Goal: Contribute content: Contribute content

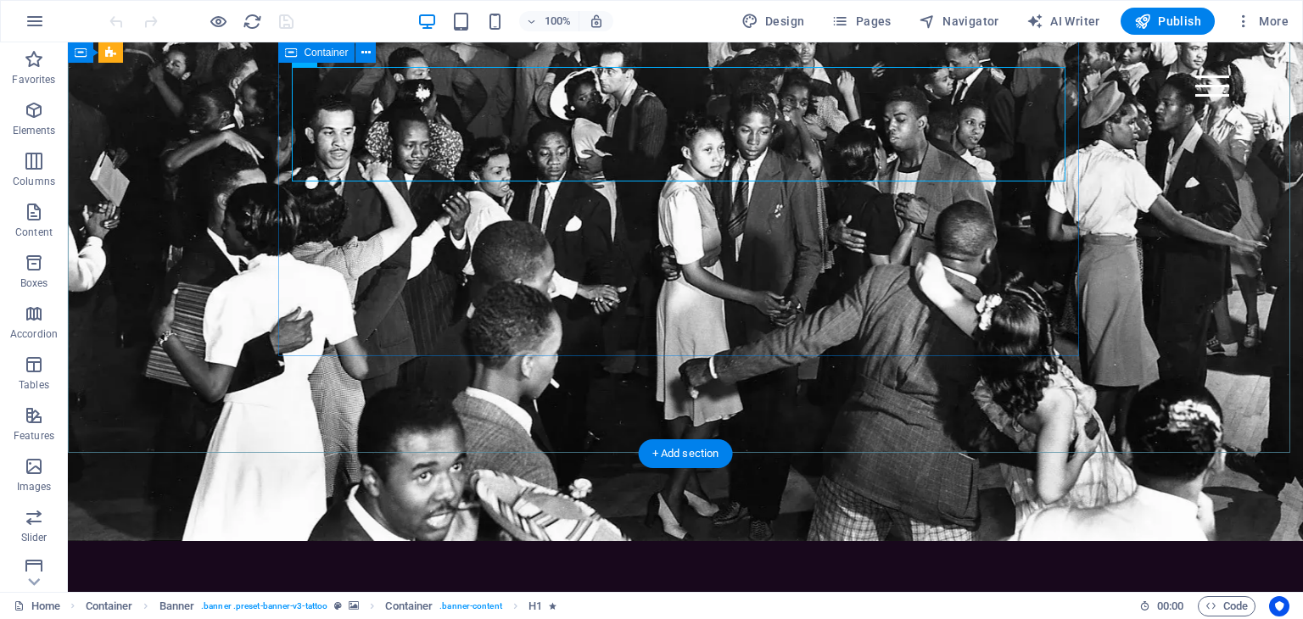
scroll to position [722, 0]
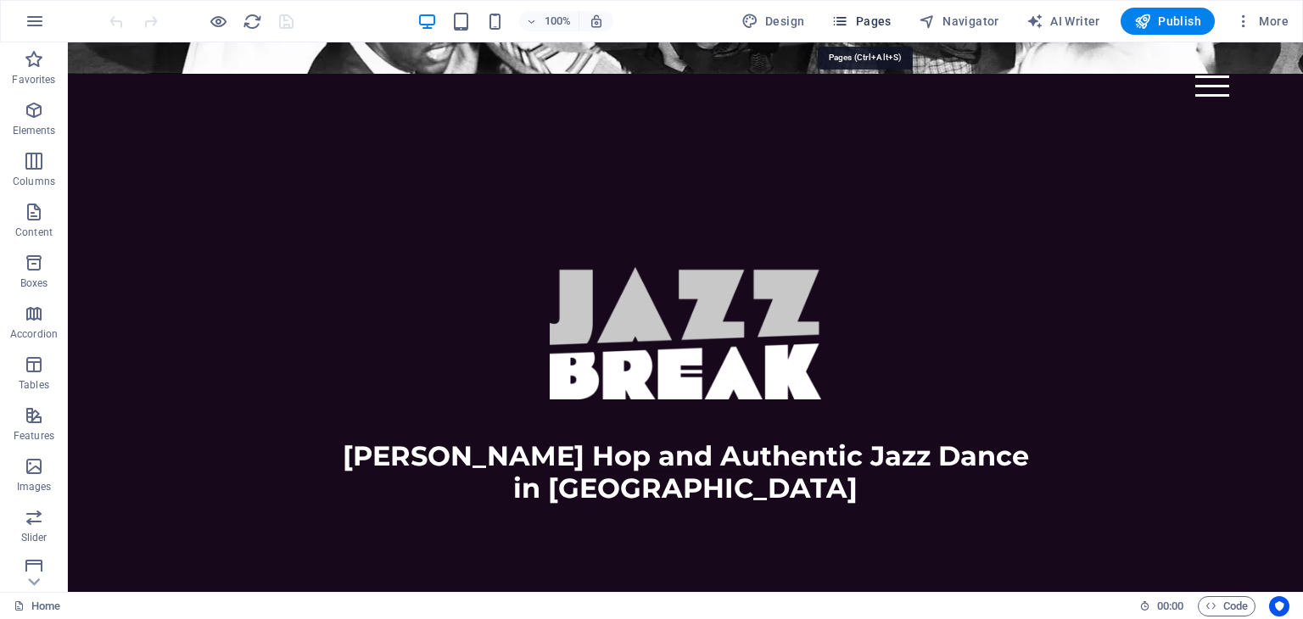
click at [863, 27] on span "Pages" at bounding box center [860, 21] width 59 height 17
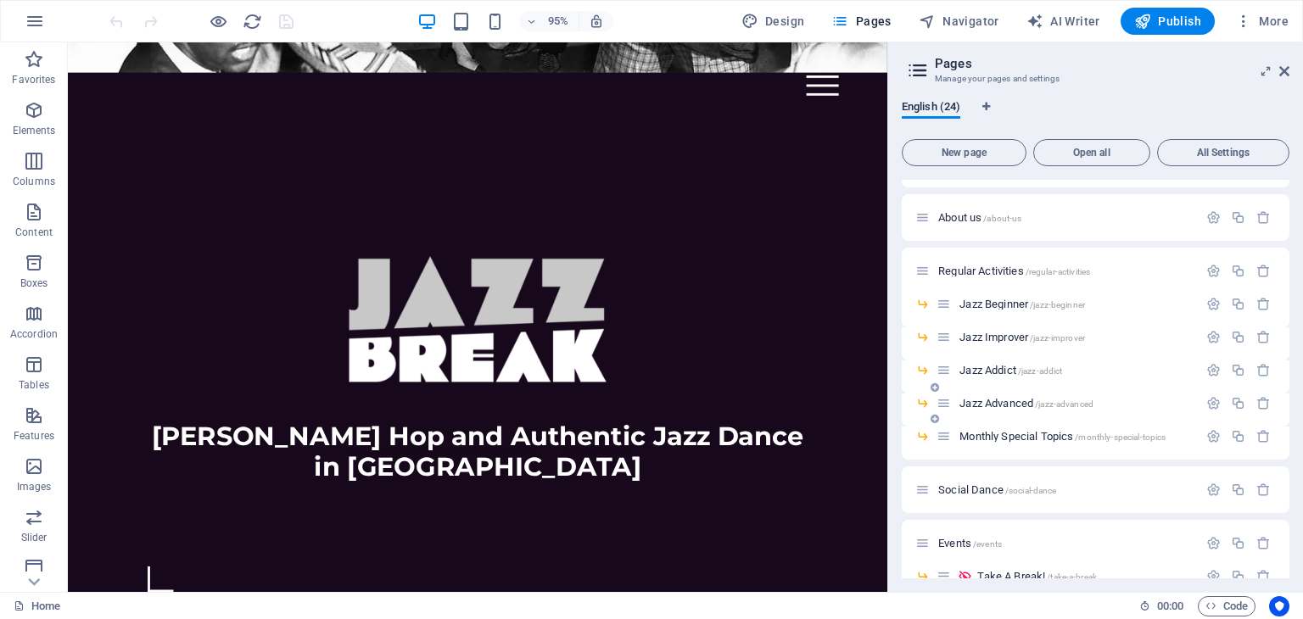
scroll to position [41, 0]
click at [980, 485] on span "Social Dance /social-dance" at bounding box center [997, 488] width 118 height 13
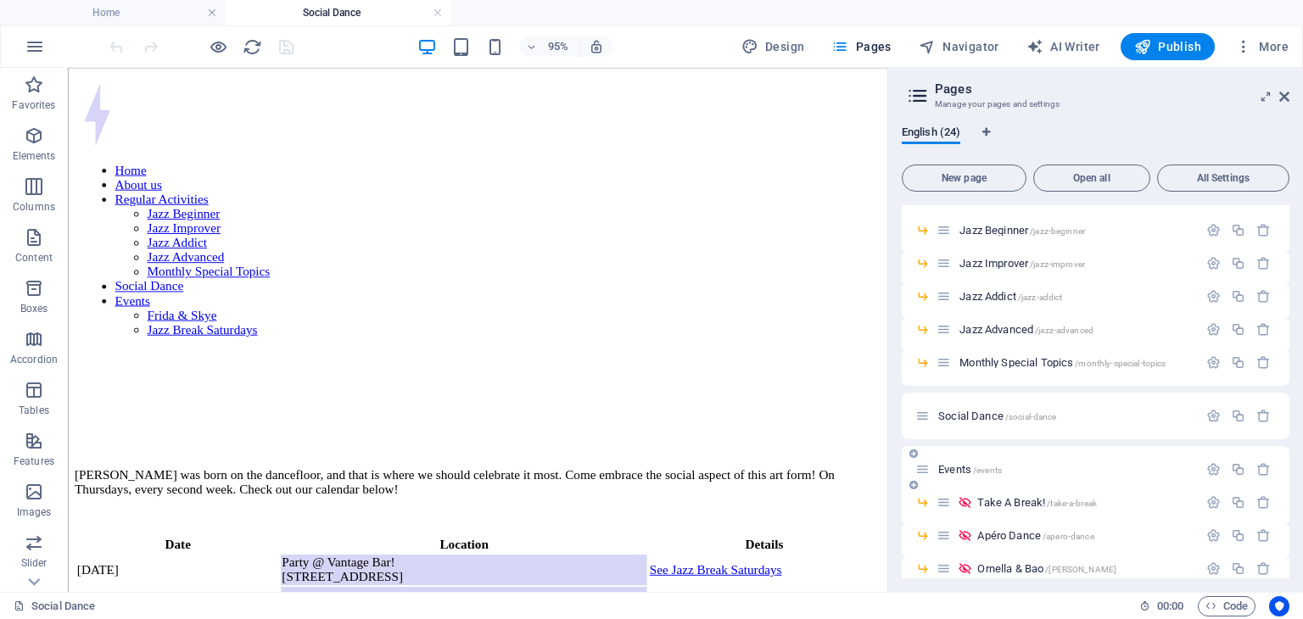
scroll to position [139, 0]
click at [970, 470] on span "Events /events" at bounding box center [970, 468] width 64 height 13
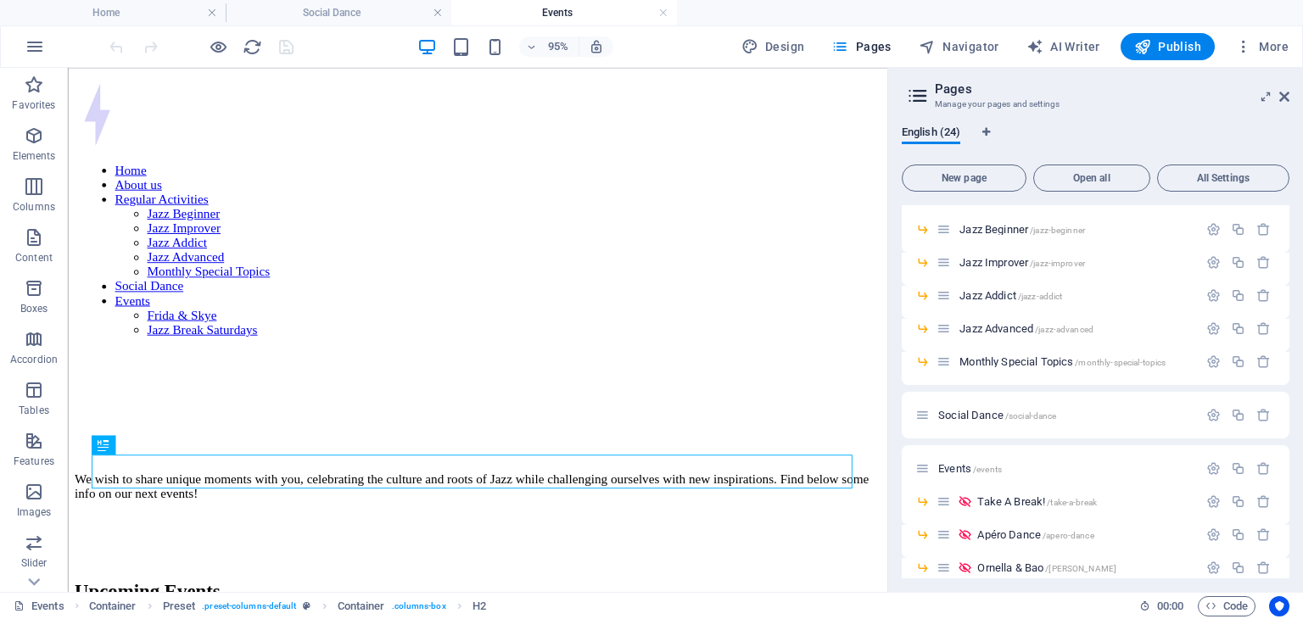
scroll to position [0, 0]
click at [1285, 95] on icon at bounding box center [1284, 97] width 10 height 14
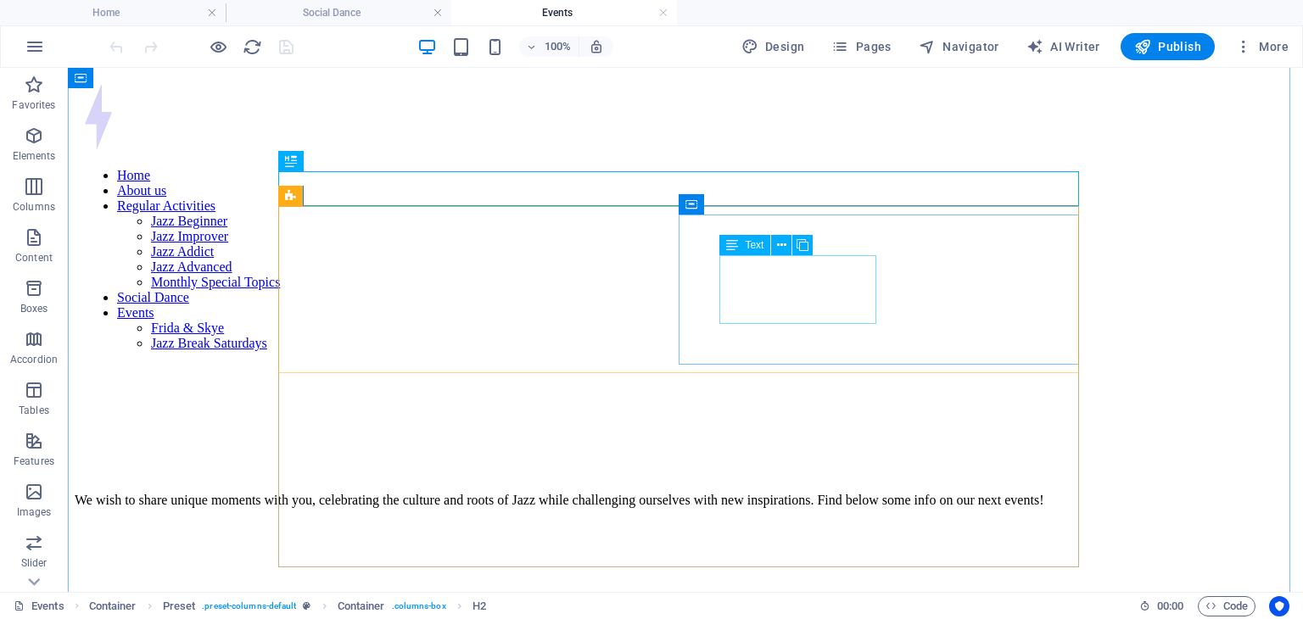
scroll to position [319, 0]
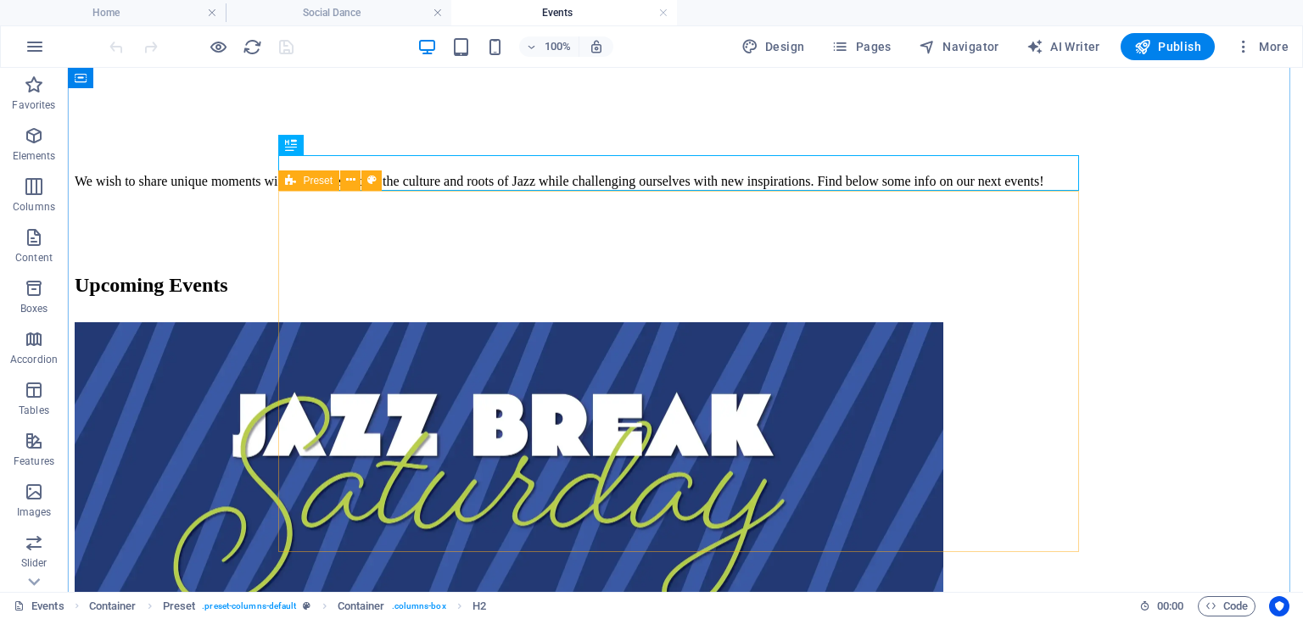
click at [295, 181] on icon at bounding box center [290, 180] width 11 height 20
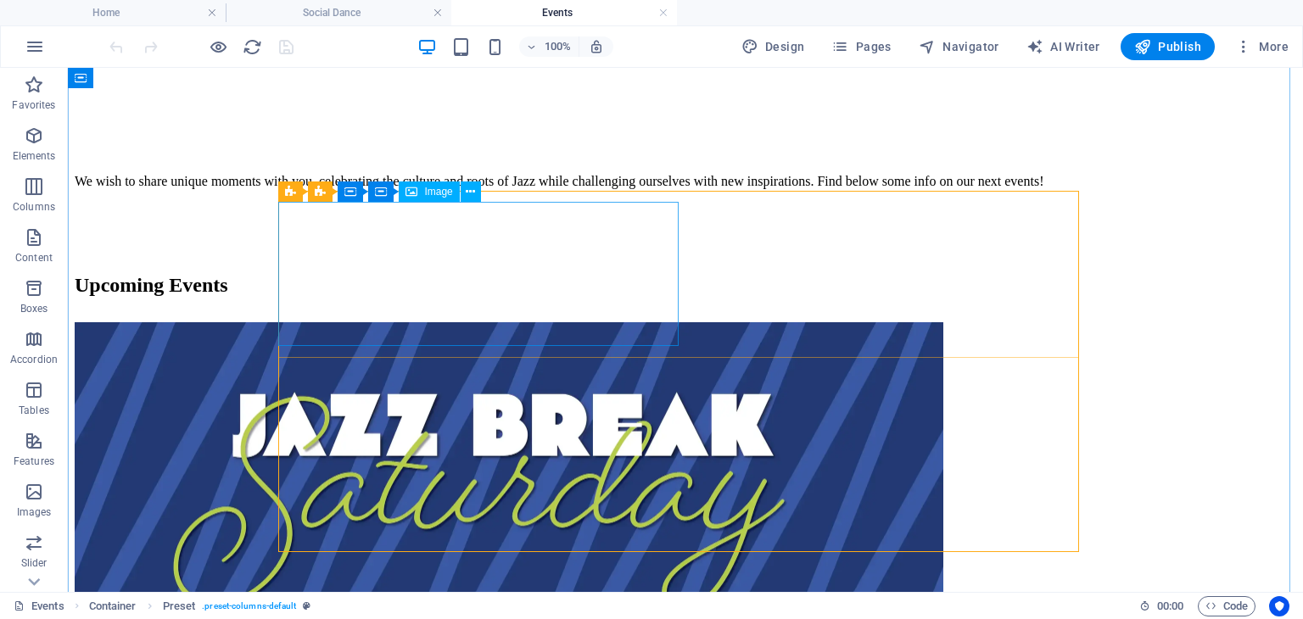
click at [353, 322] on figure at bounding box center [685, 480] width 1221 height 316
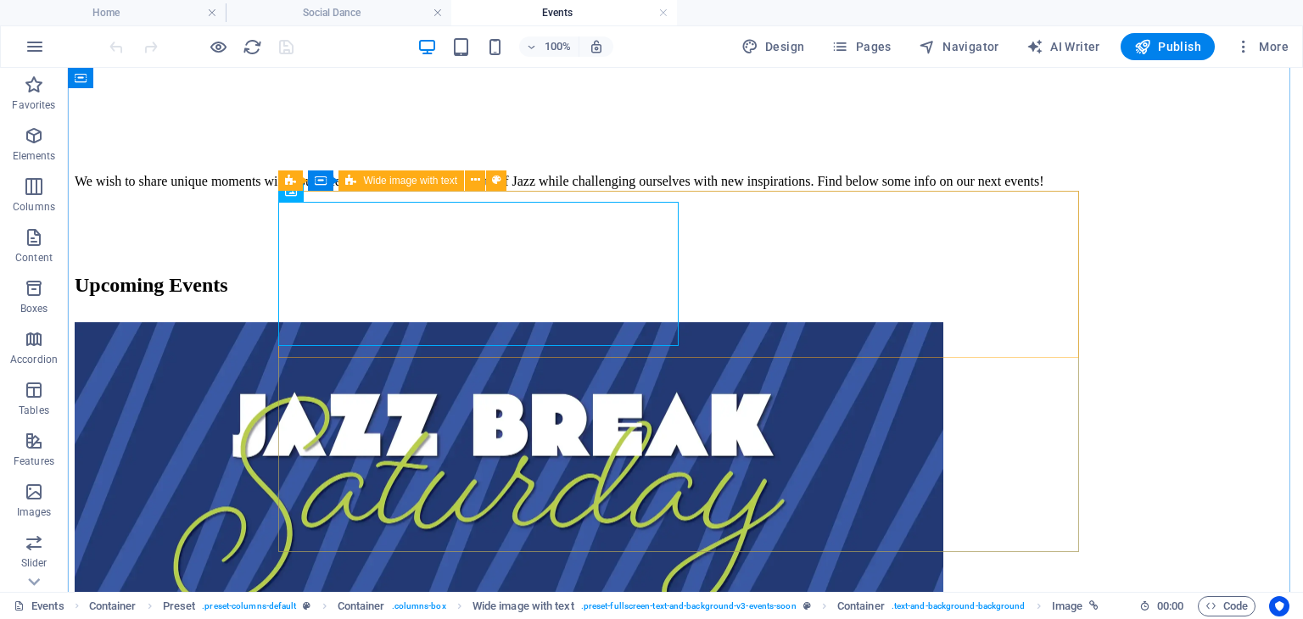
click at [366, 177] on span "Wide image with text" at bounding box center [410, 181] width 94 height 10
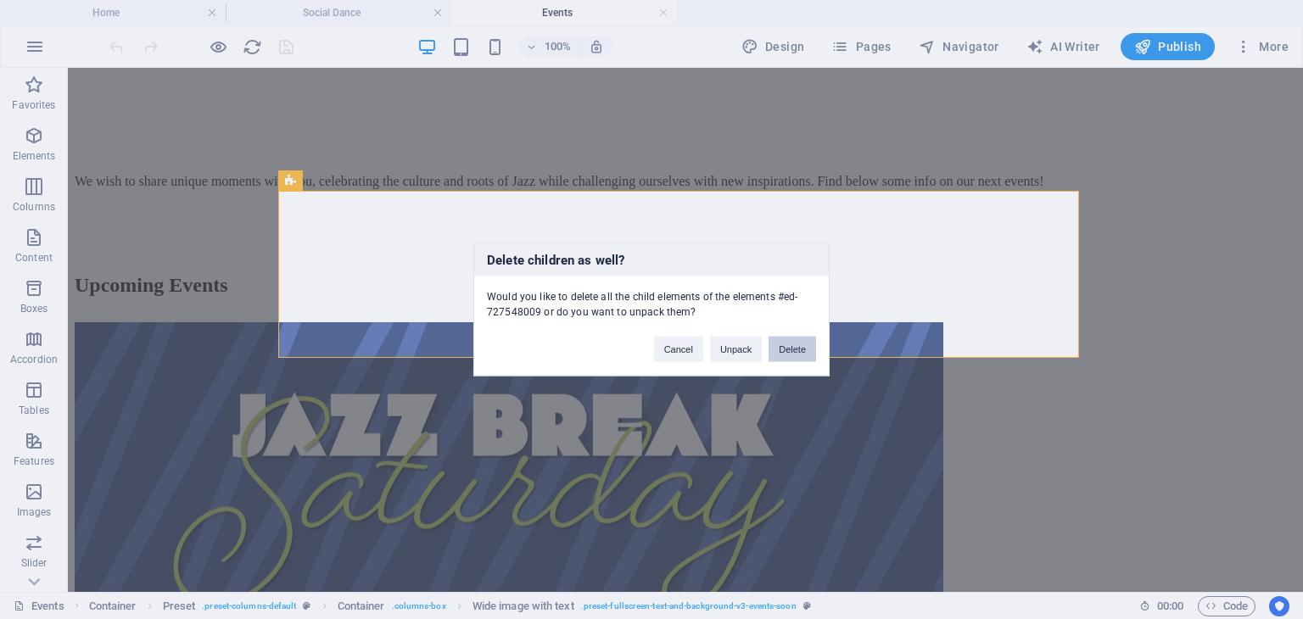
click at [783, 350] on button "Delete" at bounding box center [791, 349] width 47 height 25
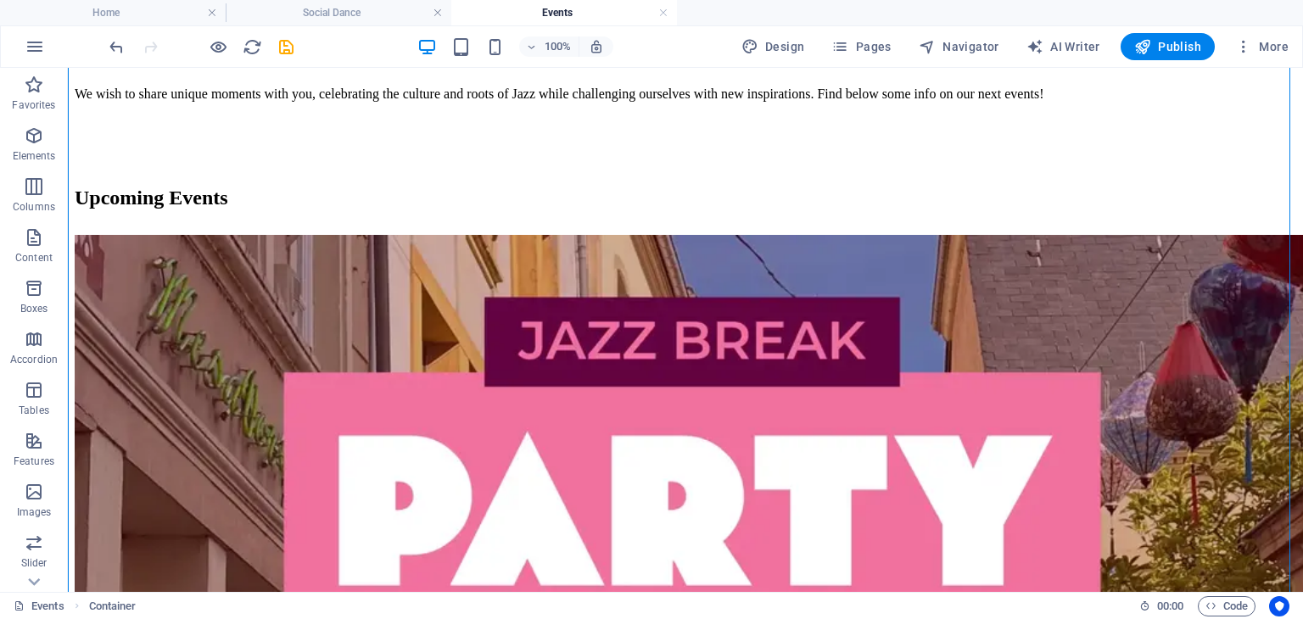
scroll to position [410, 0]
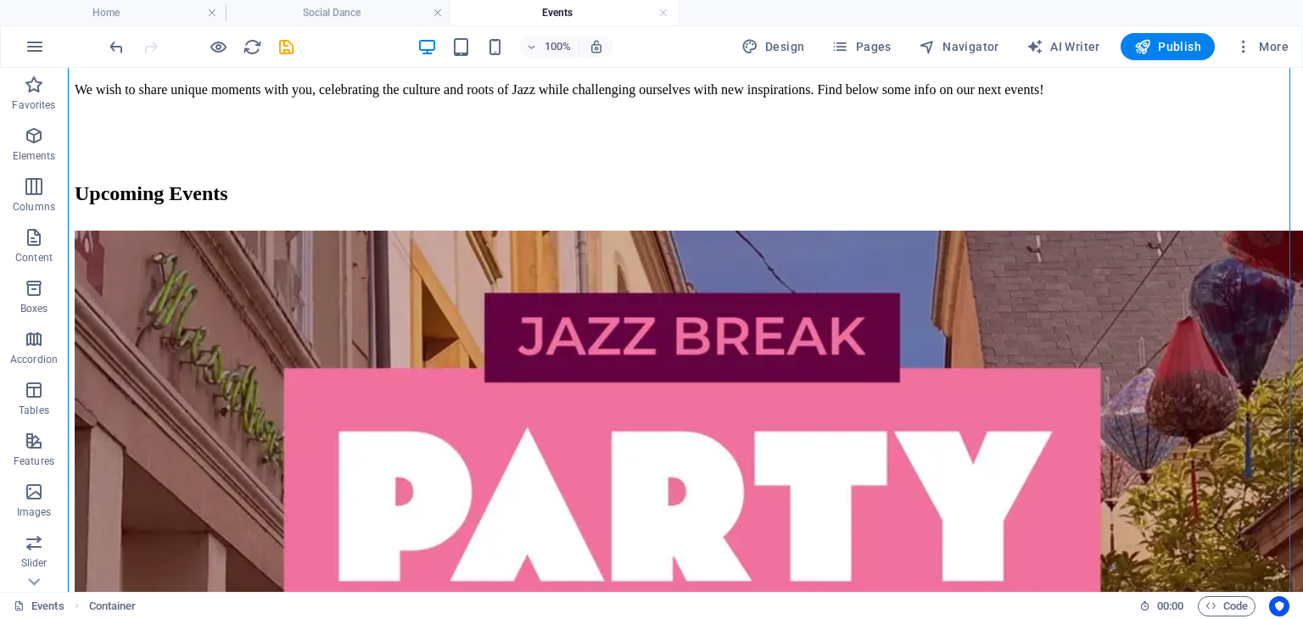
drag, startPoint x: 762, startPoint y: 184, endPoint x: 679, endPoint y: 441, distance: 270.1
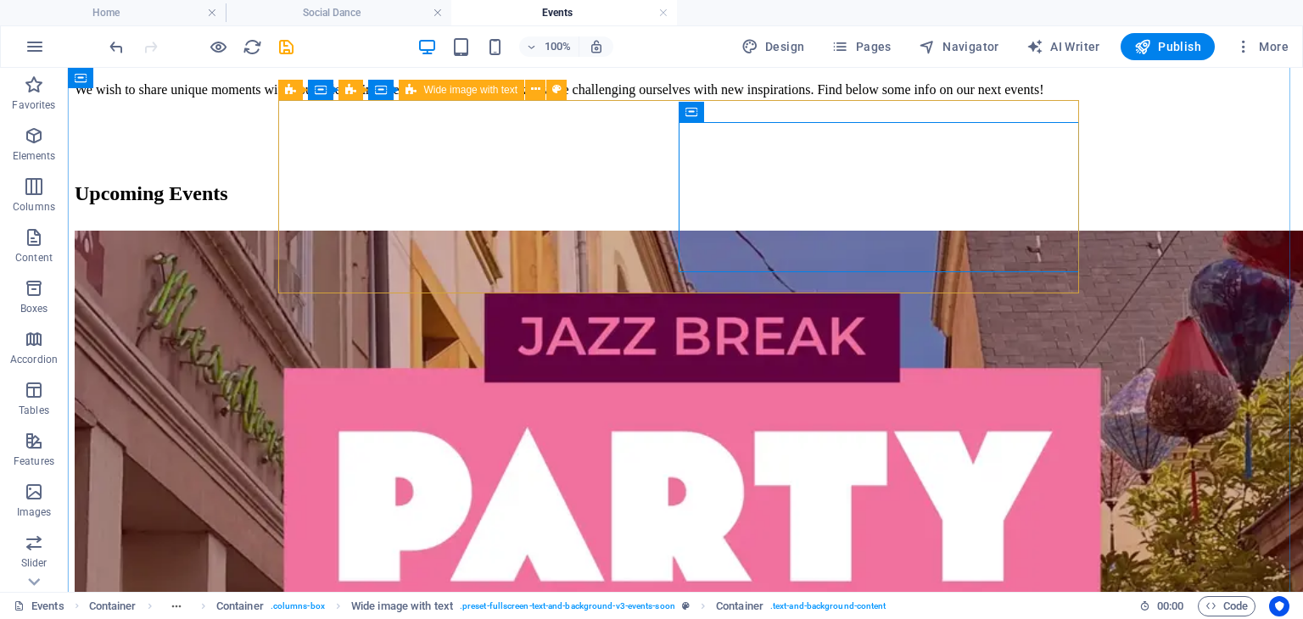
click at [691, 289] on div "[DATE] Party at [GEOGRAPHIC_DATA]! [DATE] 17:00 - 21:00" at bounding box center [685, 555] width 1221 height 667
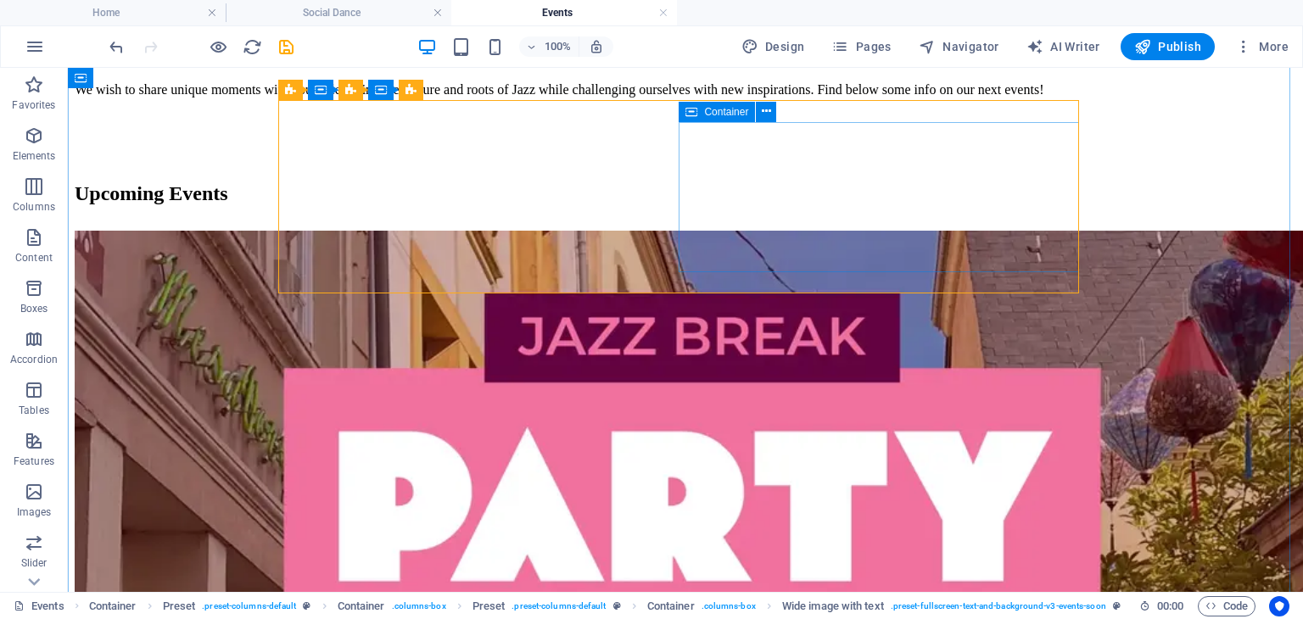
drag, startPoint x: 691, startPoint y: 289, endPoint x: 699, endPoint y: 268, distance: 22.5
click at [699, 268] on div "[DATE] Party at [GEOGRAPHIC_DATA]! [DATE] 17:00 - 21:00" at bounding box center [685, 555] width 1221 height 667
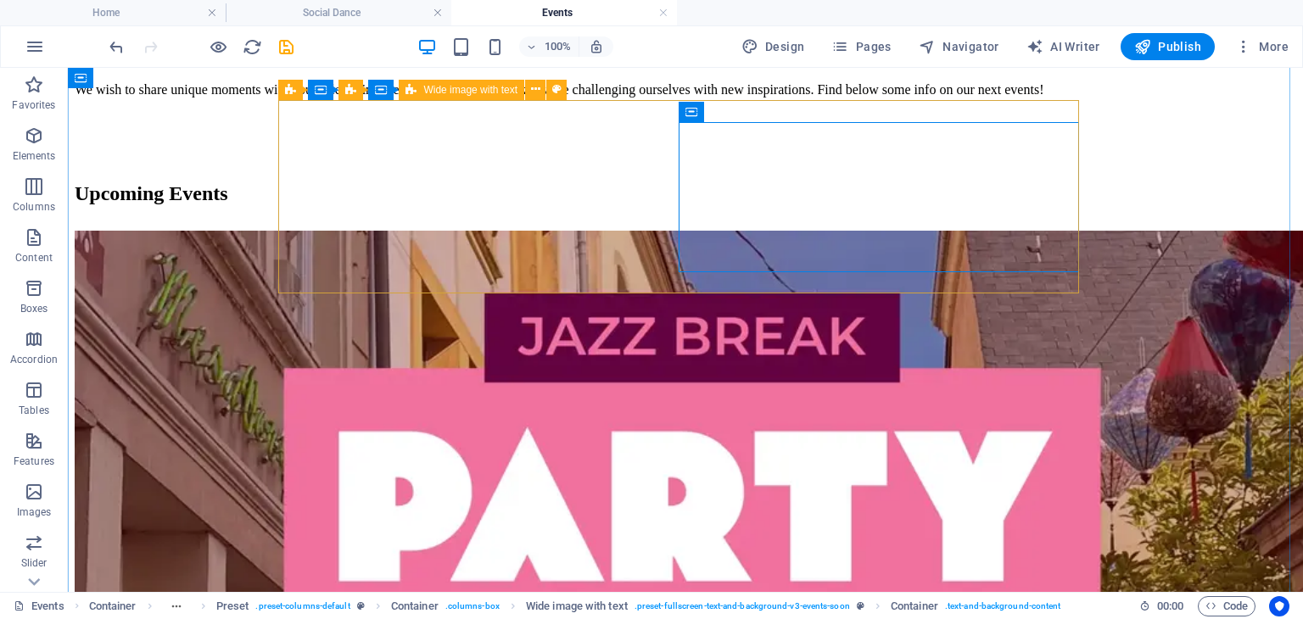
click at [699, 281] on div "[DATE] Party at [GEOGRAPHIC_DATA]! [DATE] 17:00 - 21:00" at bounding box center [685, 555] width 1221 height 667
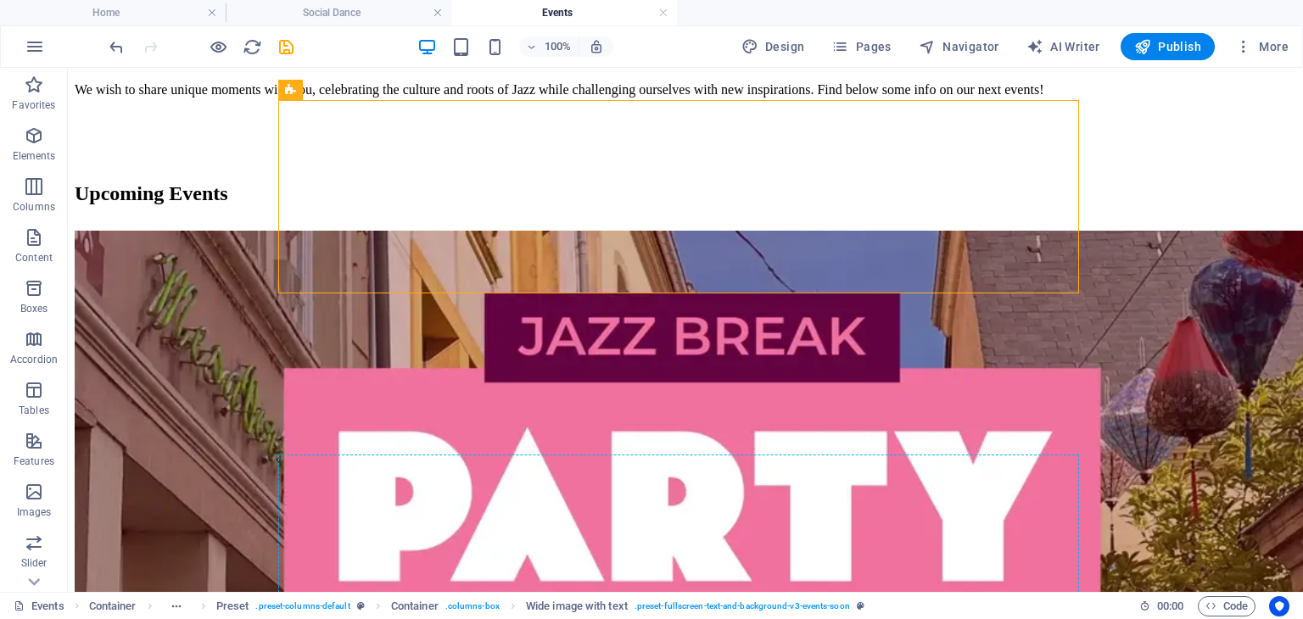
drag, startPoint x: 699, startPoint y: 281, endPoint x: 679, endPoint y: 455, distance: 175.0
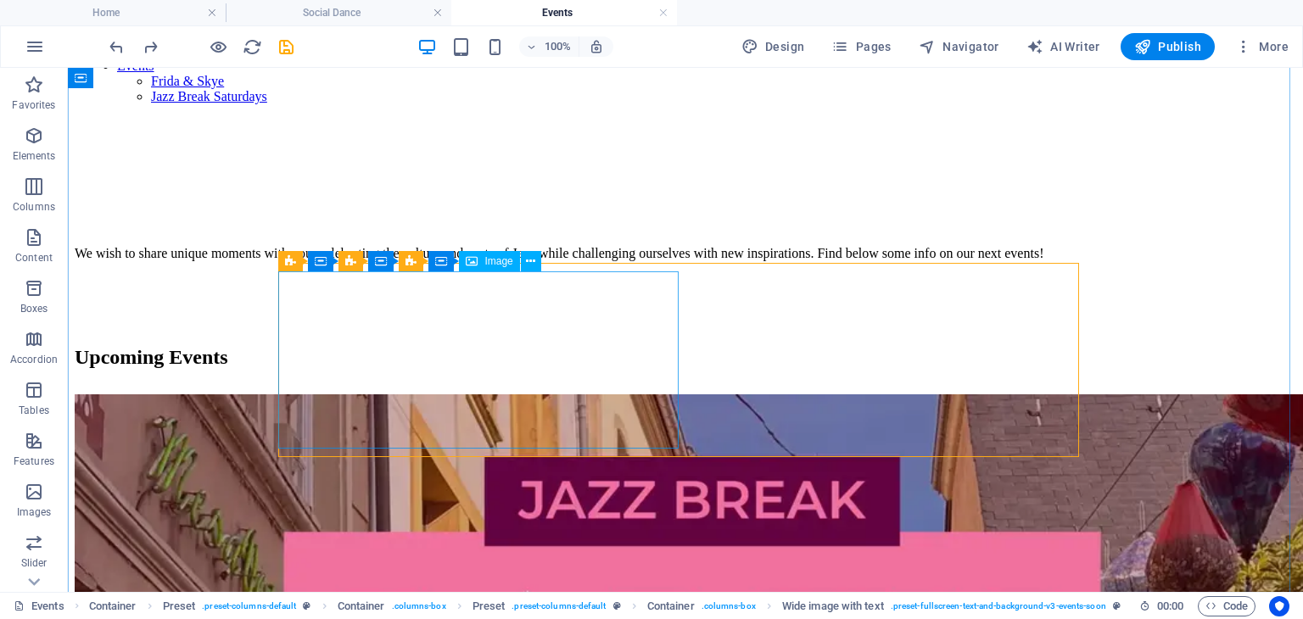
scroll to position [249, 0]
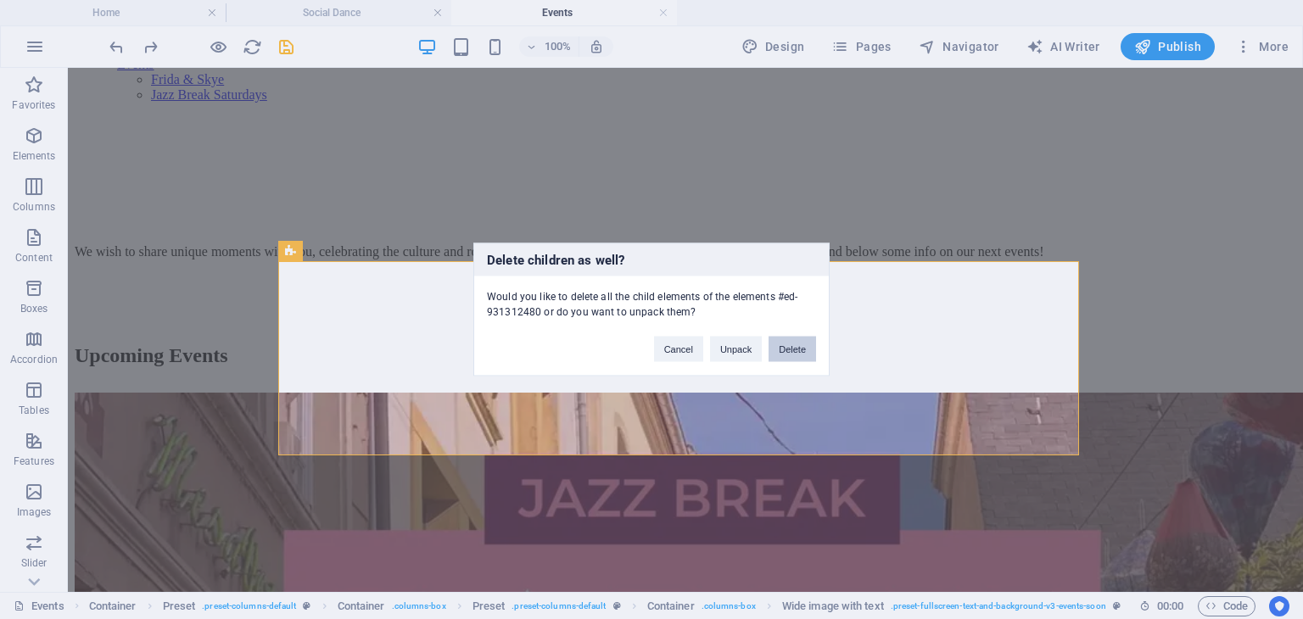
click at [801, 356] on button "Delete" at bounding box center [791, 349] width 47 height 25
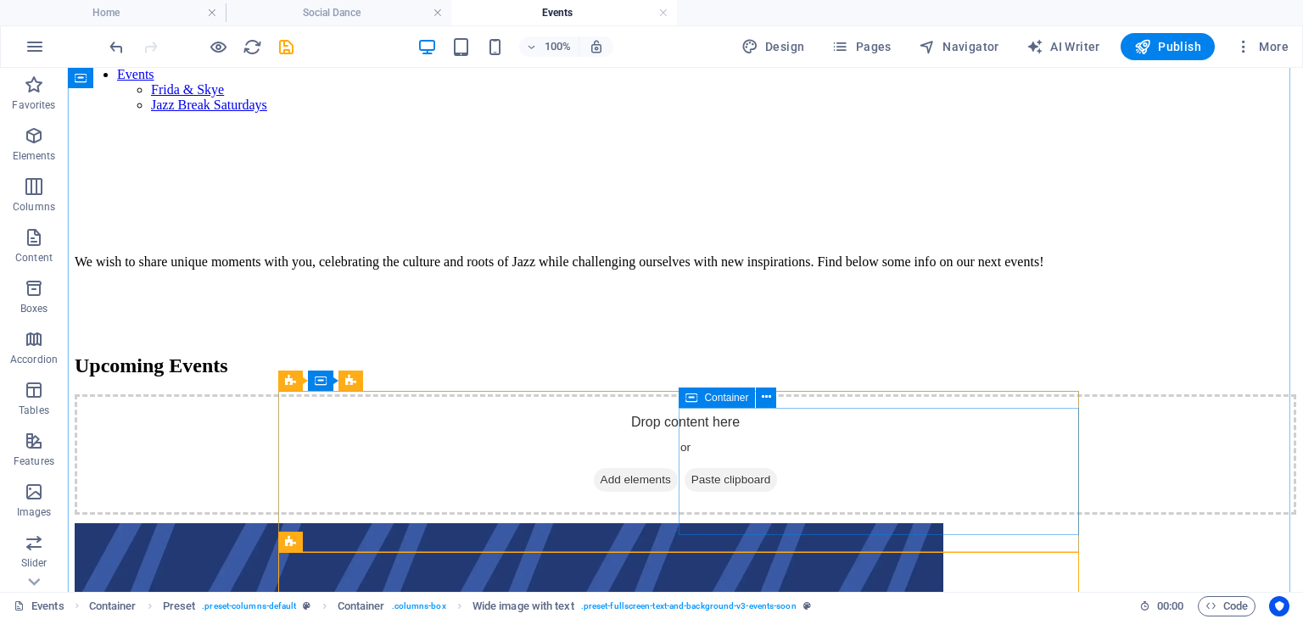
scroll to position [237, 0]
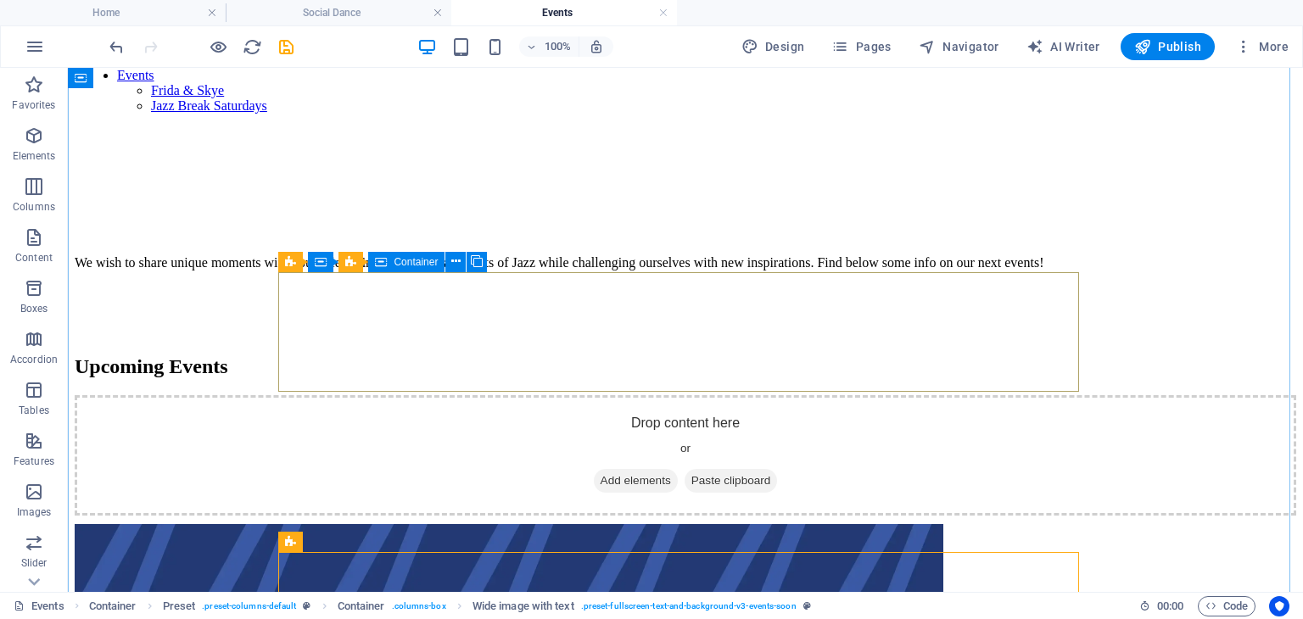
click at [790, 395] on div "Drop content here or Add elements Paste clipboard" at bounding box center [685, 455] width 1221 height 120
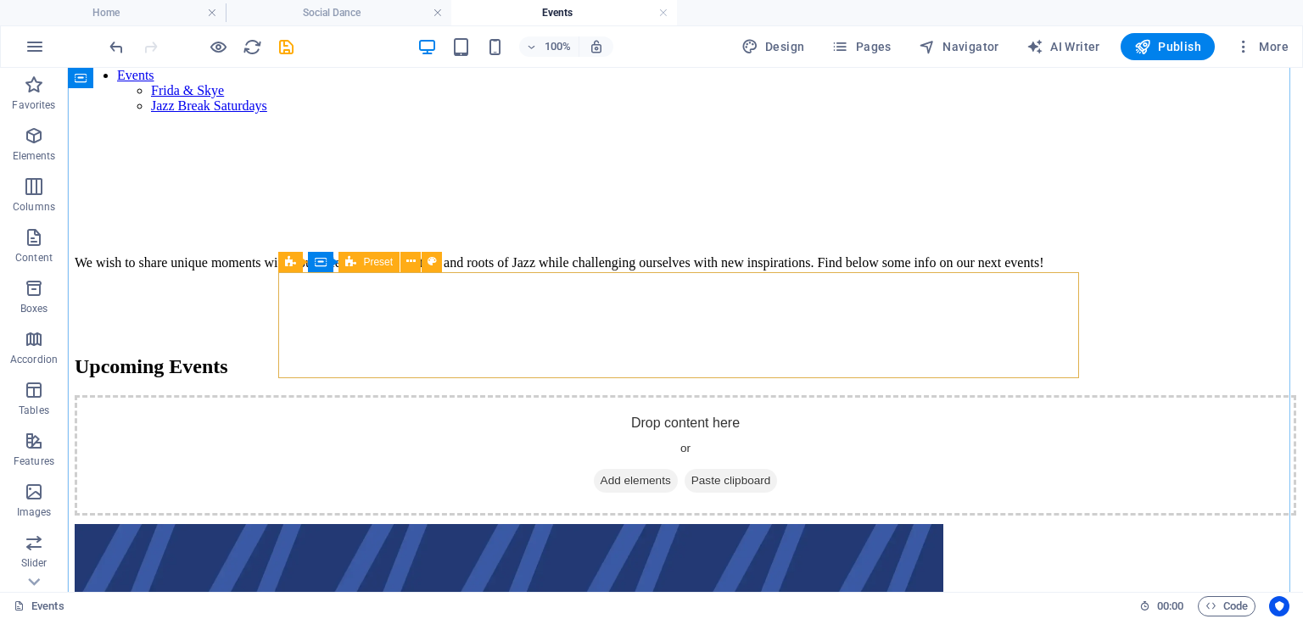
click at [838, 395] on div "Drop content here or Add elements Paste clipboard" at bounding box center [685, 455] width 1221 height 120
click at [299, 260] on div "Preset" at bounding box center [308, 262] width 61 height 20
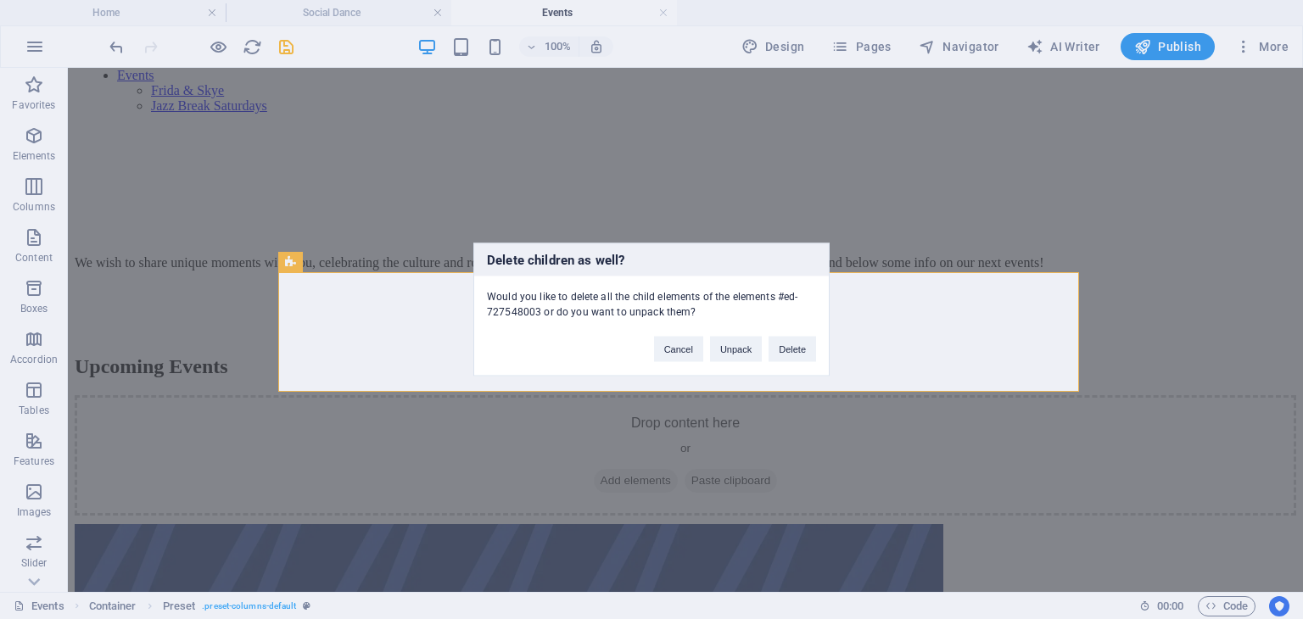
click at [794, 334] on div "Cancel Unpack Delete" at bounding box center [734, 341] width 187 height 43
click at [794, 347] on button "Delete" at bounding box center [791, 349] width 47 height 25
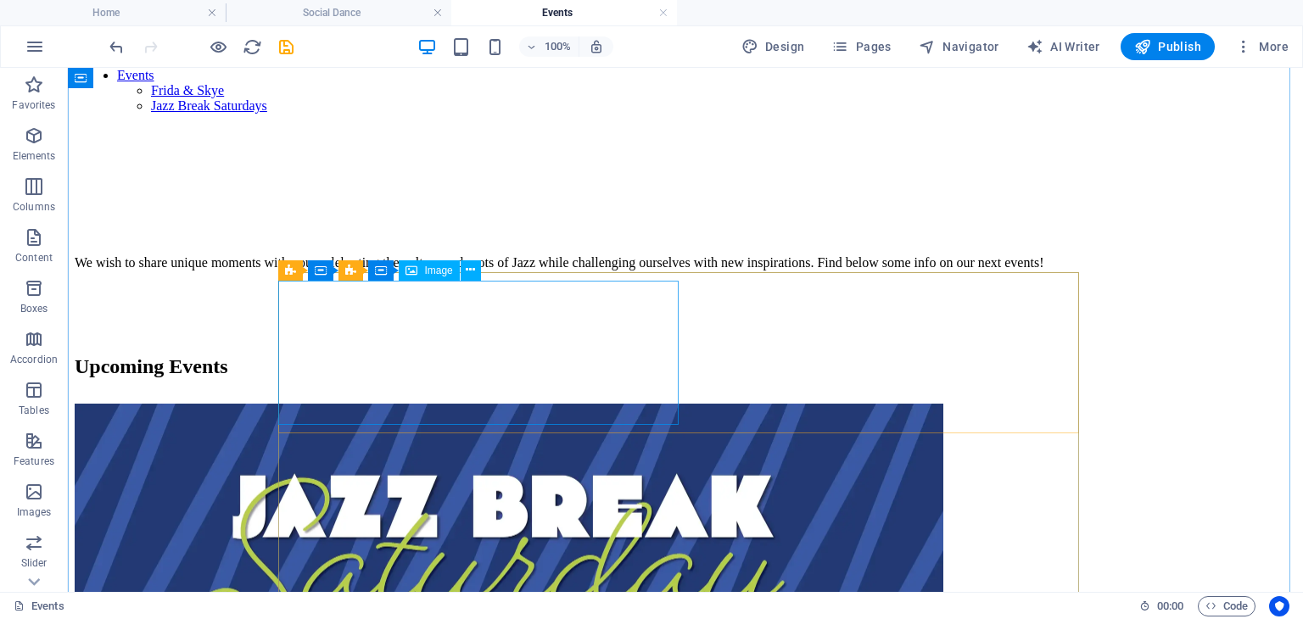
scroll to position [360, 0]
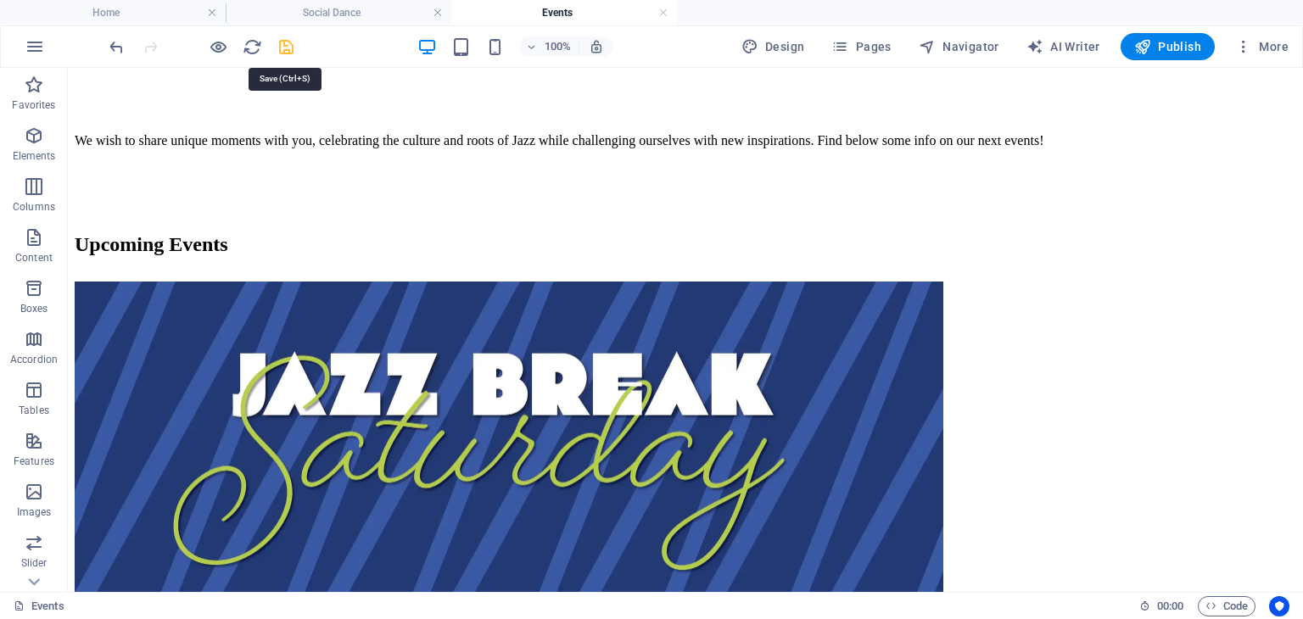
click at [286, 42] on icon "save" at bounding box center [286, 47] width 20 height 20
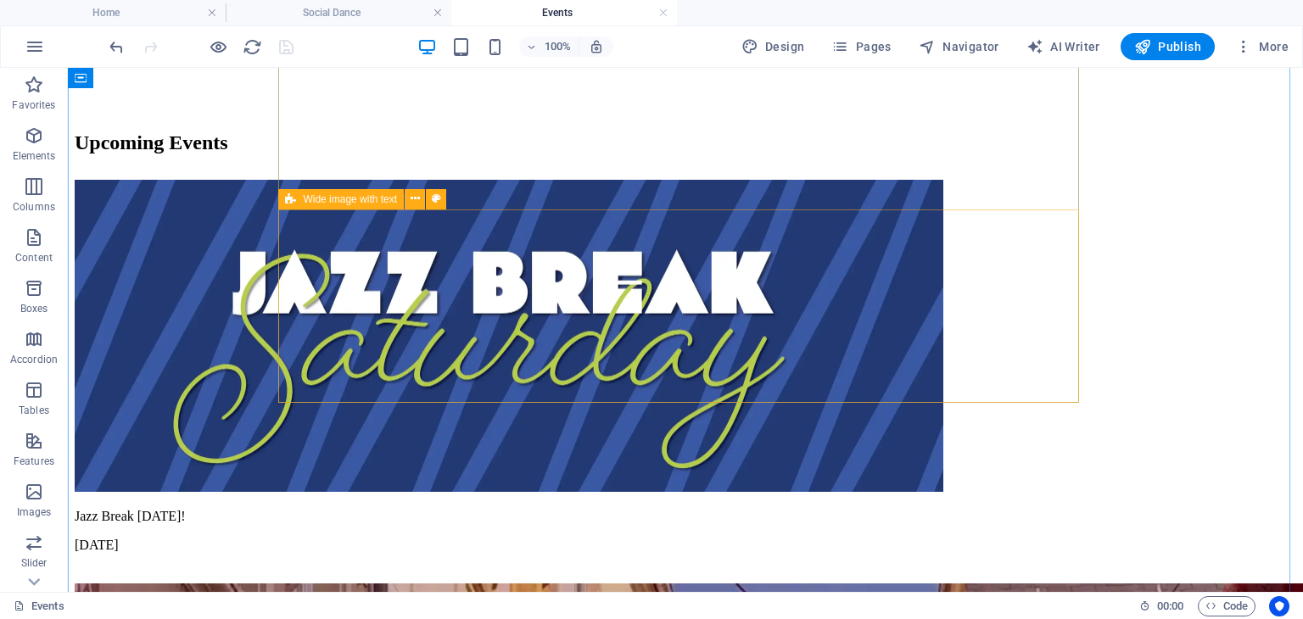
scroll to position [539, 0]
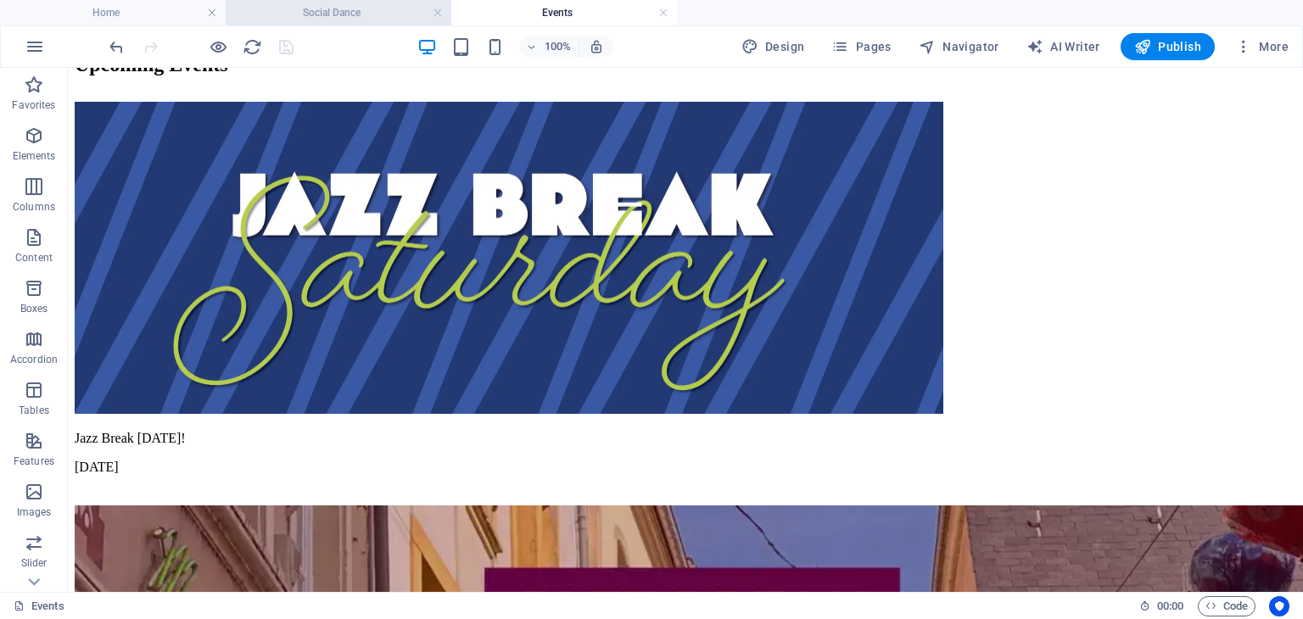
click at [370, 11] on h4 "Social Dance" at bounding box center [339, 12] width 226 height 19
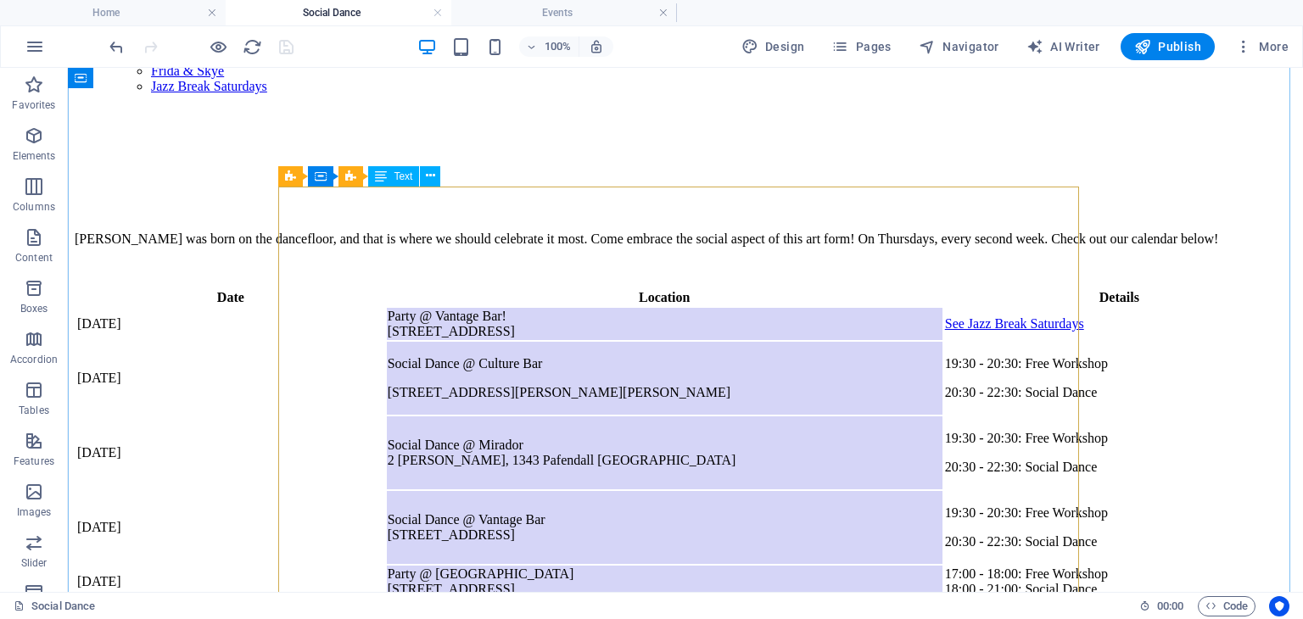
scroll to position [258, 0]
click at [458, 287] on div "Date Location Details [DATE] Party @ Vantage Bar! [STREET_ADDRESS] See Jazz Bre…" at bounding box center [685, 534] width 1221 height 495
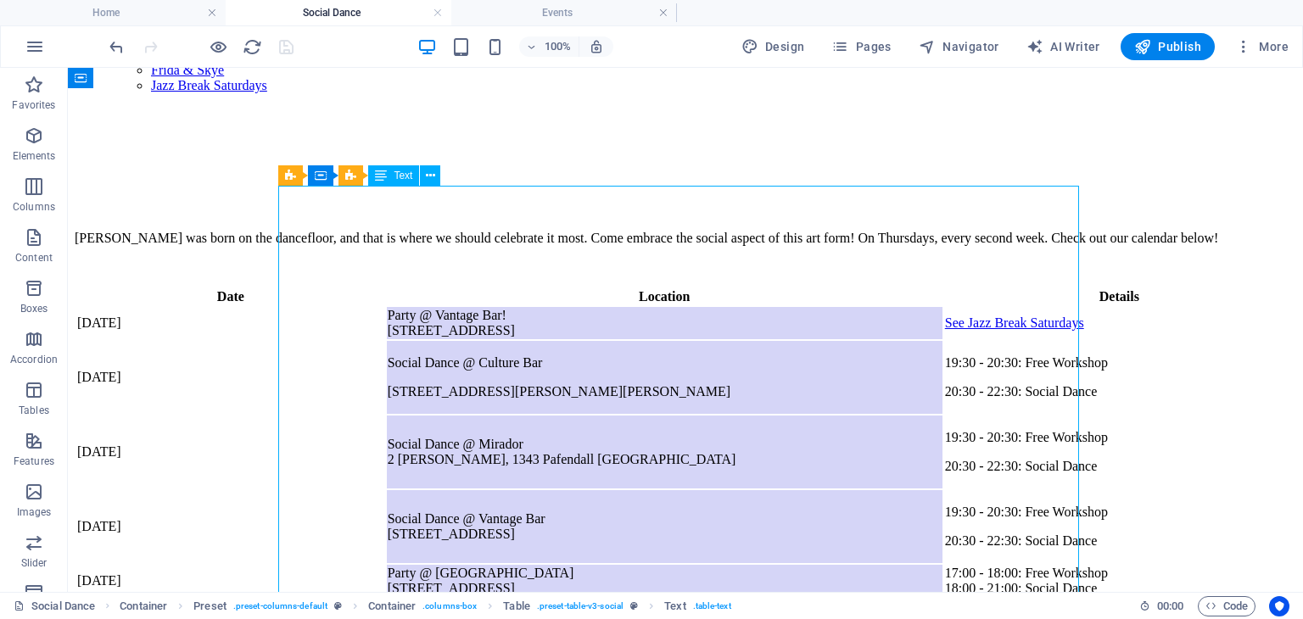
click at [439, 287] on div "Date Location Details [DATE] Party @ Vantage Bar! [STREET_ADDRESS] See Jazz Bre…" at bounding box center [685, 534] width 1221 height 495
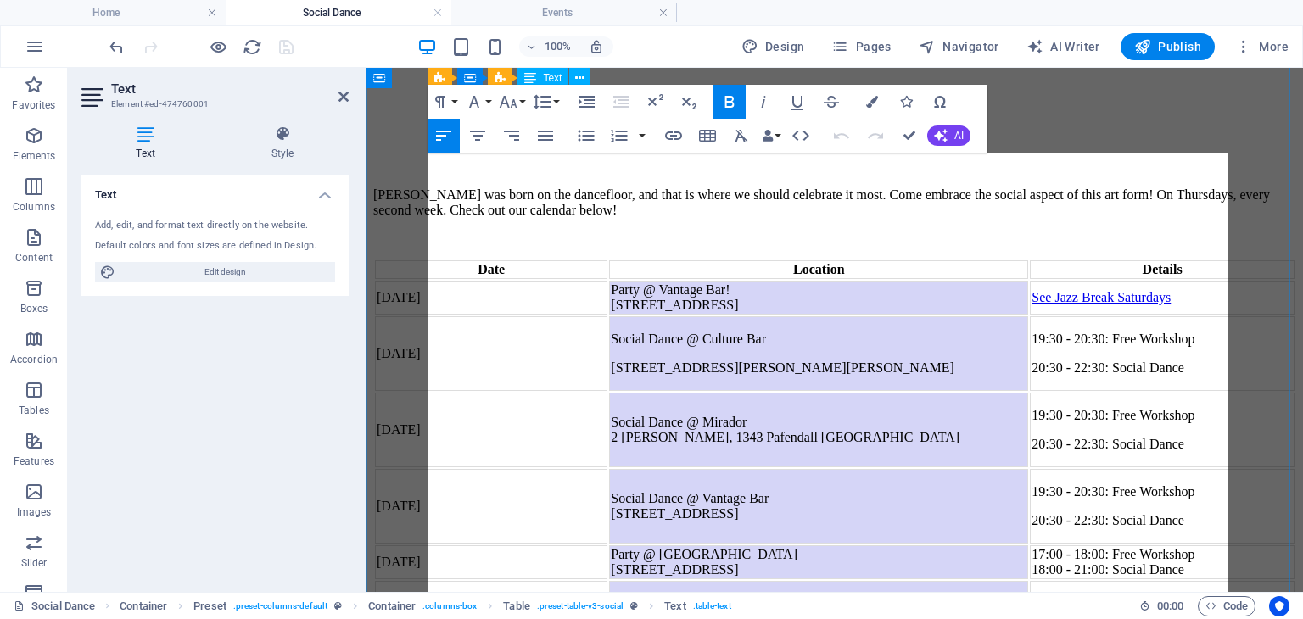
scroll to position [266, 0]
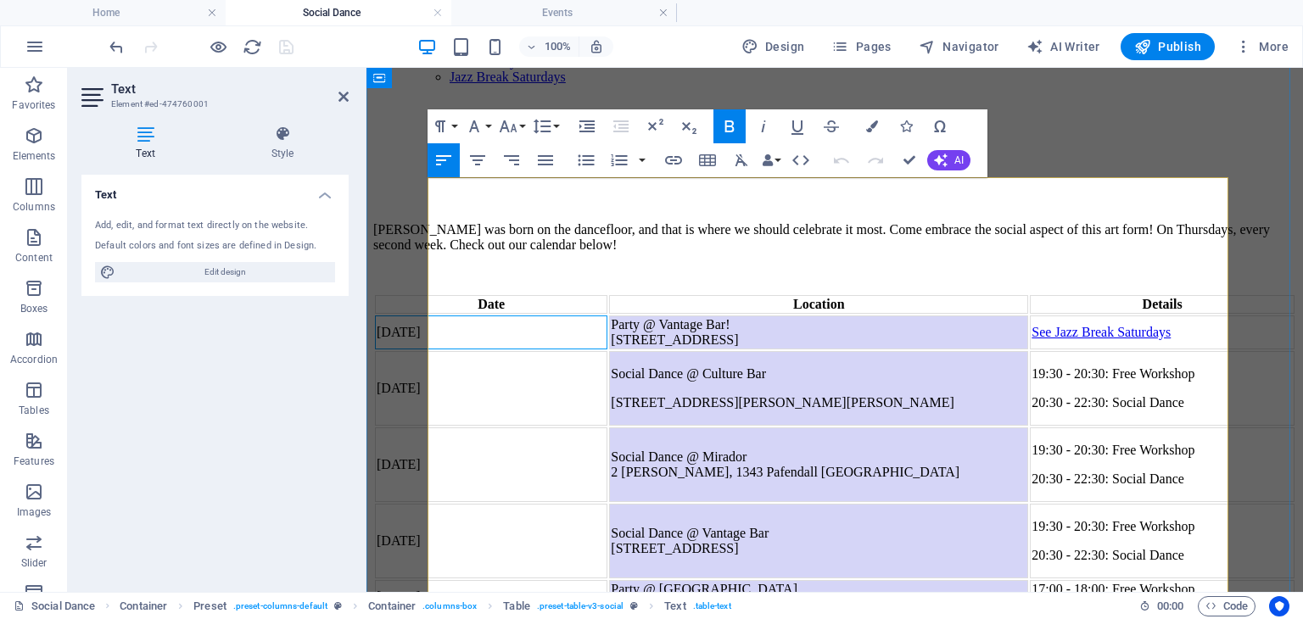
click at [477, 316] on td "[DATE]" at bounding box center [491, 333] width 232 height 34
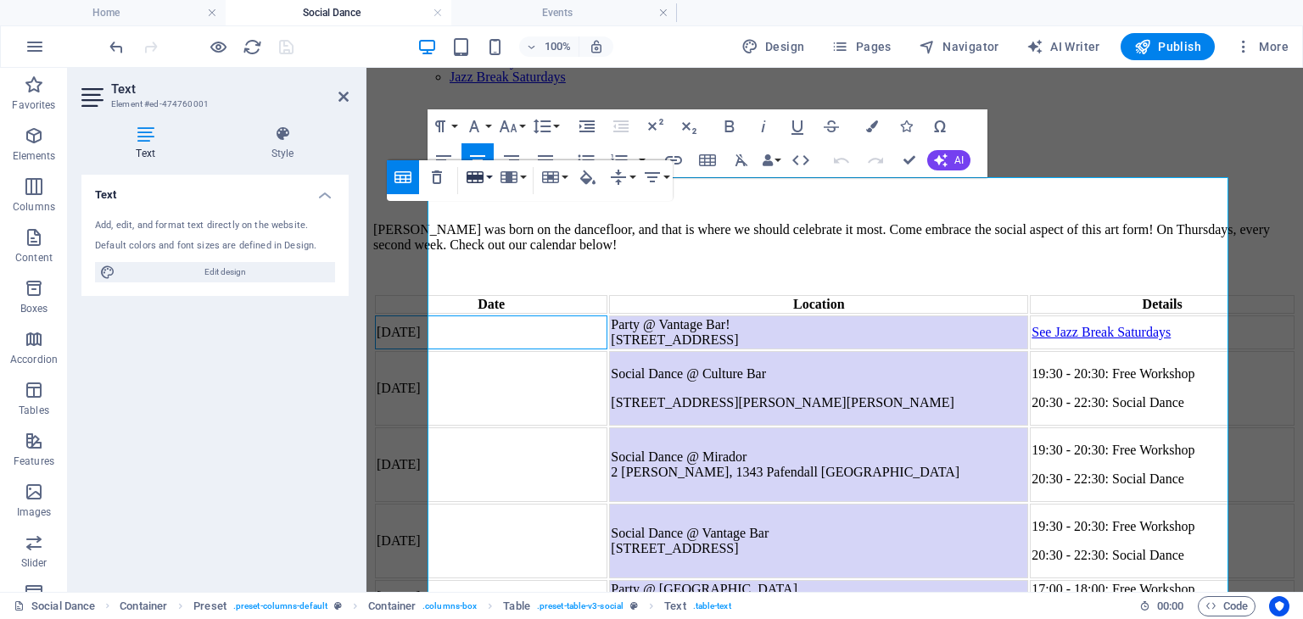
click at [486, 176] on button "Row" at bounding box center [478, 177] width 32 height 34
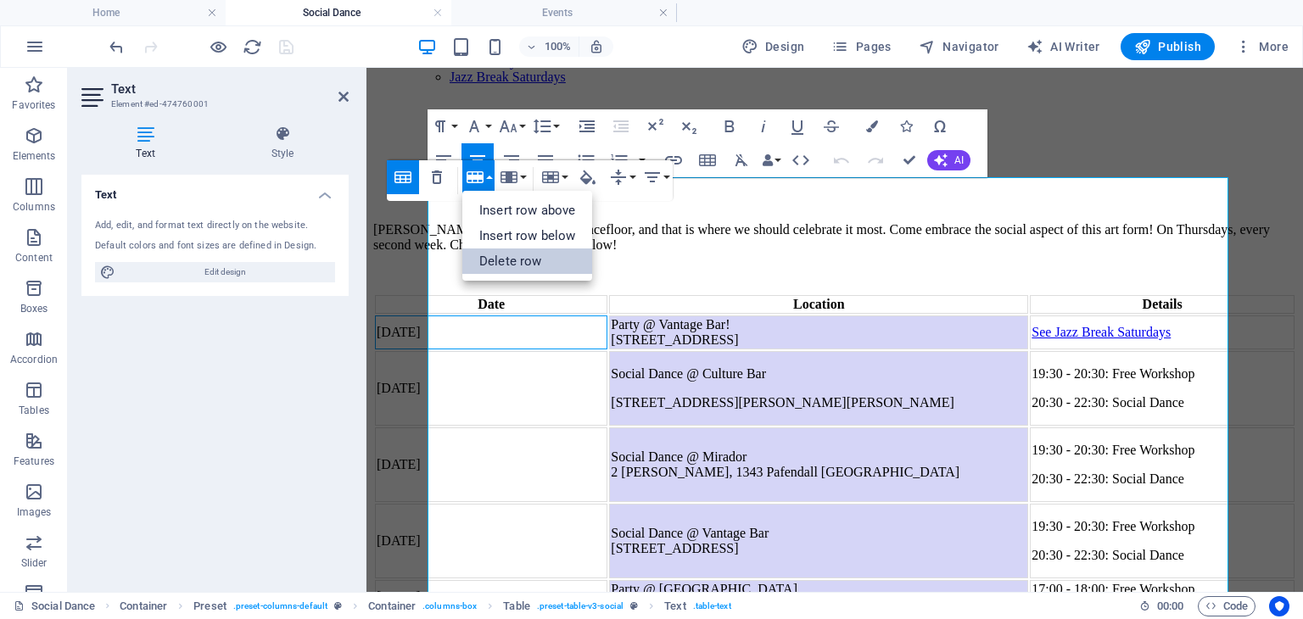
click at [507, 255] on link "Delete row" at bounding box center [527, 261] width 130 height 25
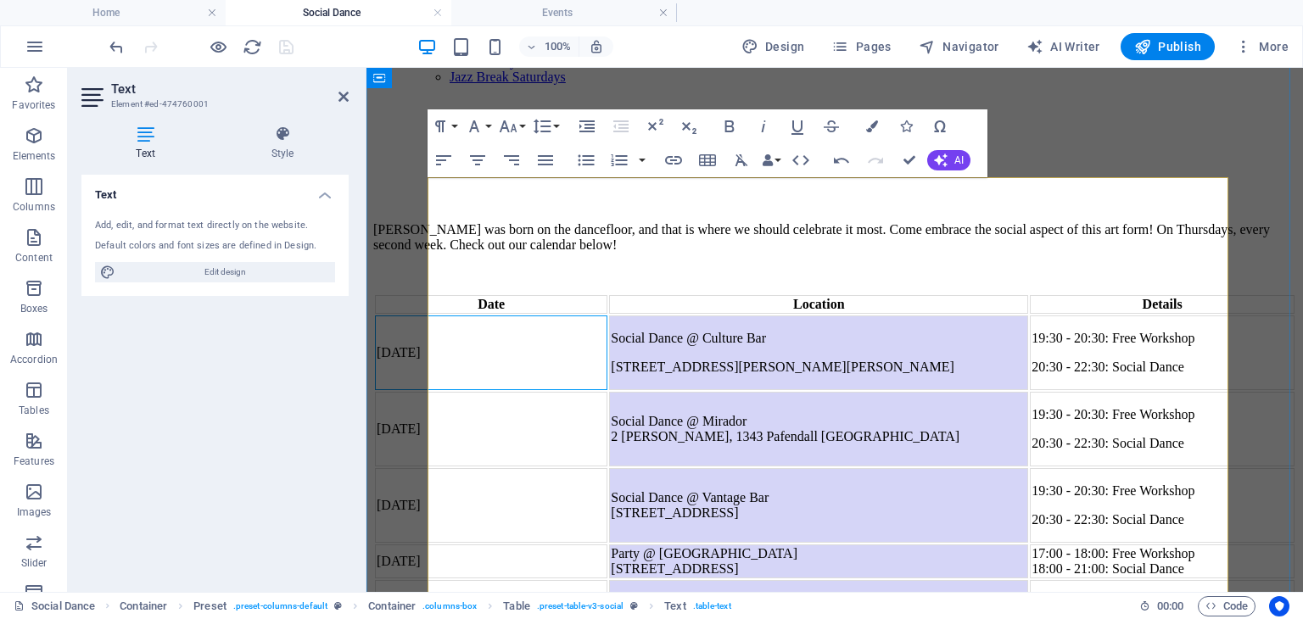
click at [484, 316] on td "[DATE]" at bounding box center [491, 353] width 232 height 75
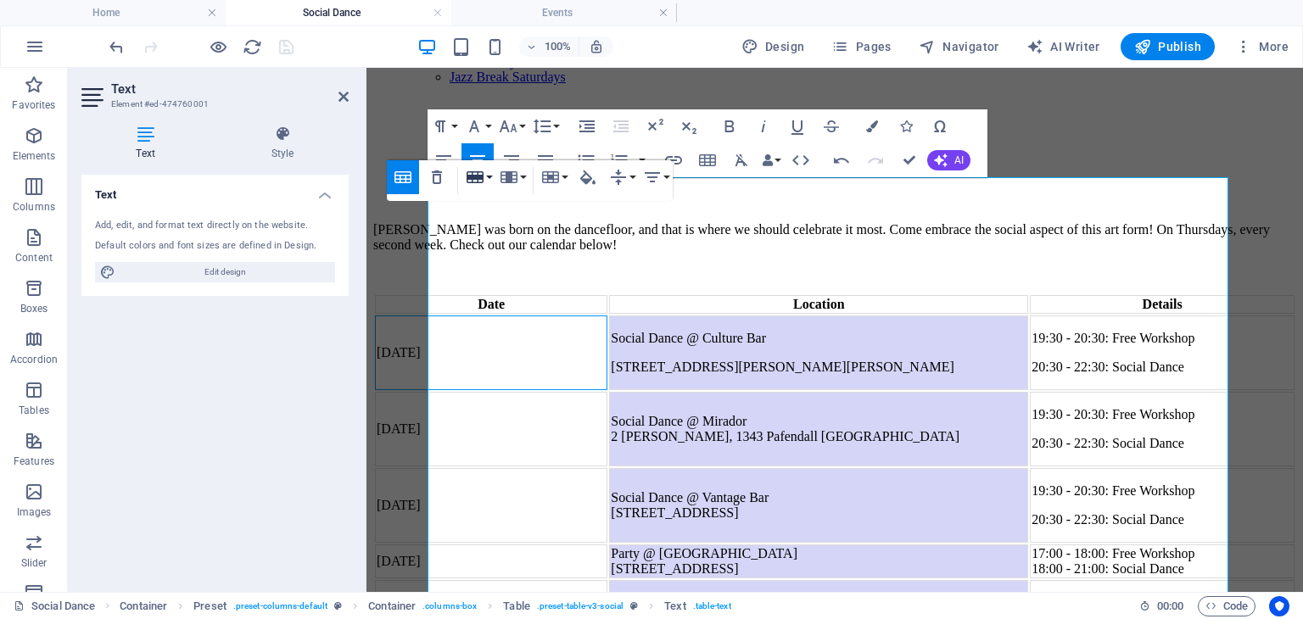
click at [489, 179] on button "Row" at bounding box center [478, 177] width 32 height 34
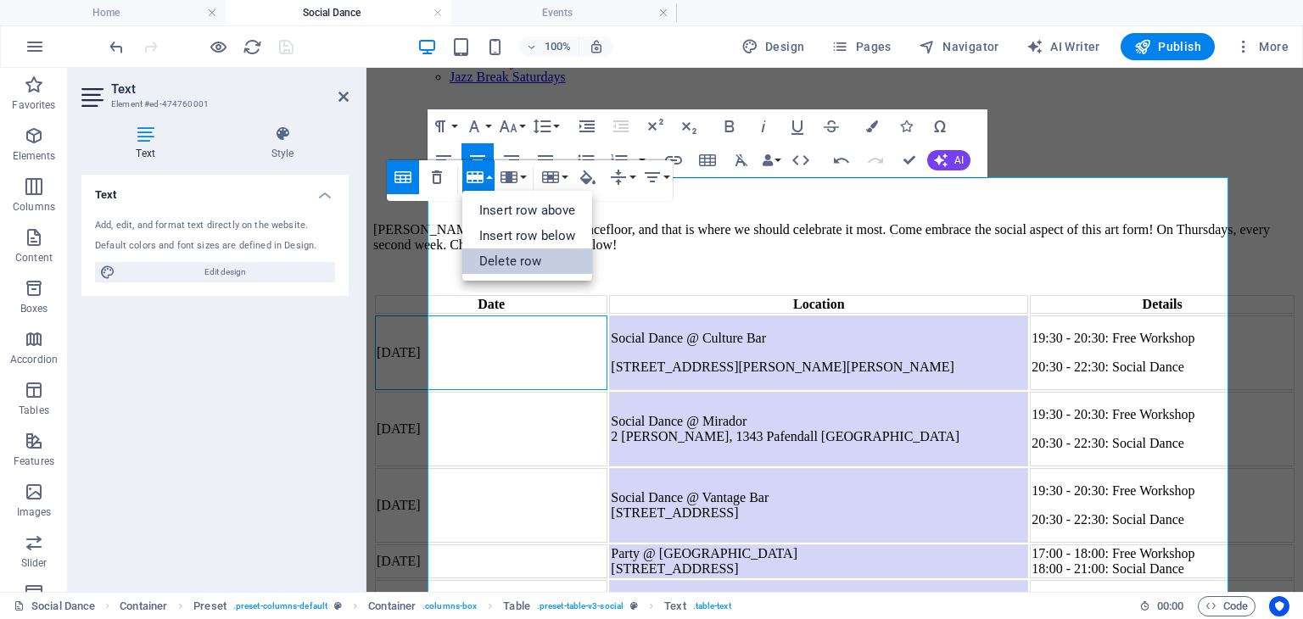
click at [516, 265] on link "Delete row" at bounding box center [527, 261] width 130 height 25
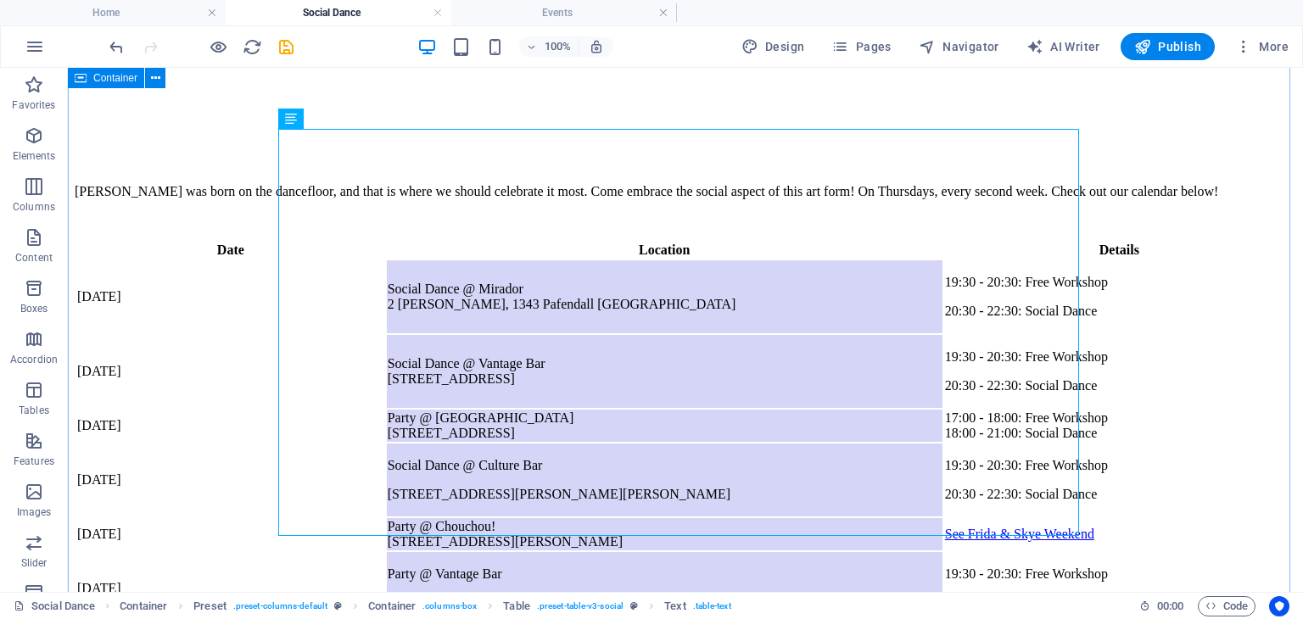
scroll to position [302, 0]
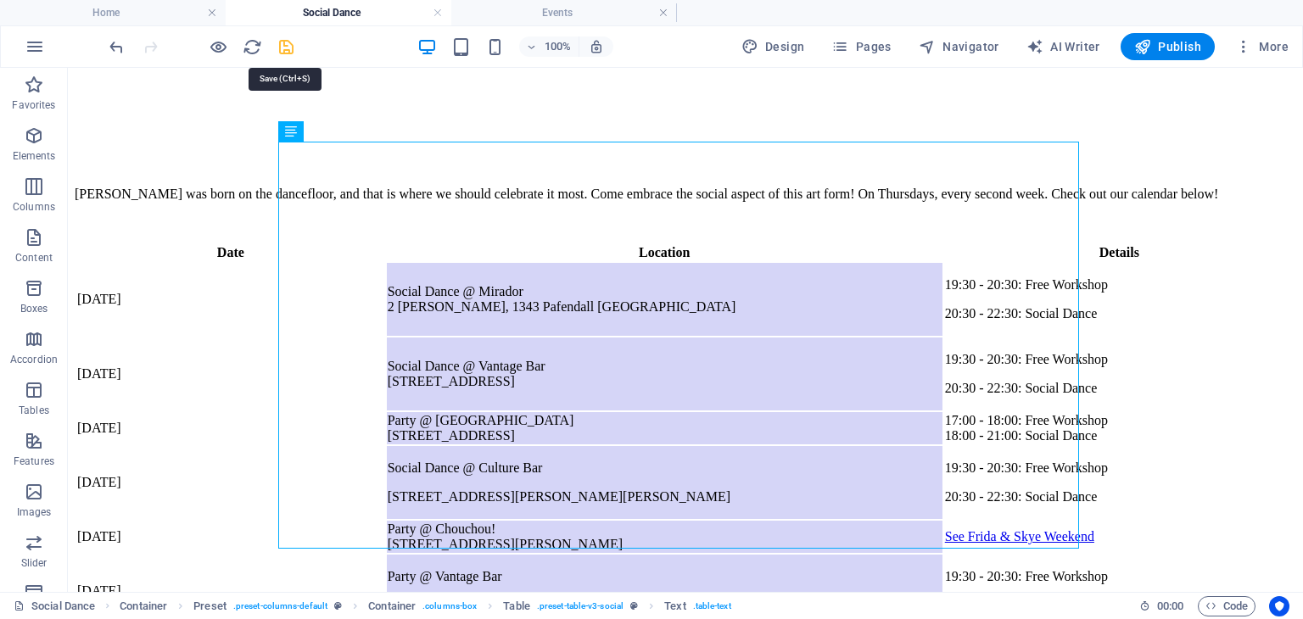
click at [288, 53] on icon "save" at bounding box center [286, 47] width 20 height 20
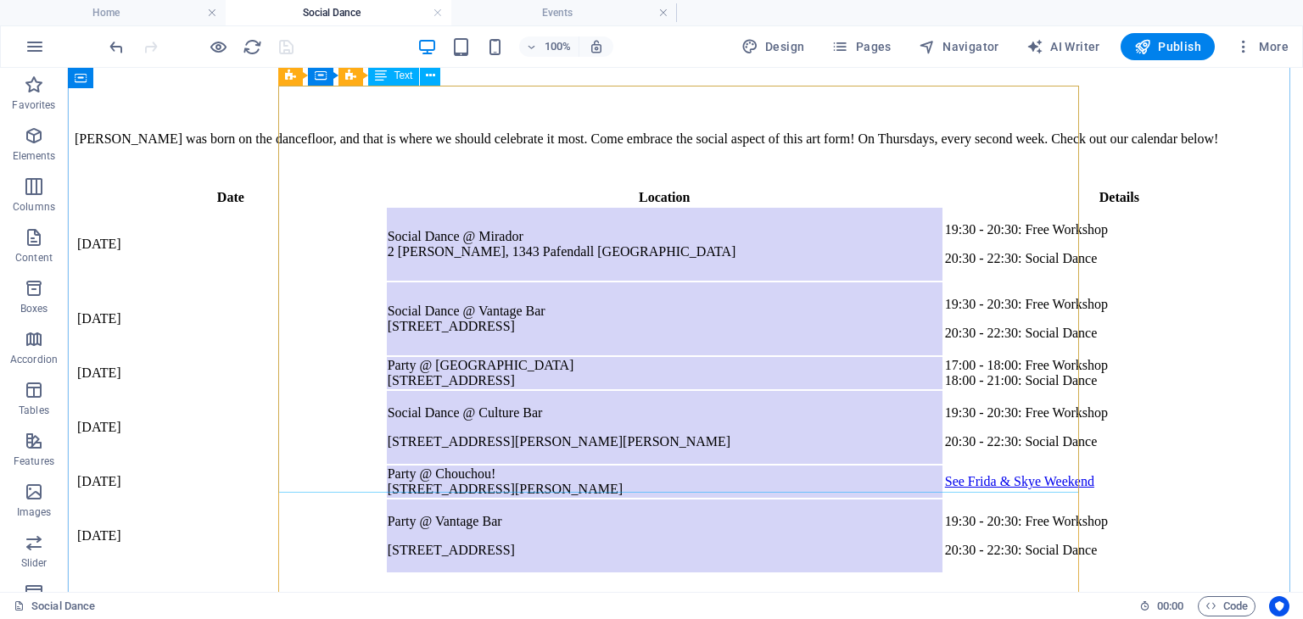
scroll to position [356, 0]
click at [469, 408] on div "Date Location Details [DATE] Social Dance @ [GEOGRAPHIC_DATA] 2 [PERSON_NAME], …" at bounding box center [685, 381] width 1221 height 387
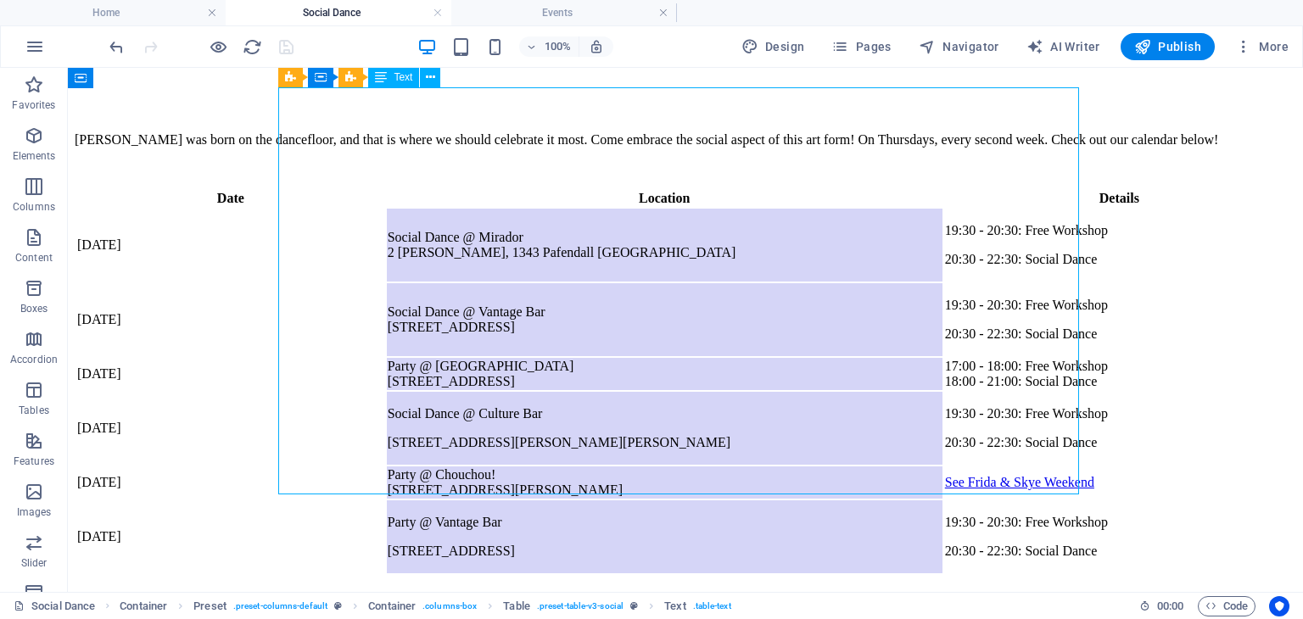
click at [438, 408] on div "Date Location Details [DATE] Social Dance @ [GEOGRAPHIC_DATA] 2 [PERSON_NAME], …" at bounding box center [685, 381] width 1221 height 387
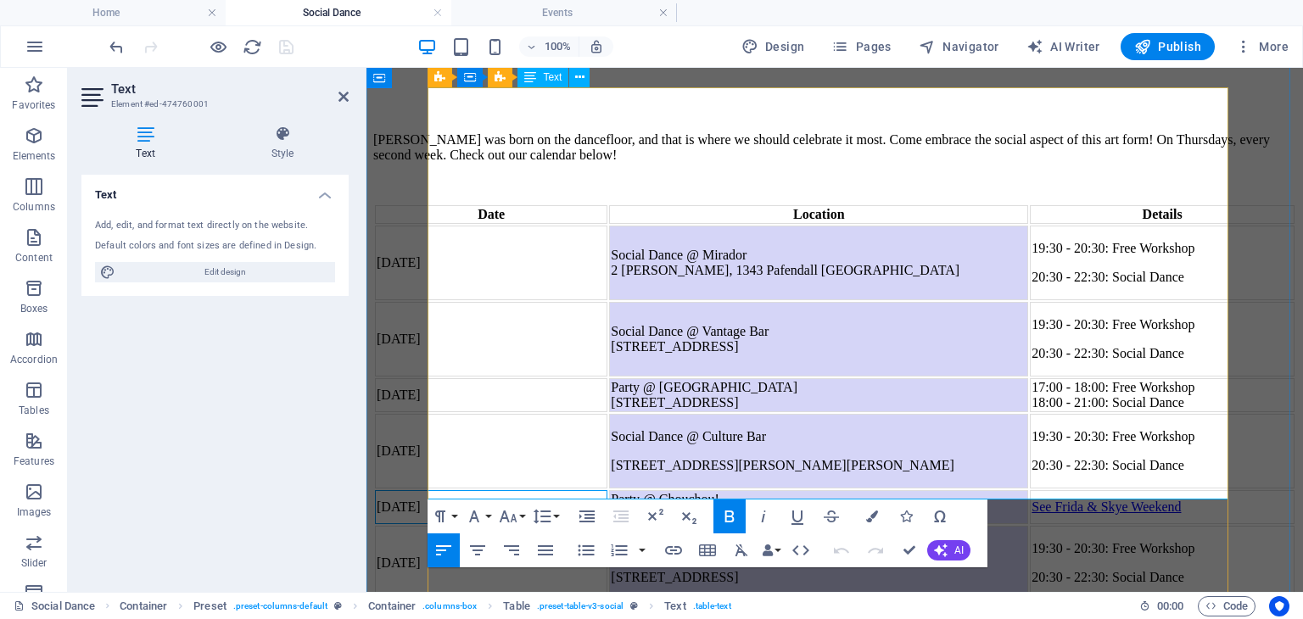
click at [481, 490] on td "[DATE]" at bounding box center [491, 507] width 232 height 34
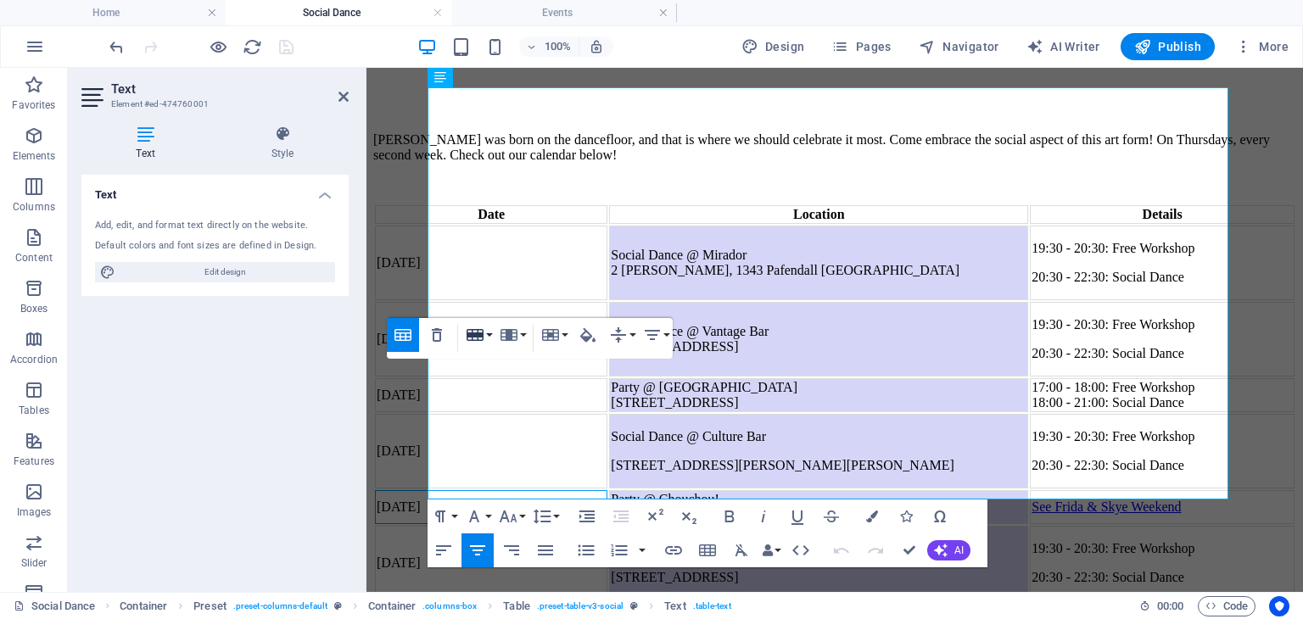
click at [488, 338] on button "Row" at bounding box center [478, 335] width 32 height 34
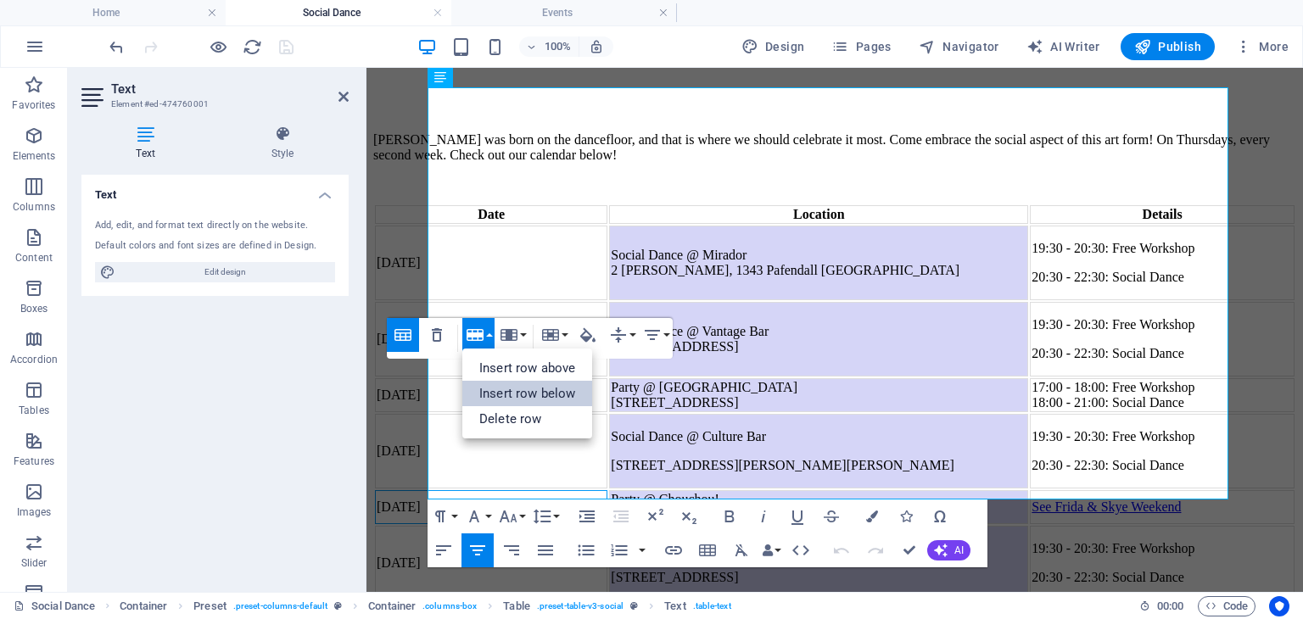
click at [516, 383] on link "Insert row below" at bounding box center [527, 393] width 130 height 25
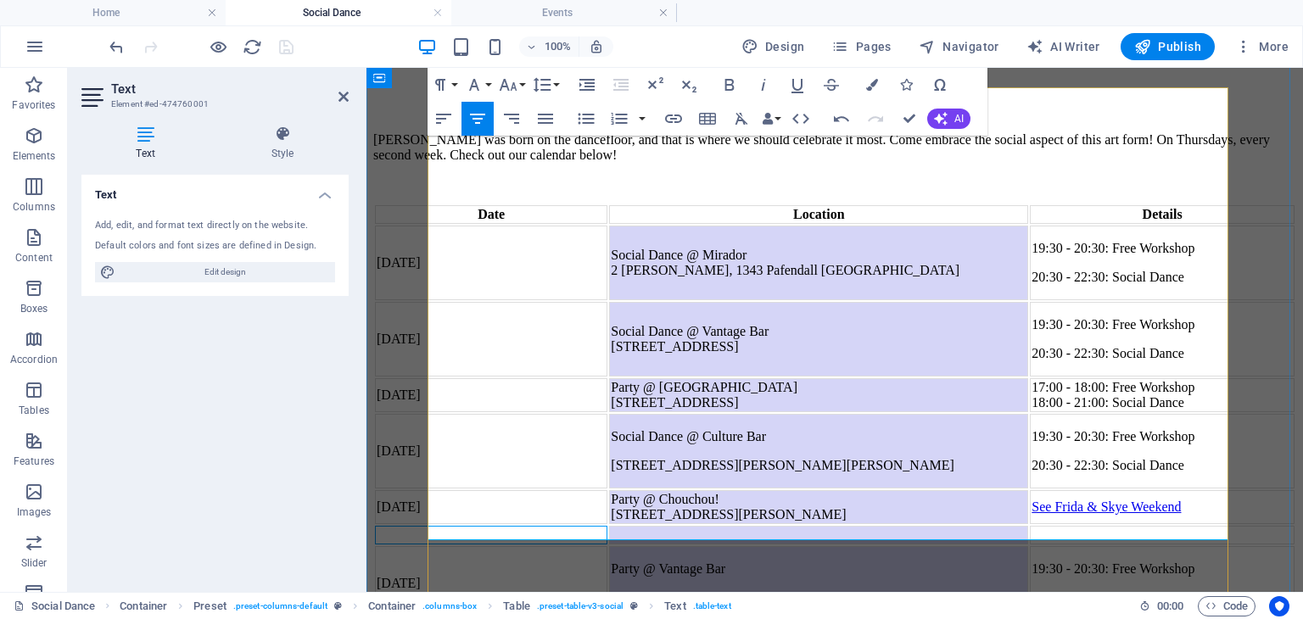
click at [499, 526] on td at bounding box center [491, 535] width 232 height 19
click at [550, 526] on td "[DATE]" at bounding box center [491, 535] width 232 height 19
click at [765, 526] on td at bounding box center [818, 535] width 419 height 19
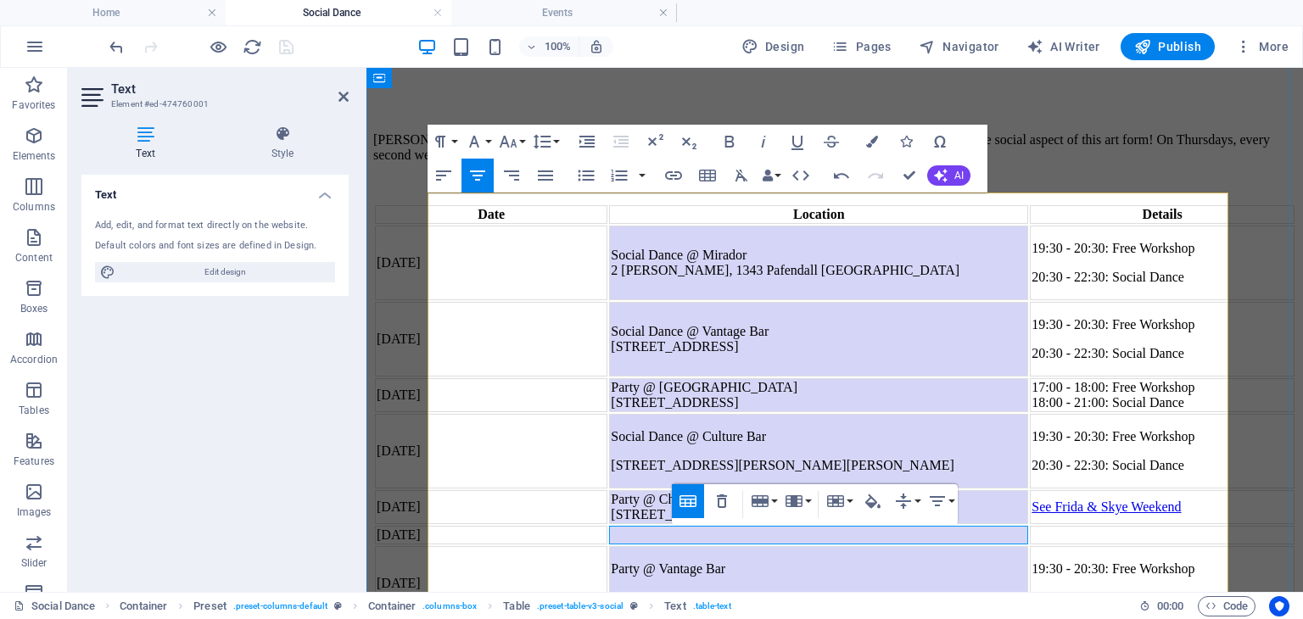
scroll to position [213, 0]
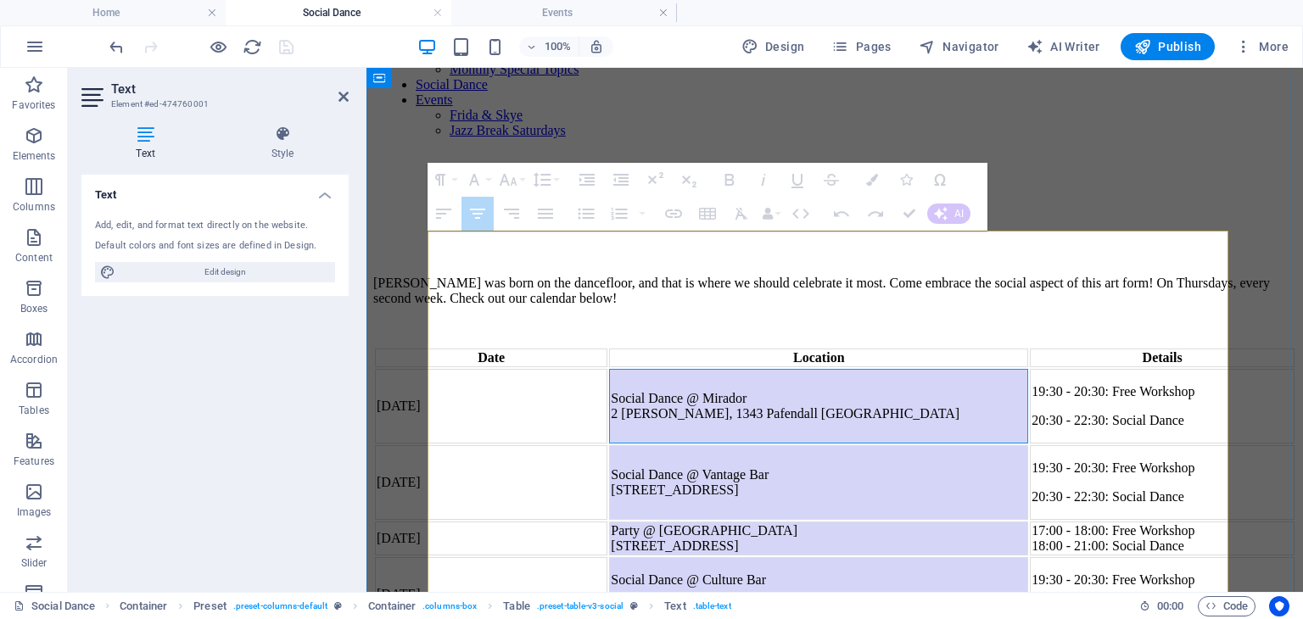
drag, startPoint x: 736, startPoint y: 293, endPoint x: 981, endPoint y: 315, distance: 246.1
click at [981, 369] on td "Social Dance @ Mirador 2 [PERSON_NAME], [STREET_ADDRESS]" at bounding box center [818, 406] width 419 height 75
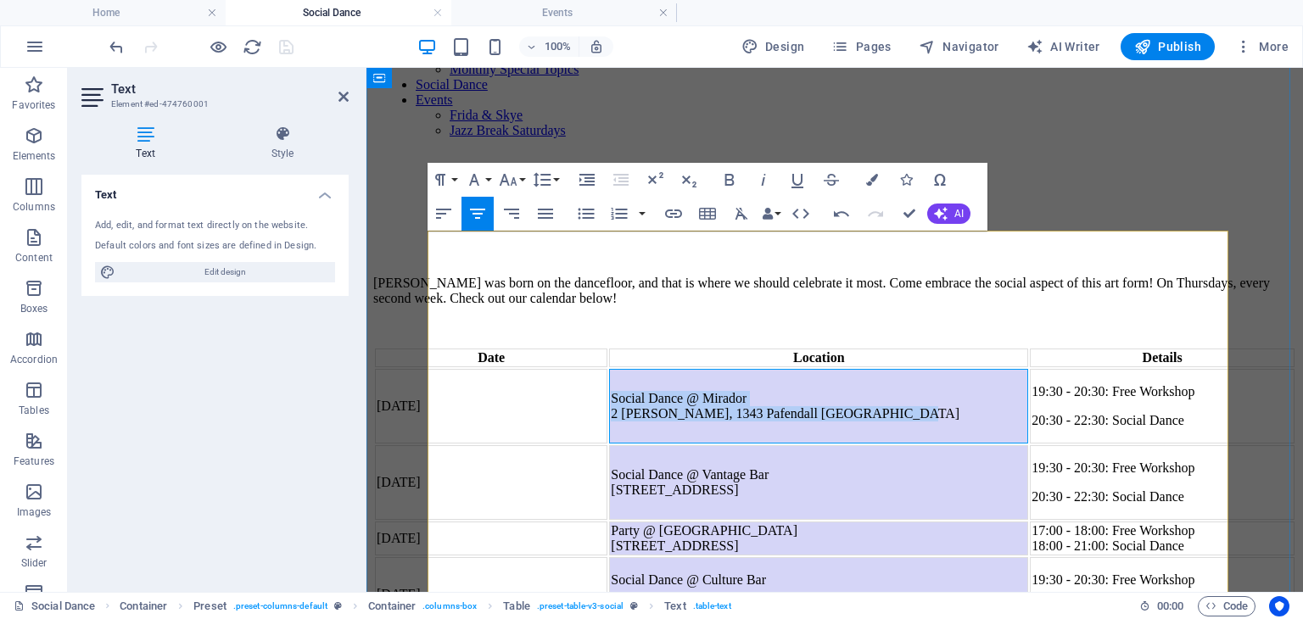
drag, startPoint x: 981, startPoint y: 315, endPoint x: 737, endPoint y: 288, distance: 245.7
click at [737, 369] on td "Social Dance @ Mirador 2 [PERSON_NAME], [STREET_ADDRESS]" at bounding box center [818, 406] width 419 height 75
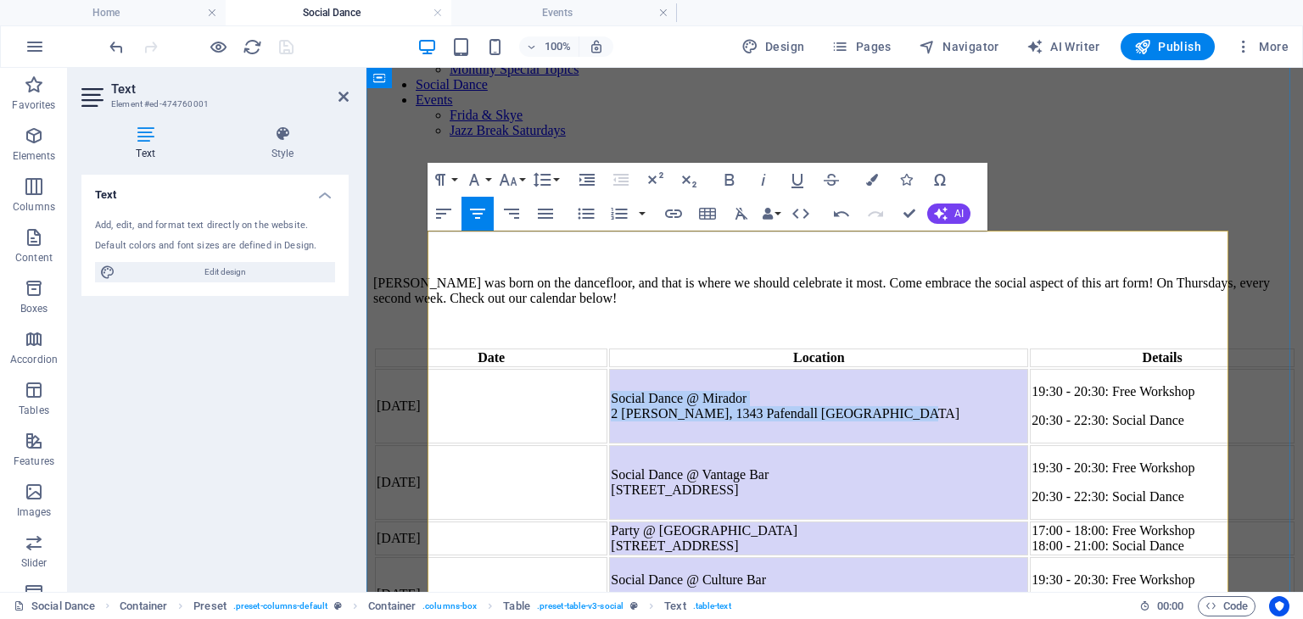
copy td "Social Dance @ Mirador 2 [PERSON_NAME], [STREET_ADDRESS]"
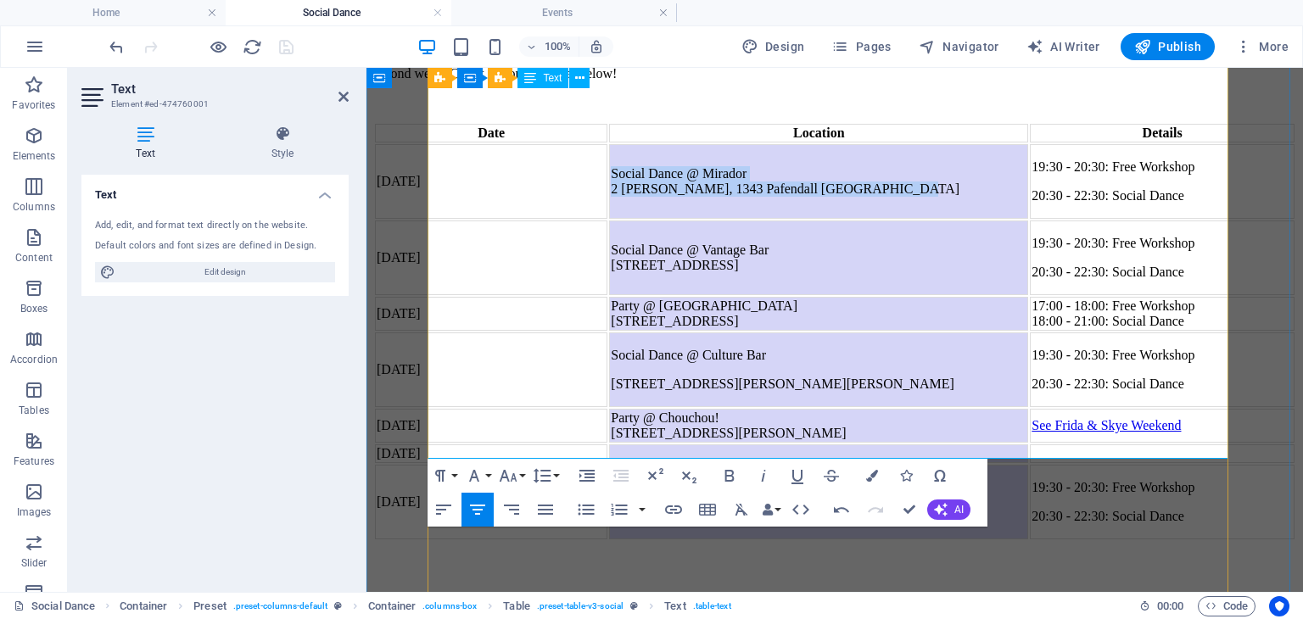
scroll to position [439, 0]
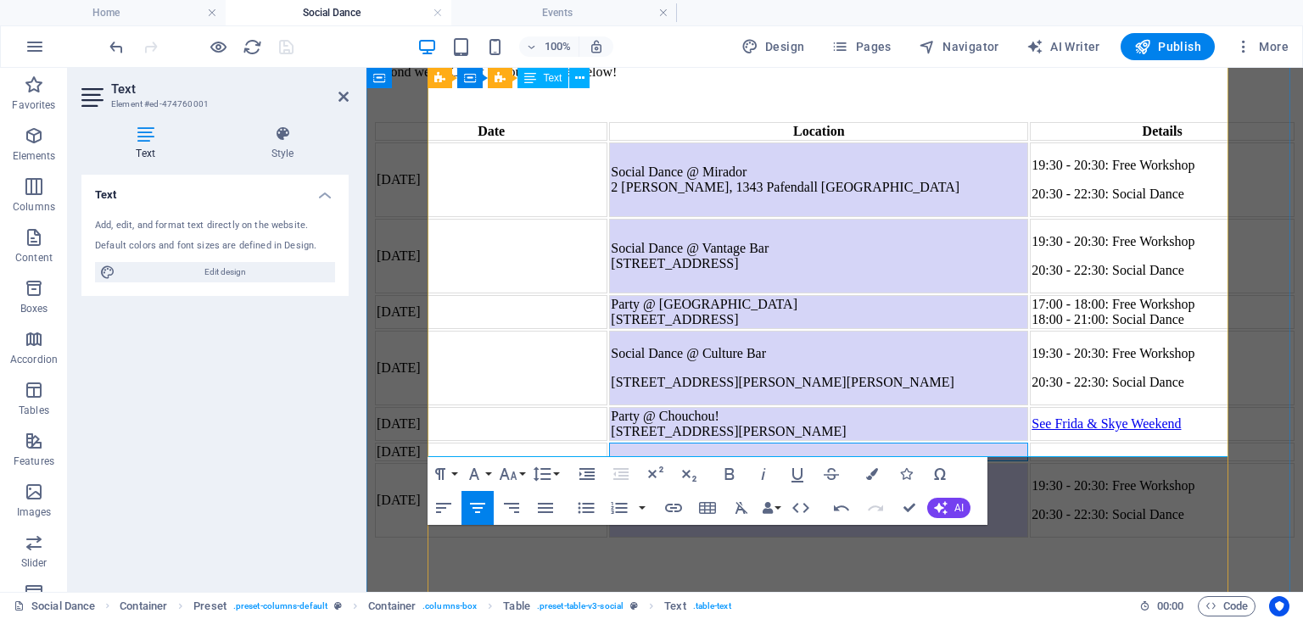
click at [804, 443] on td at bounding box center [818, 452] width 419 height 19
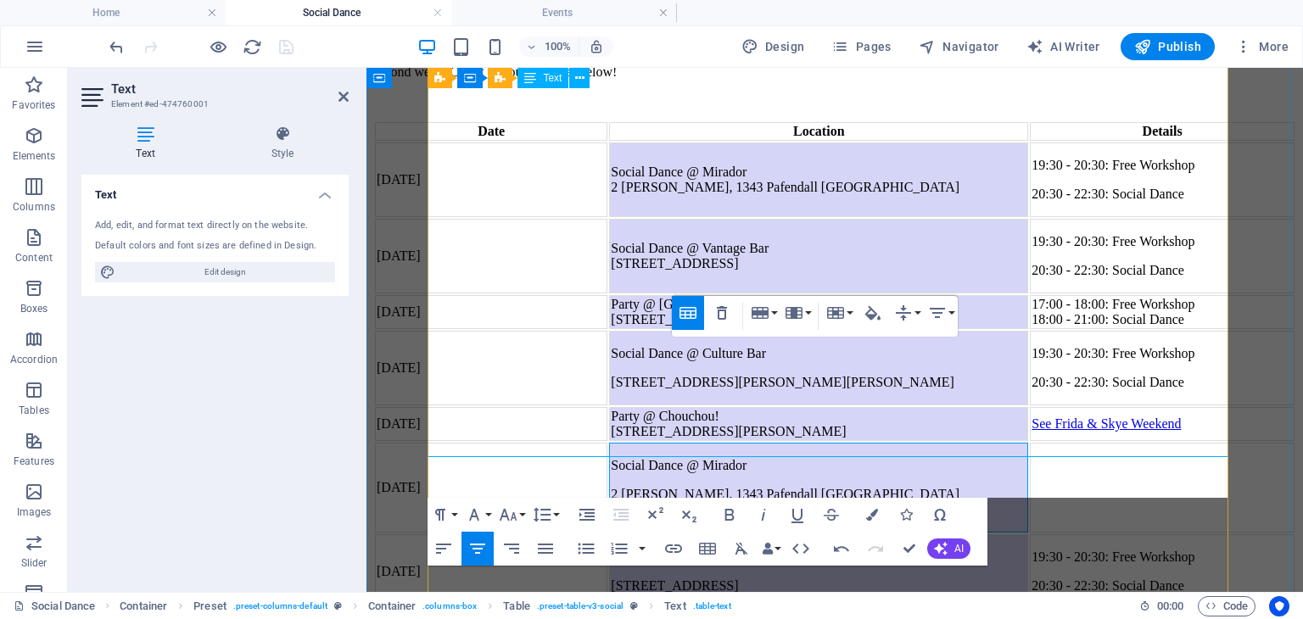
scroll to position [735, 9]
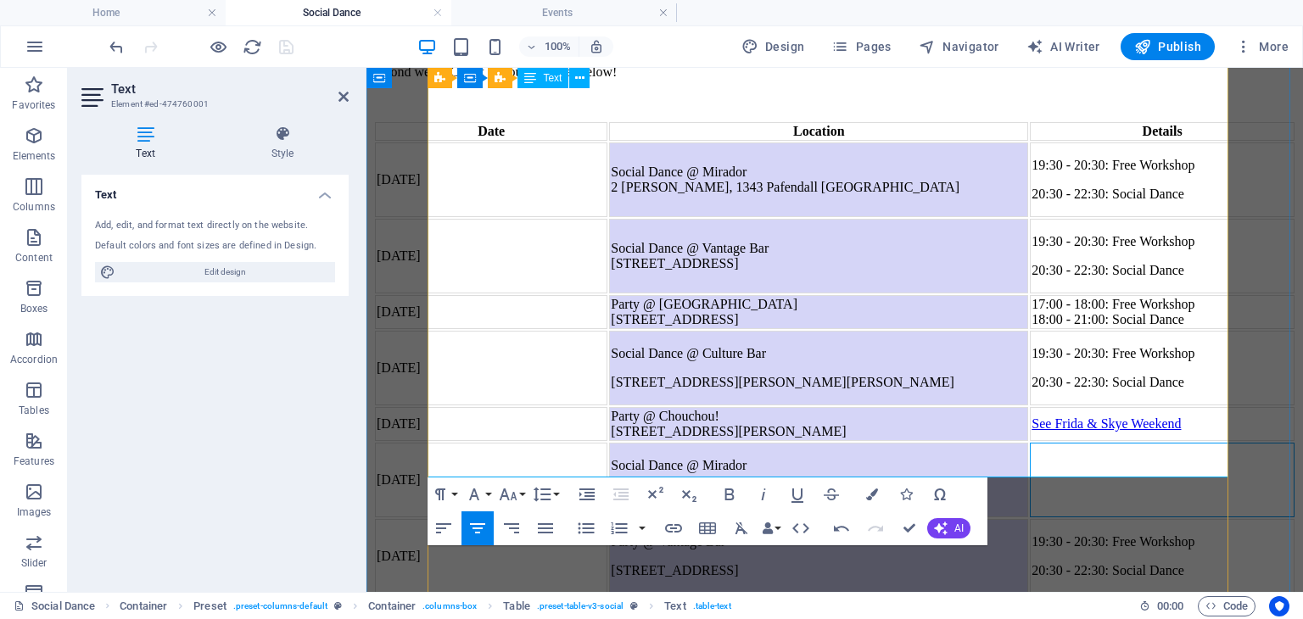
click at [1108, 443] on td at bounding box center [1162, 480] width 265 height 75
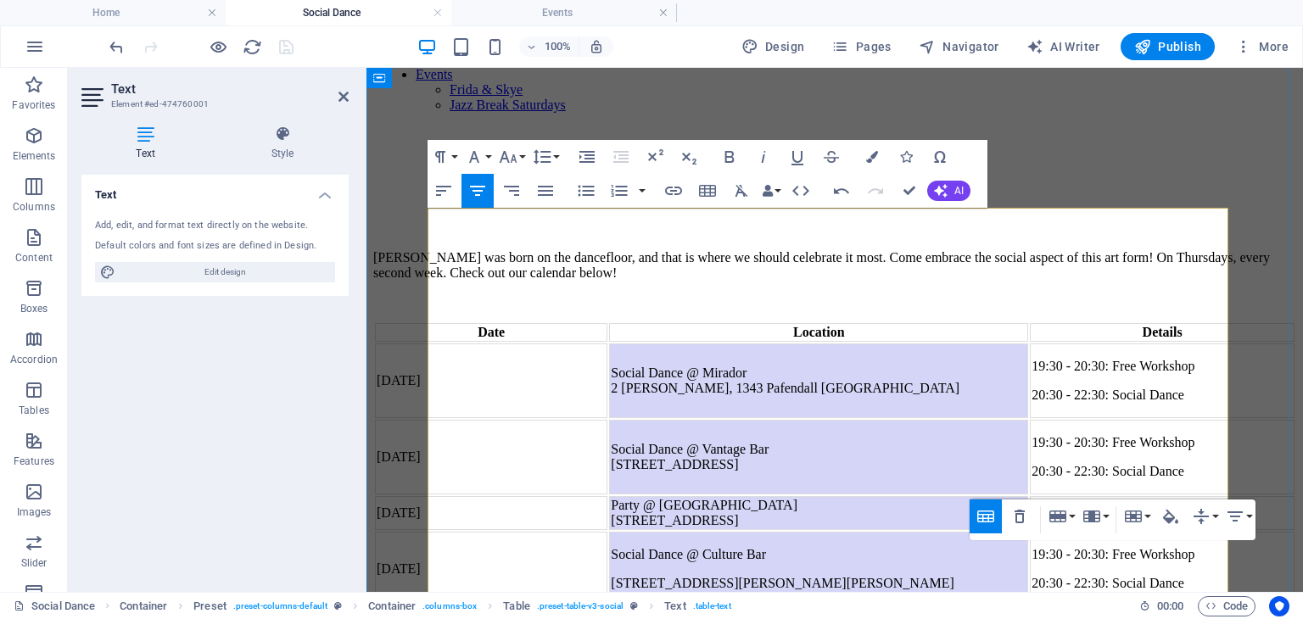
scroll to position [236, 0]
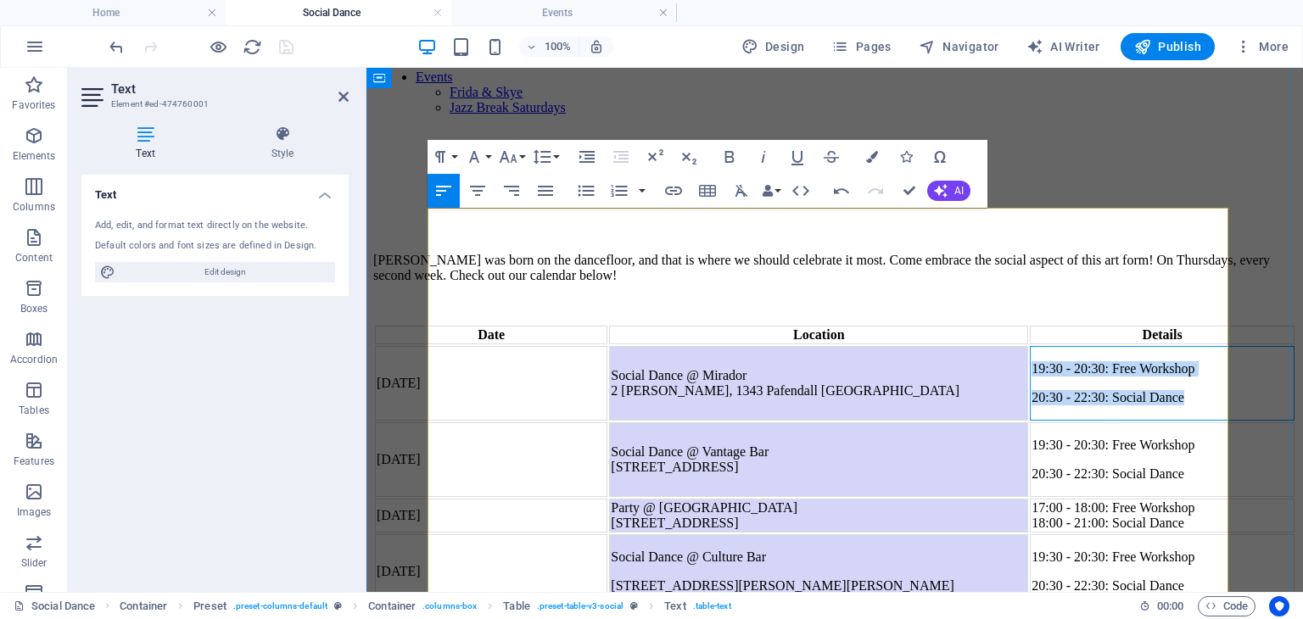
drag, startPoint x: 1187, startPoint y: 296, endPoint x: 1005, endPoint y: 271, distance: 183.3
click at [1030, 346] on td "19:30 - 20:30: Free Workshop 20:30 - 22:30: Social Dance" at bounding box center [1162, 383] width 265 height 75
copy td "19:30 - 20:30: Free Workshop 20:30 - 22:30: Social Dance"
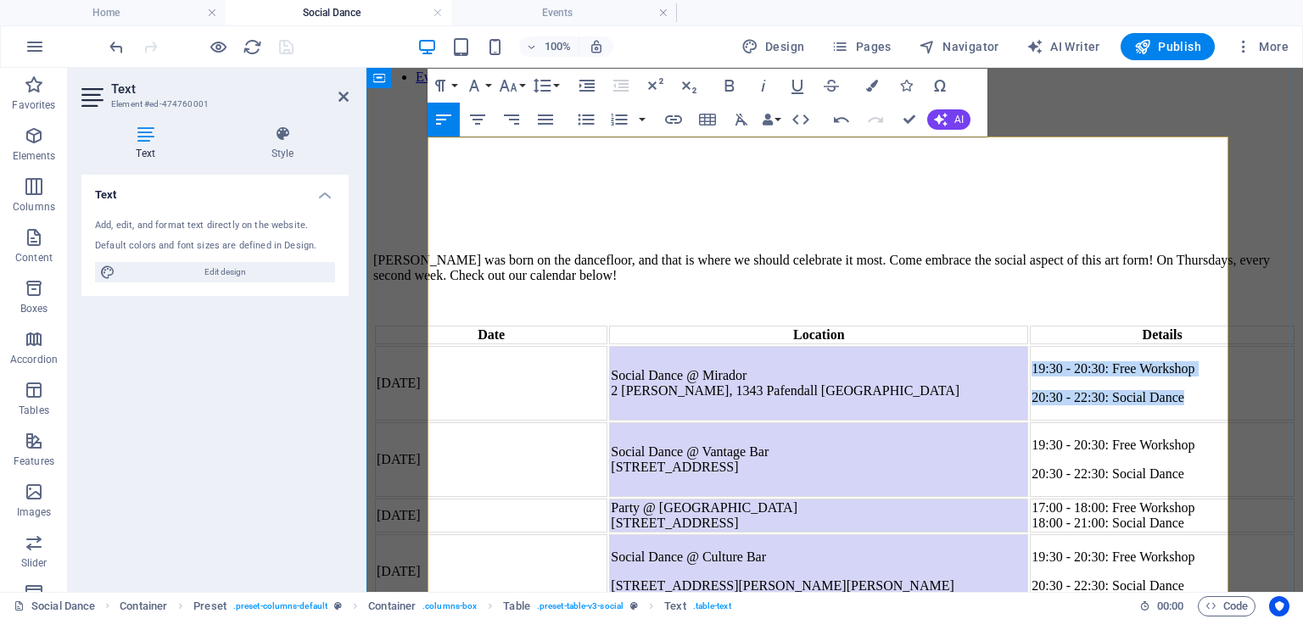
scroll to position [307, 0]
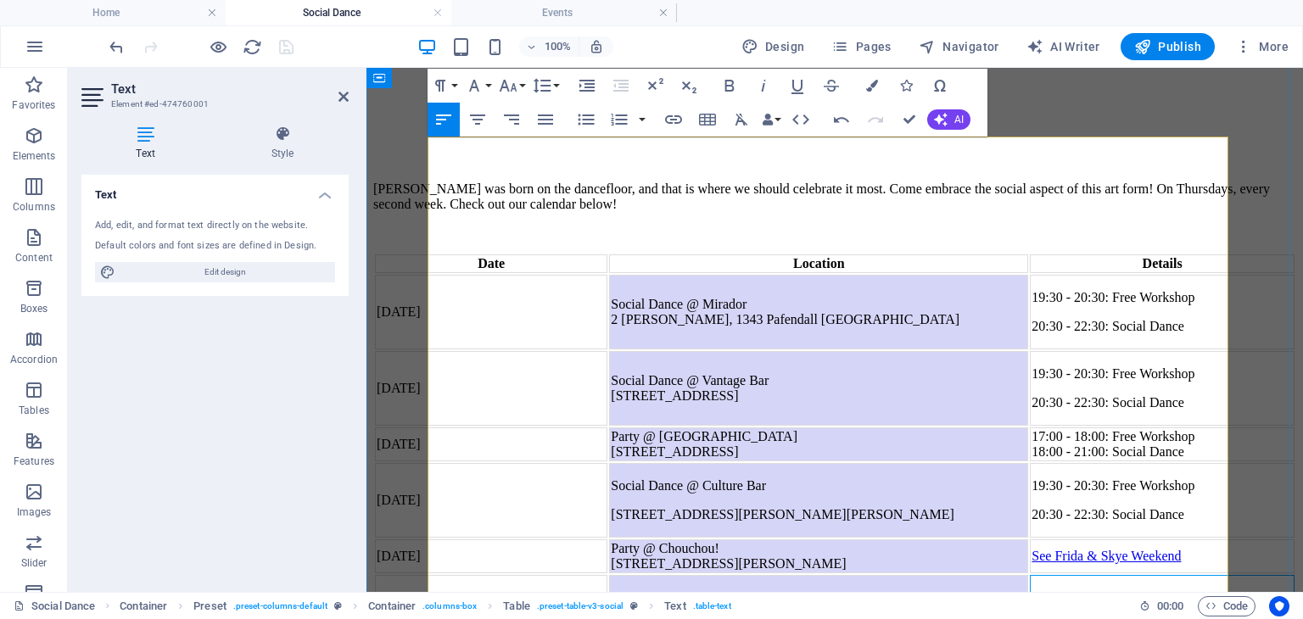
click at [1061, 575] on td at bounding box center [1162, 612] width 265 height 75
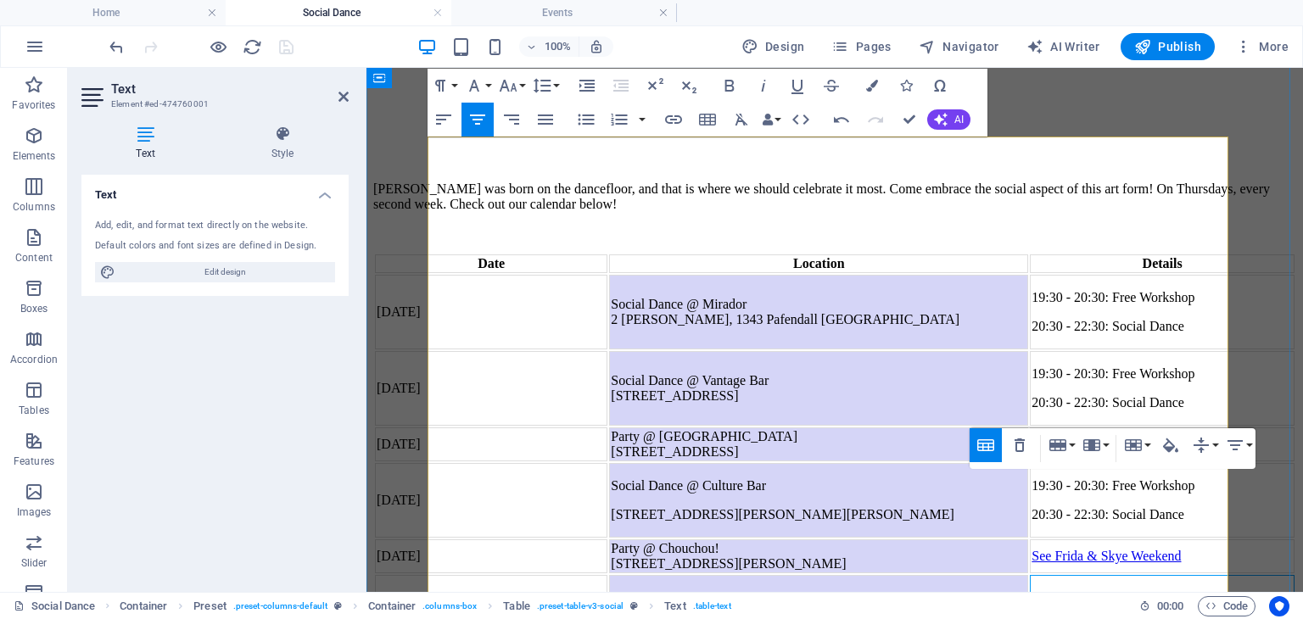
scroll to position [500, 8]
click at [1111, 618] on p at bounding box center [1161, 626] width 261 height 15
click at [1180, 575] on td "19:30 - 20:30: Free Workshop 20:30 - 22:30: Social Dance" at bounding box center [1162, 620] width 265 height 90
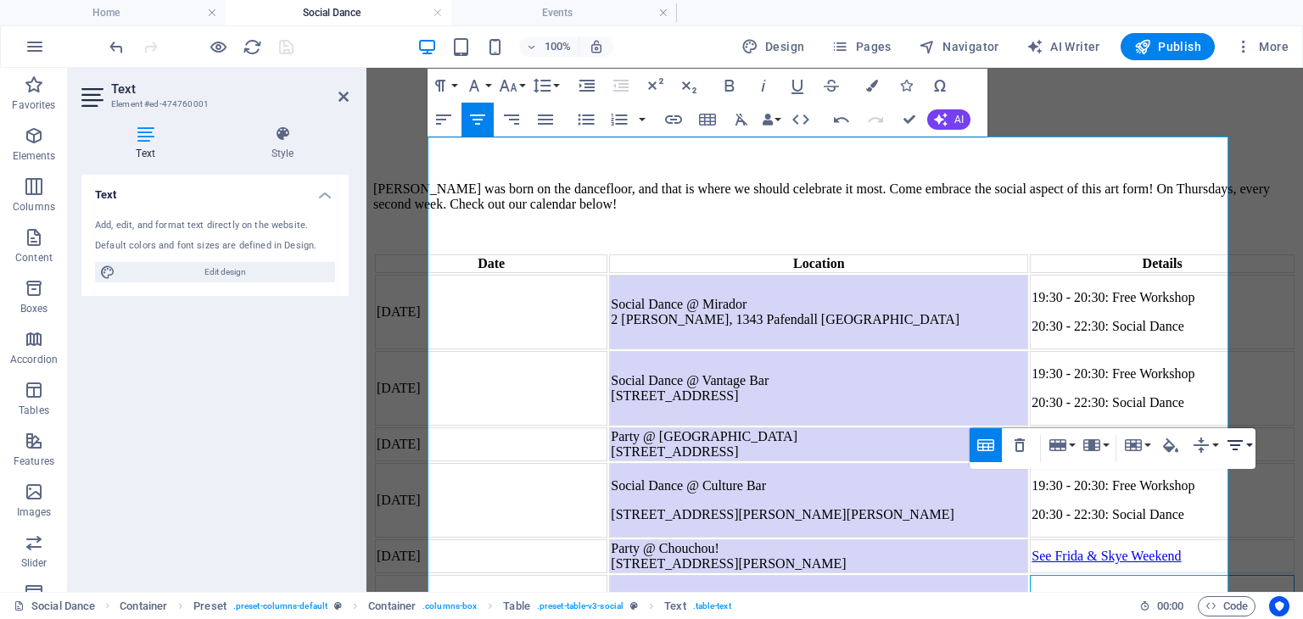
click at [1243, 449] on icon "button" at bounding box center [1235, 445] width 20 height 20
click at [1247, 482] on icon at bounding box center [1252, 478] width 15 height 10
click at [1254, 529] on div "[PERSON_NAME] was born on the dancefloor, and that is where we should celebrate…" at bounding box center [834, 574] width 923 height 980
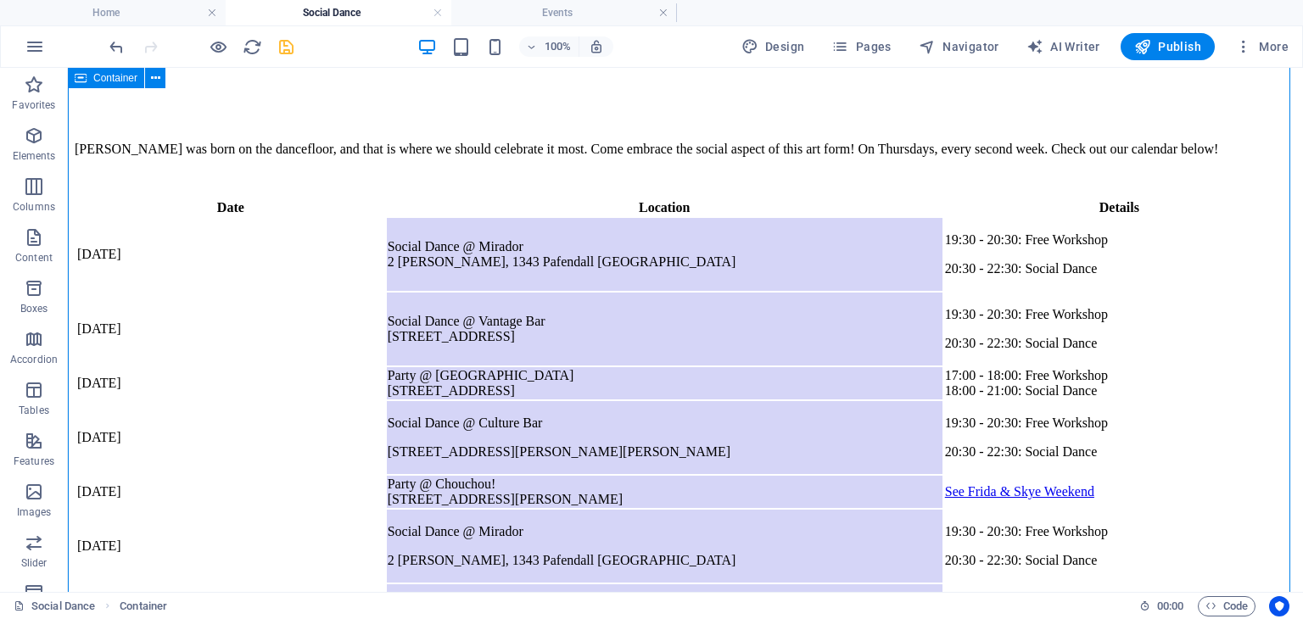
scroll to position [344, 0]
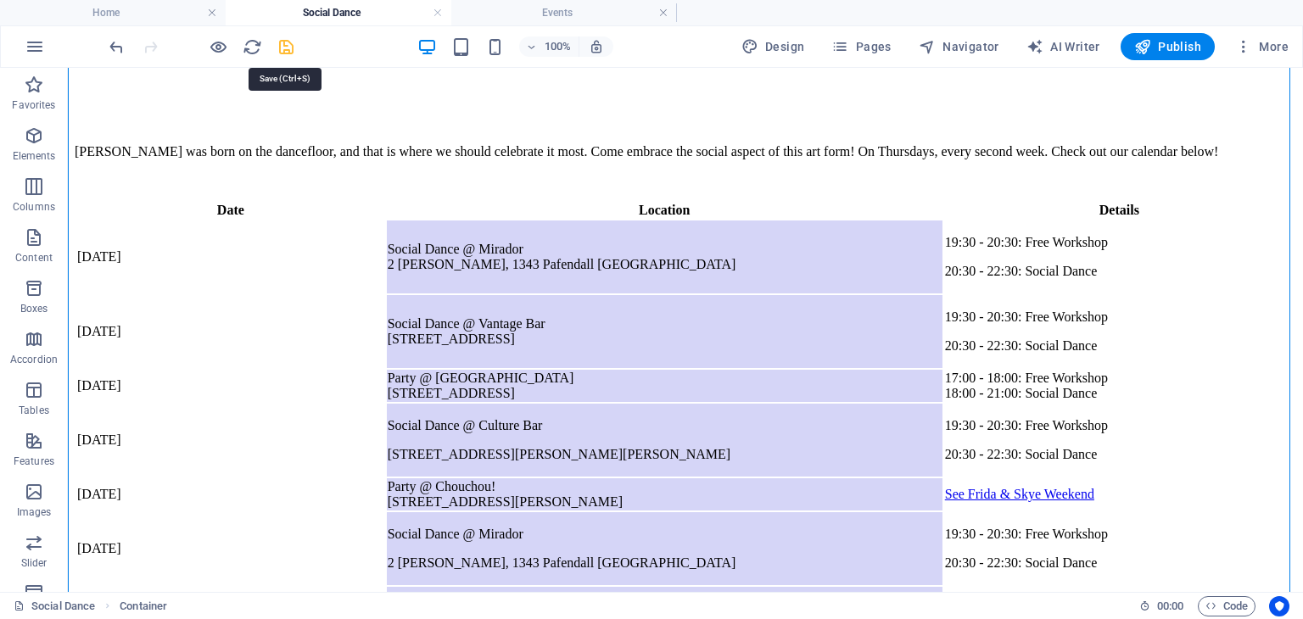
click at [287, 42] on icon "save" at bounding box center [286, 47] width 20 height 20
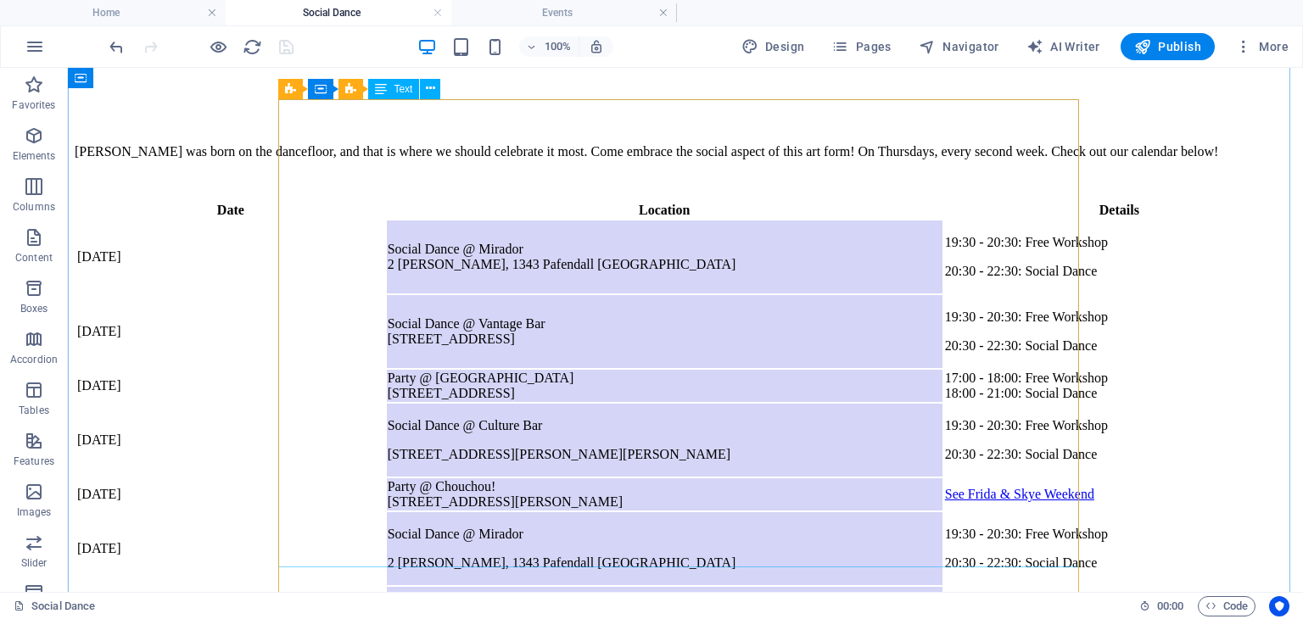
click at [454, 509] on div "Date Location Details [DATE] Social Dance @ [GEOGRAPHIC_DATA] 2 [PERSON_NAME], …" at bounding box center [685, 430] width 1221 height 461
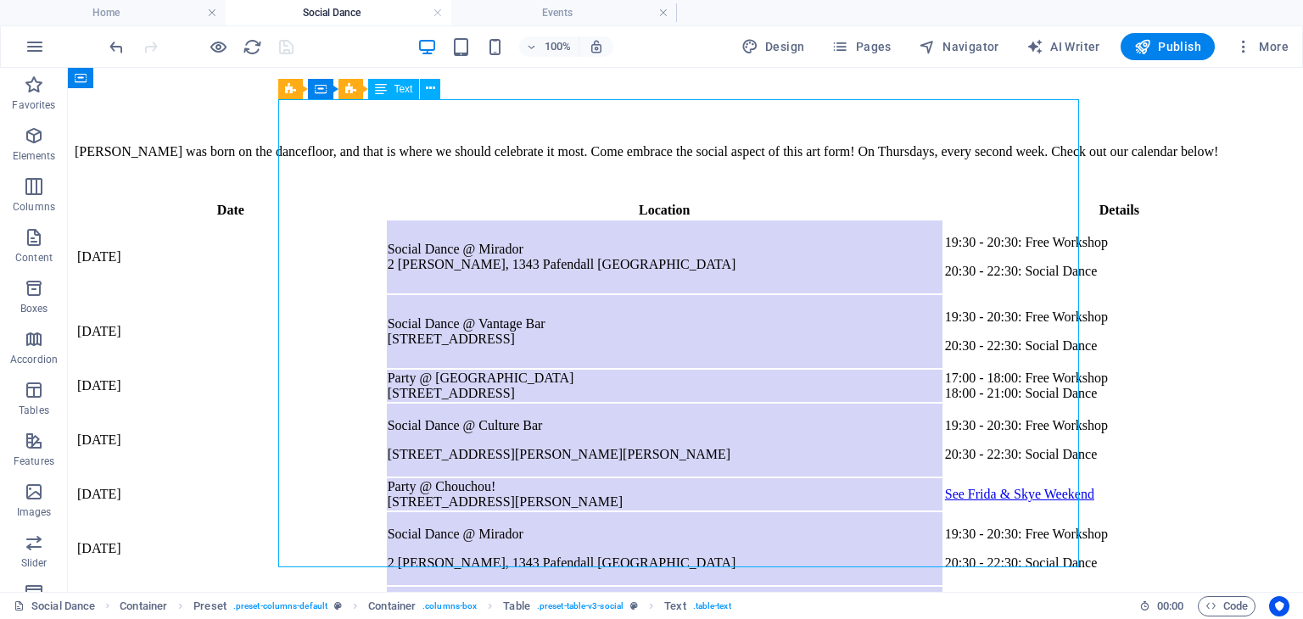
click at [431, 531] on div "Date Location Details [DATE] Social Dance @ [GEOGRAPHIC_DATA] 2 [PERSON_NAME], …" at bounding box center [685, 430] width 1221 height 461
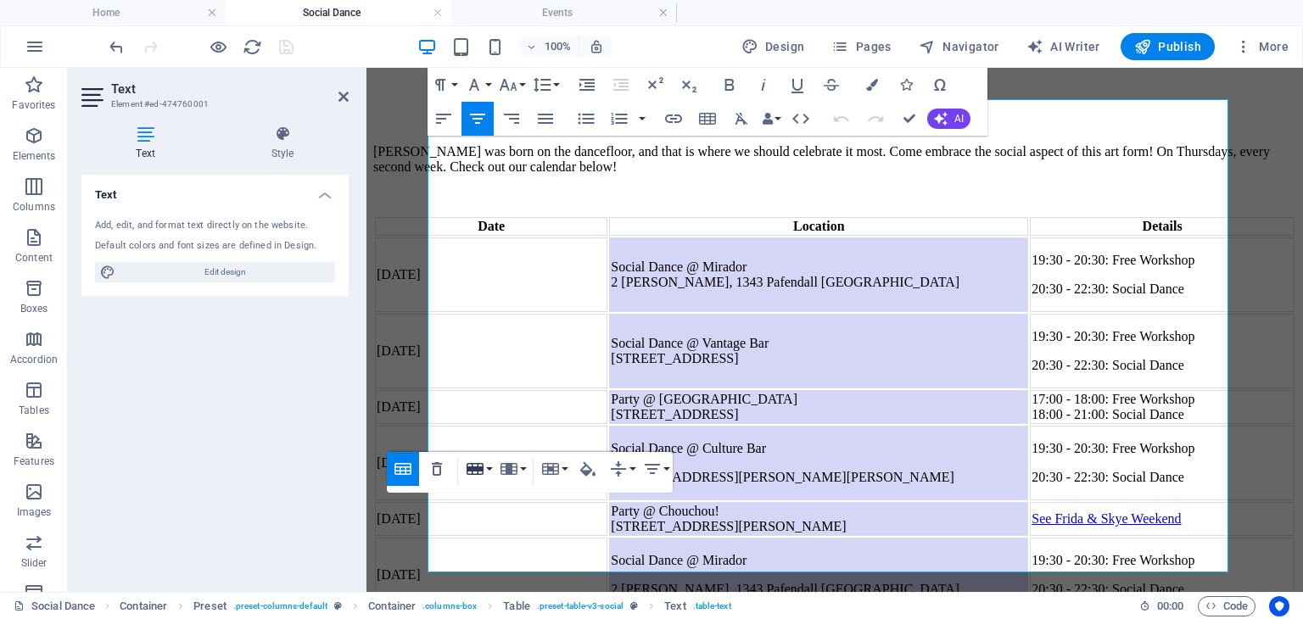
click at [479, 477] on icon "button" at bounding box center [475, 469] width 20 height 20
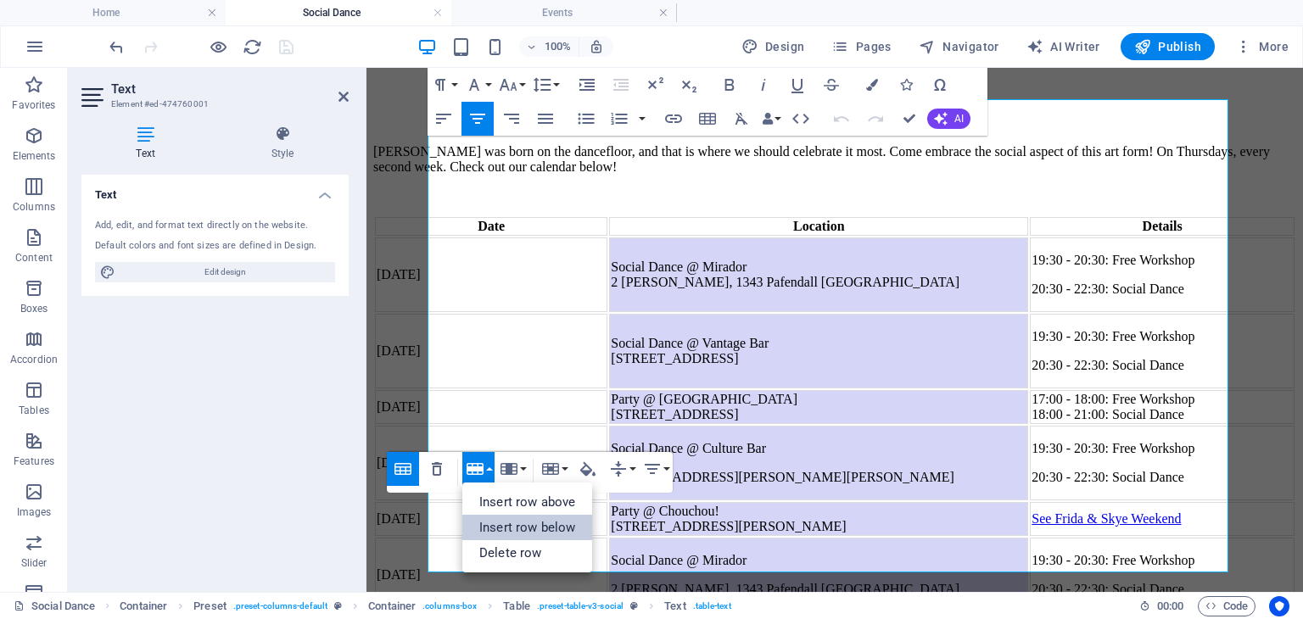
click at [502, 525] on link "Insert row below" at bounding box center [527, 527] width 130 height 25
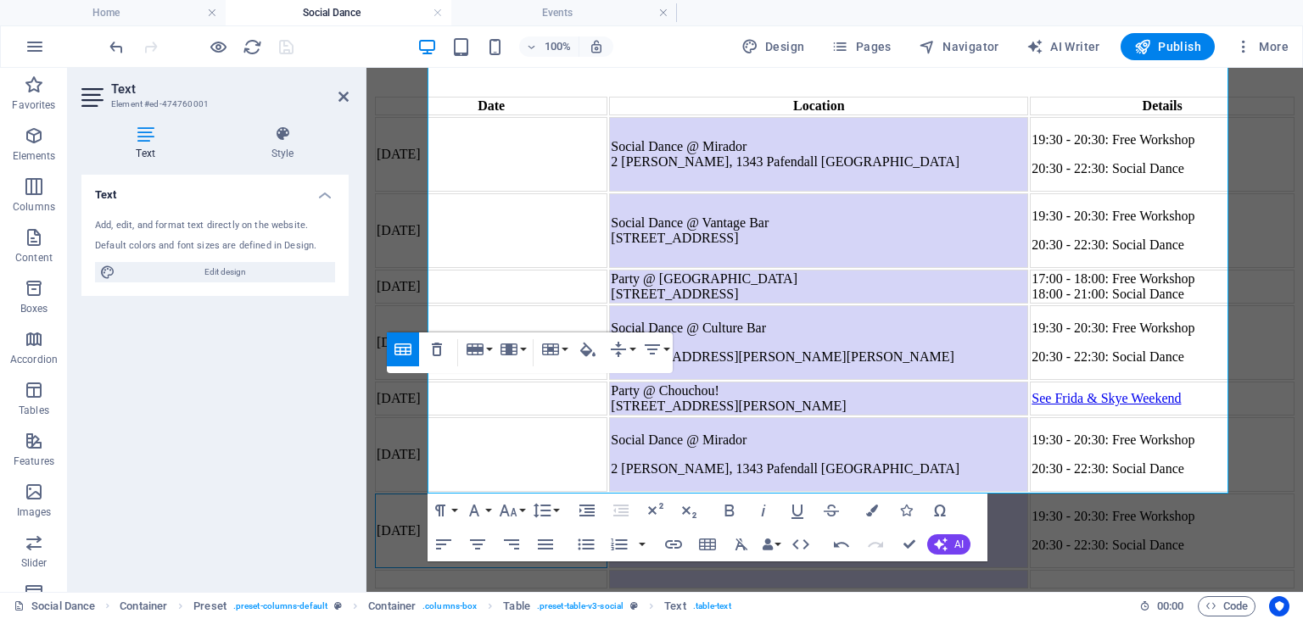
scroll to position [464, 0]
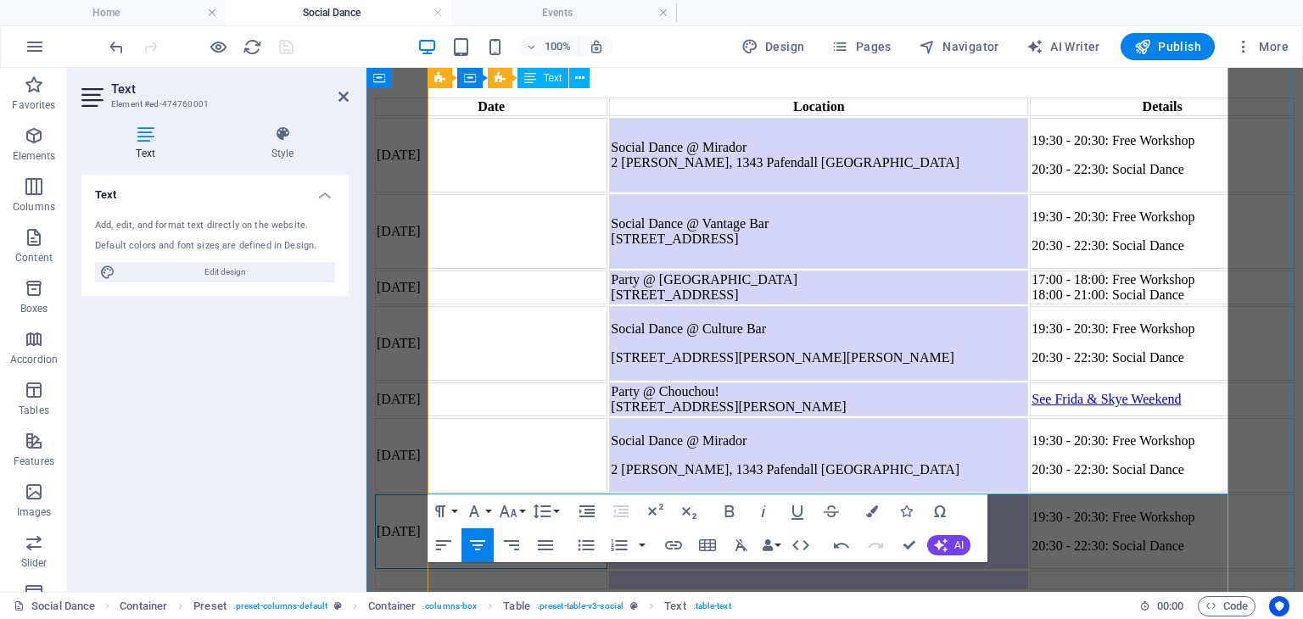
click at [553, 571] on td at bounding box center [491, 580] width 232 height 19
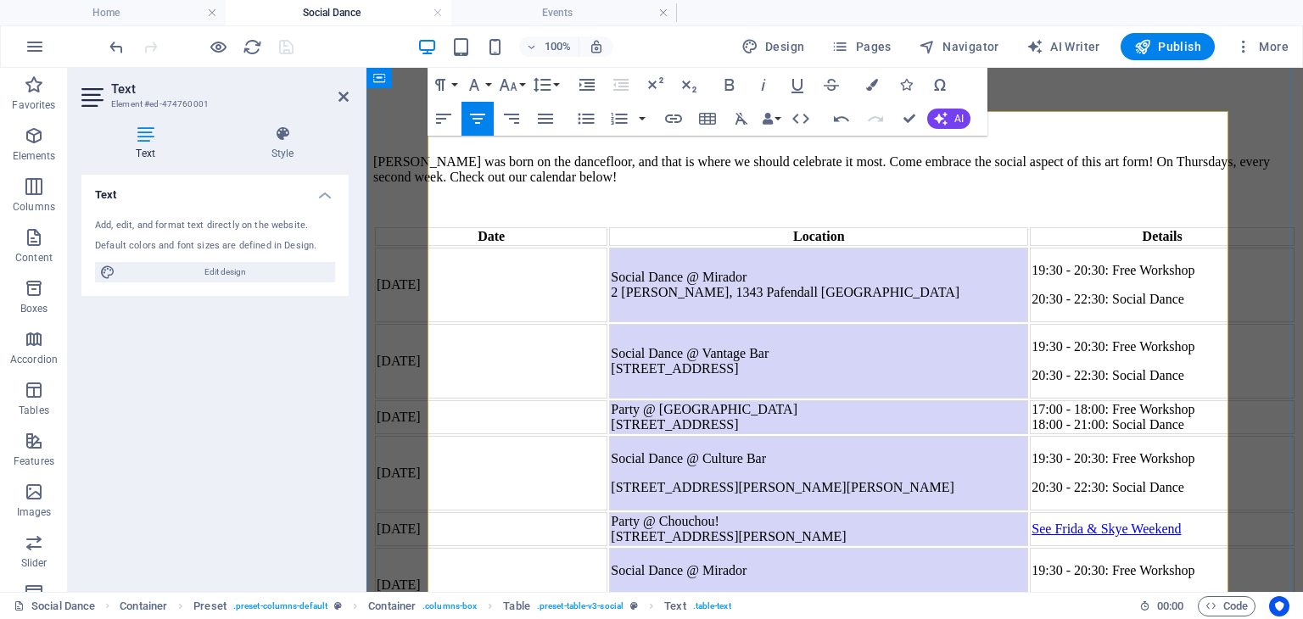
scroll to position [336, 0]
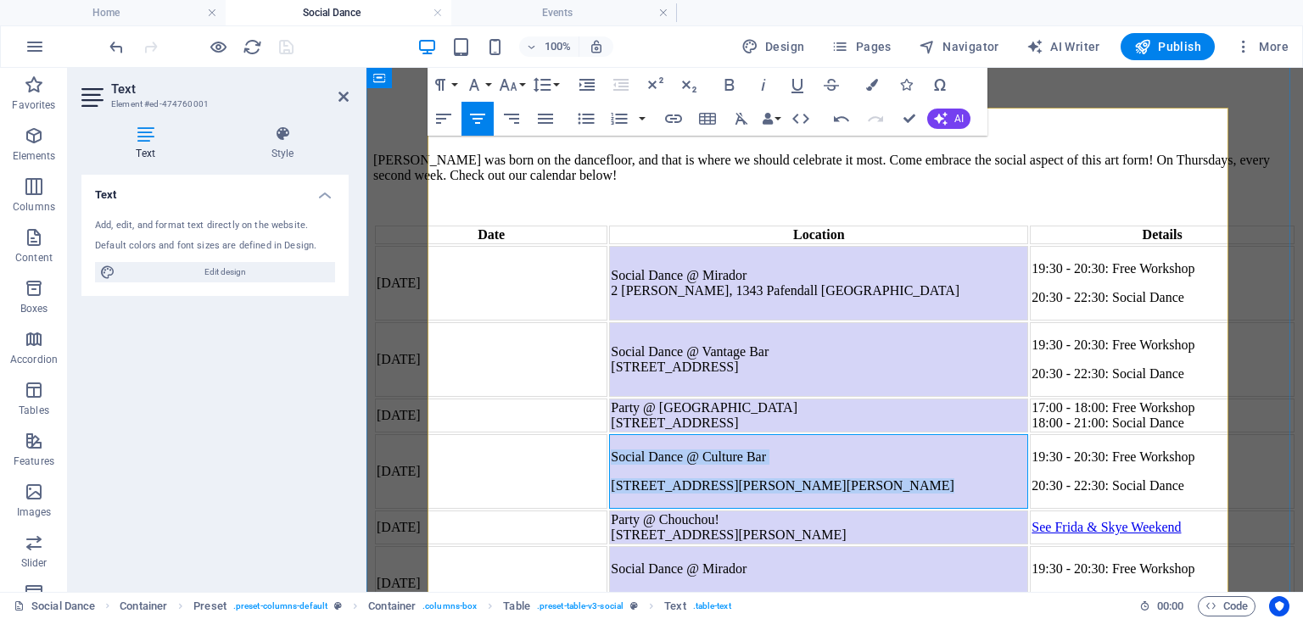
drag, startPoint x: 724, startPoint y: 354, endPoint x: 975, endPoint y: 369, distance: 251.5
click at [975, 434] on td "Social Dance @ Culture Bar [STREET_ADDRESS][PERSON_NAME][PERSON_NAME]" at bounding box center [818, 471] width 419 height 75
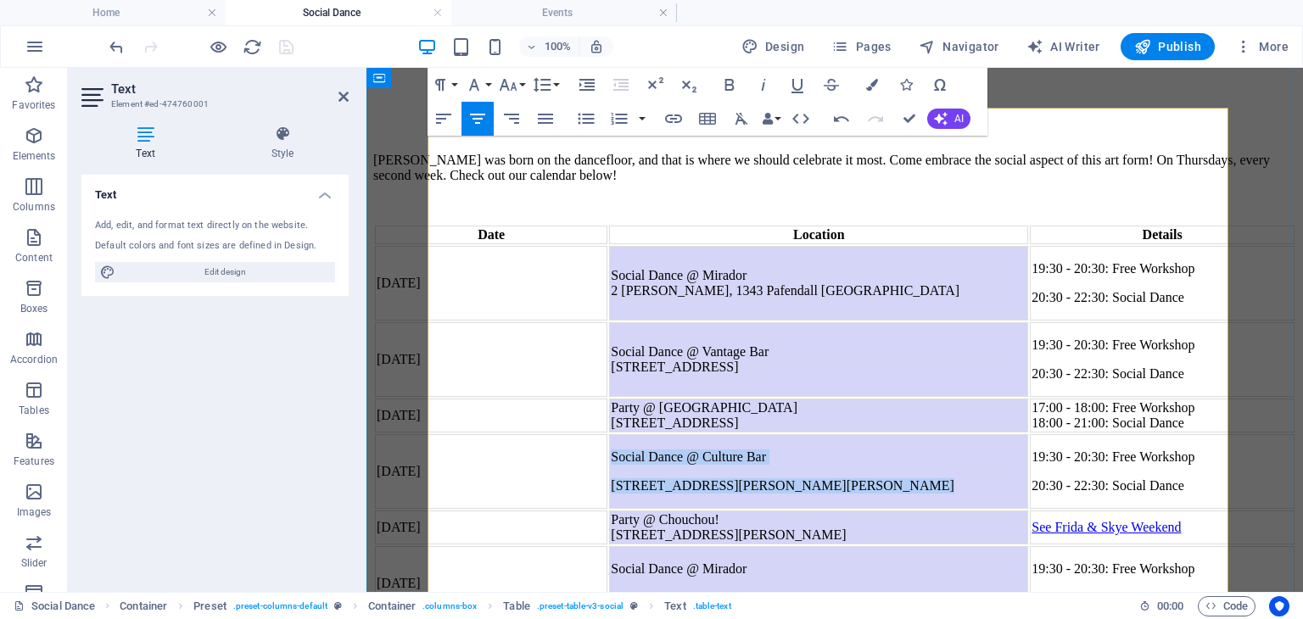
copy td "Social Dance @ Culture Bar [STREET_ADDRESS][PERSON_NAME][PERSON_NAME]"
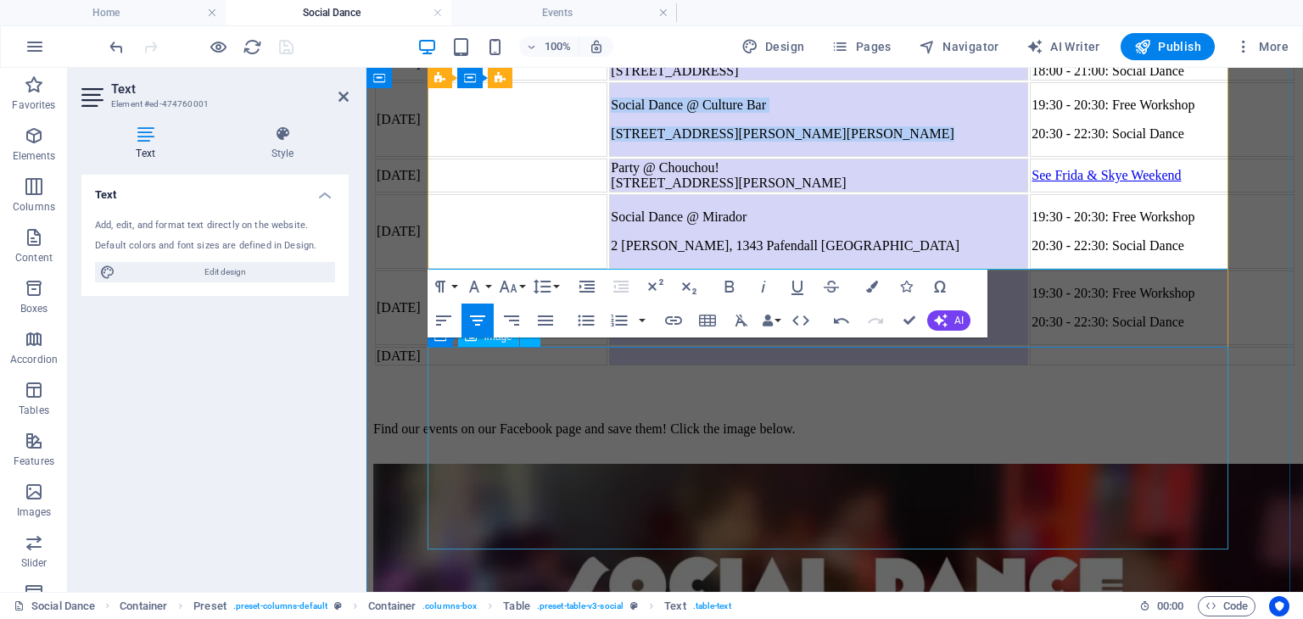
scroll to position [689, 0]
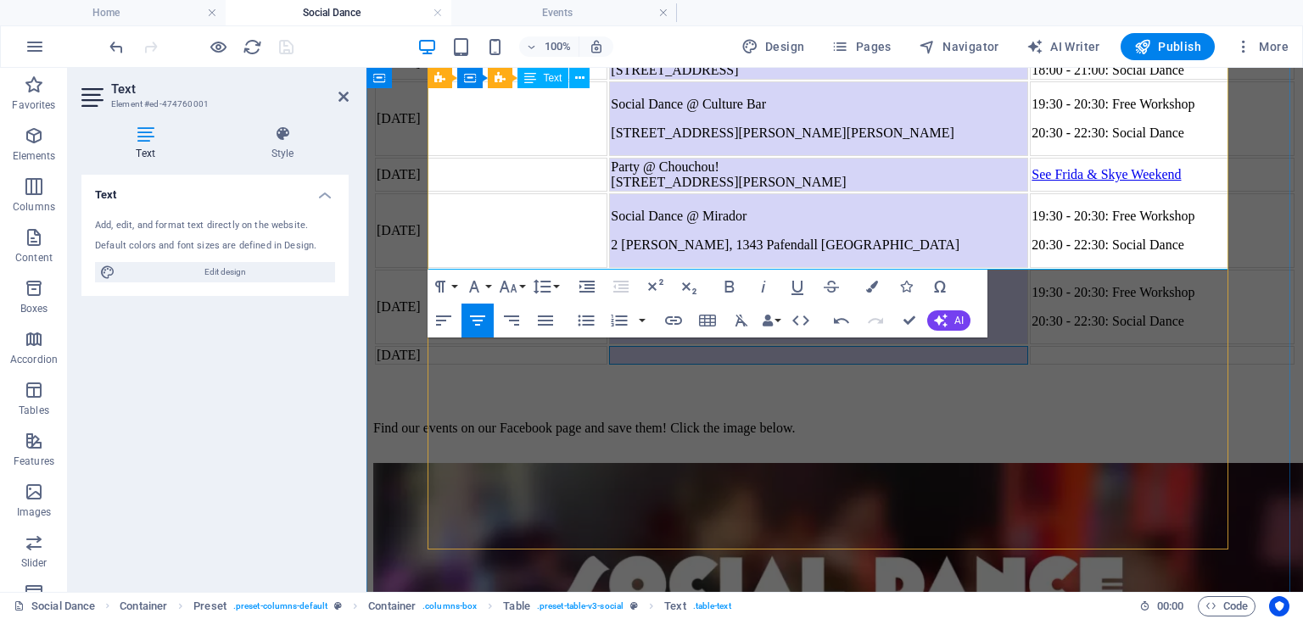
click at [824, 346] on td at bounding box center [818, 355] width 419 height 19
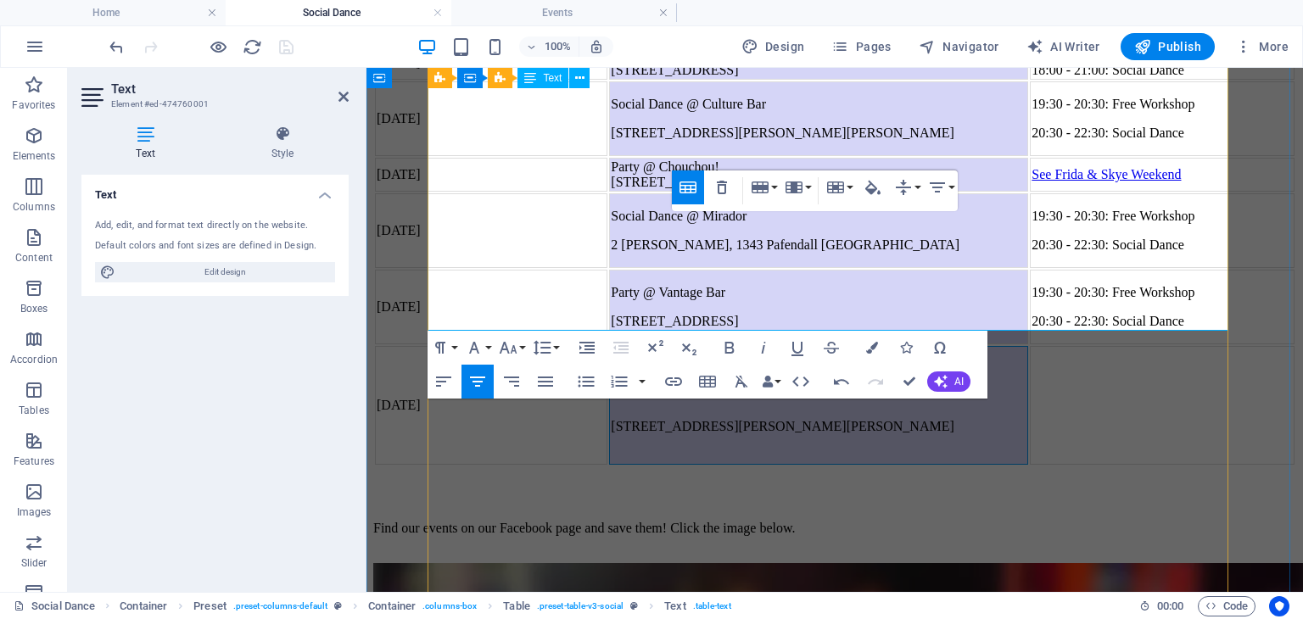
scroll to position [735, 9]
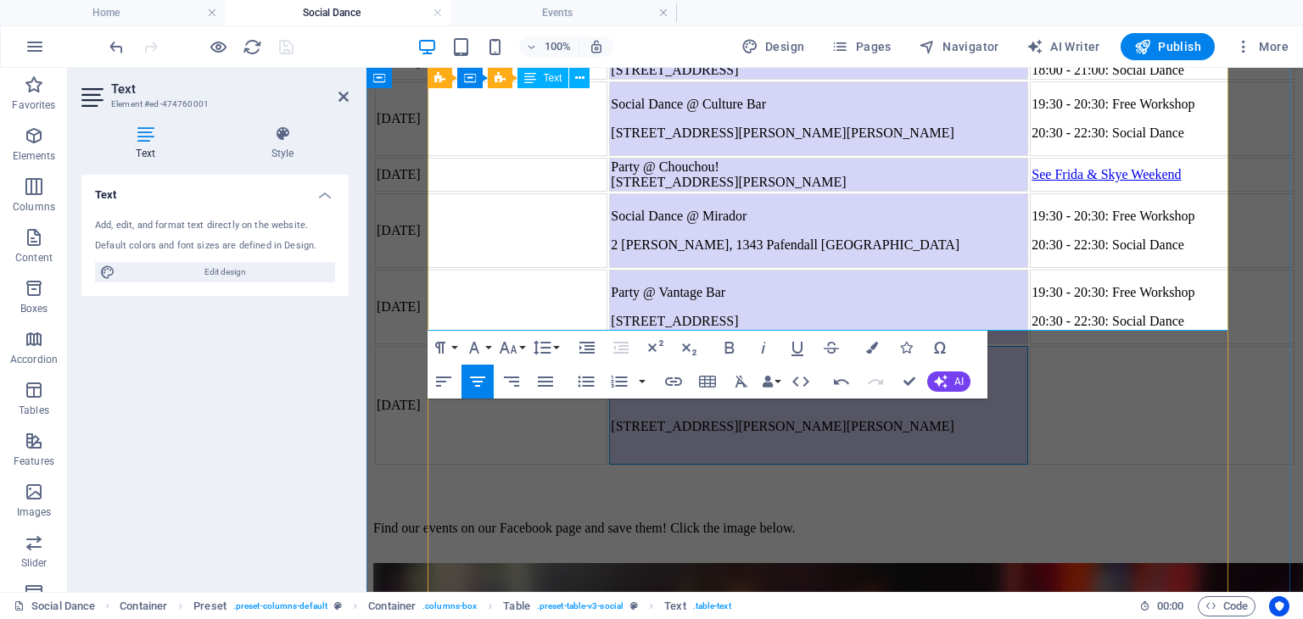
click at [824, 361] on p "Social Dance @ Culture Bar" at bounding box center [819, 368] width 416 height 15
click at [819, 390] on p at bounding box center [819, 397] width 416 height 15
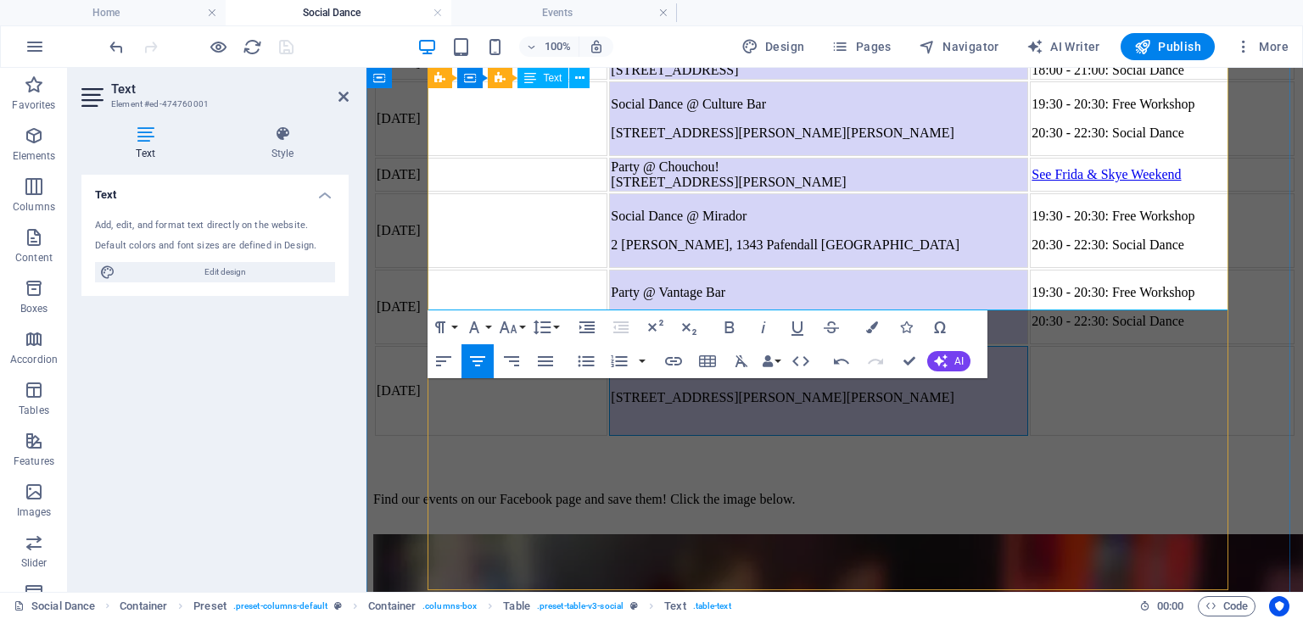
click at [824, 346] on td "Social Dance @ Culture Bar [STREET_ADDRESS][PERSON_NAME][PERSON_NAME]" at bounding box center [818, 391] width 419 height 90
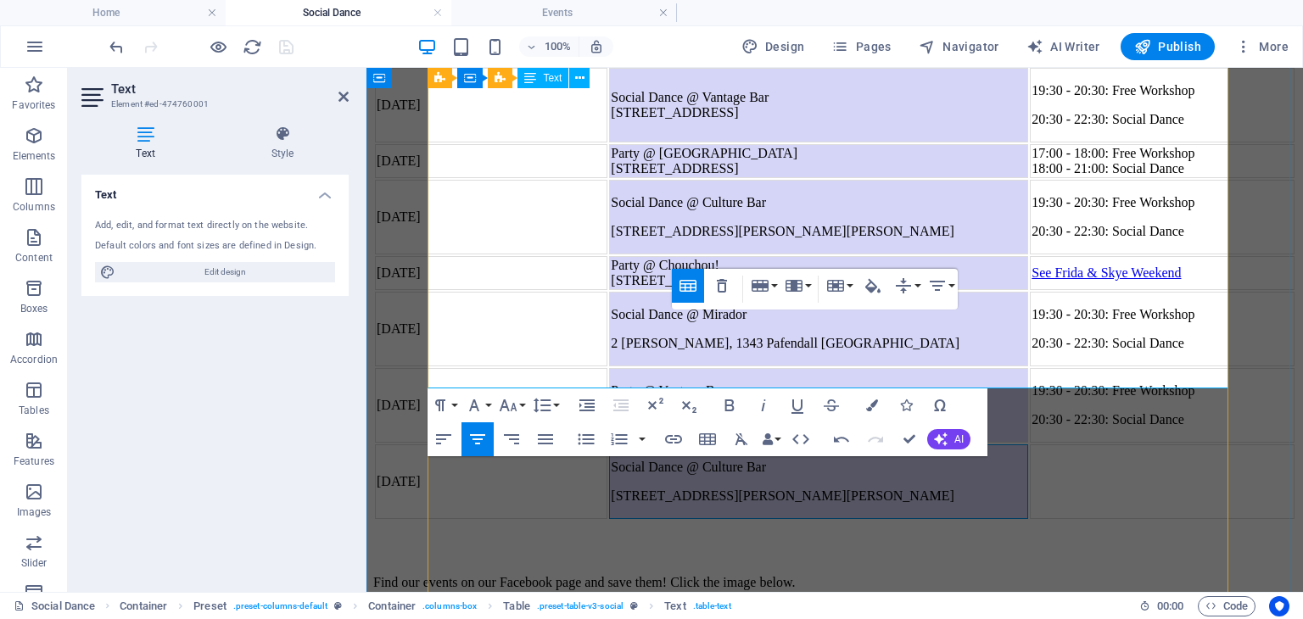
scroll to position [589, 0]
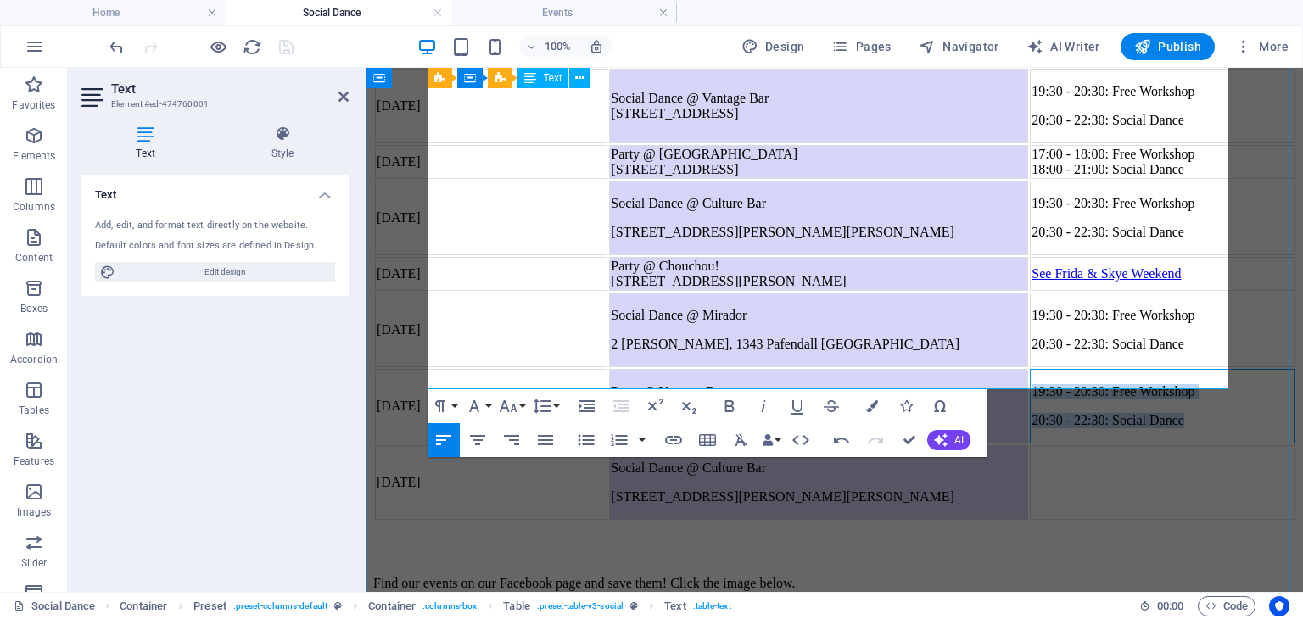
drag, startPoint x: 1187, startPoint y: 311, endPoint x: 1005, endPoint y: 280, distance: 184.2
click at [1030, 369] on td "19:30 - 20:30: Free Workshop 20:30 - 22:30: Social Dance" at bounding box center [1162, 406] width 265 height 75
copy td "19:30 - 20:30: Free Workshop 20:30 - 22:30: Social Dance"
click at [1092, 445] on td at bounding box center [1162, 482] width 265 height 75
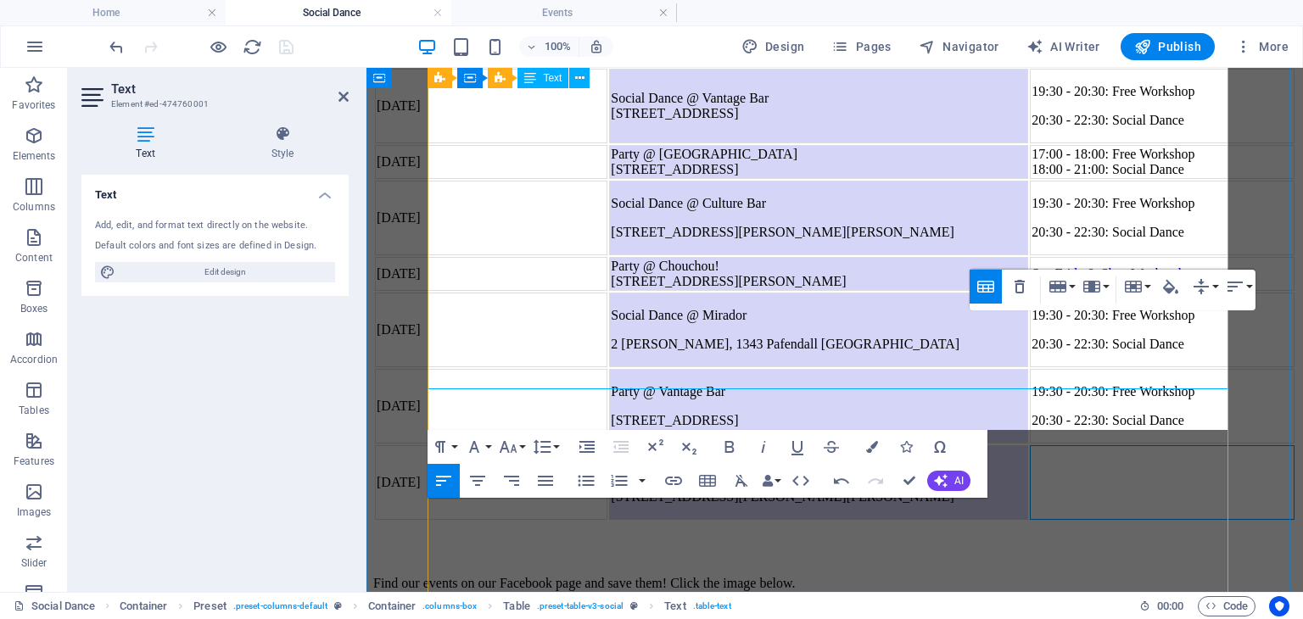
scroll to position [500, 8]
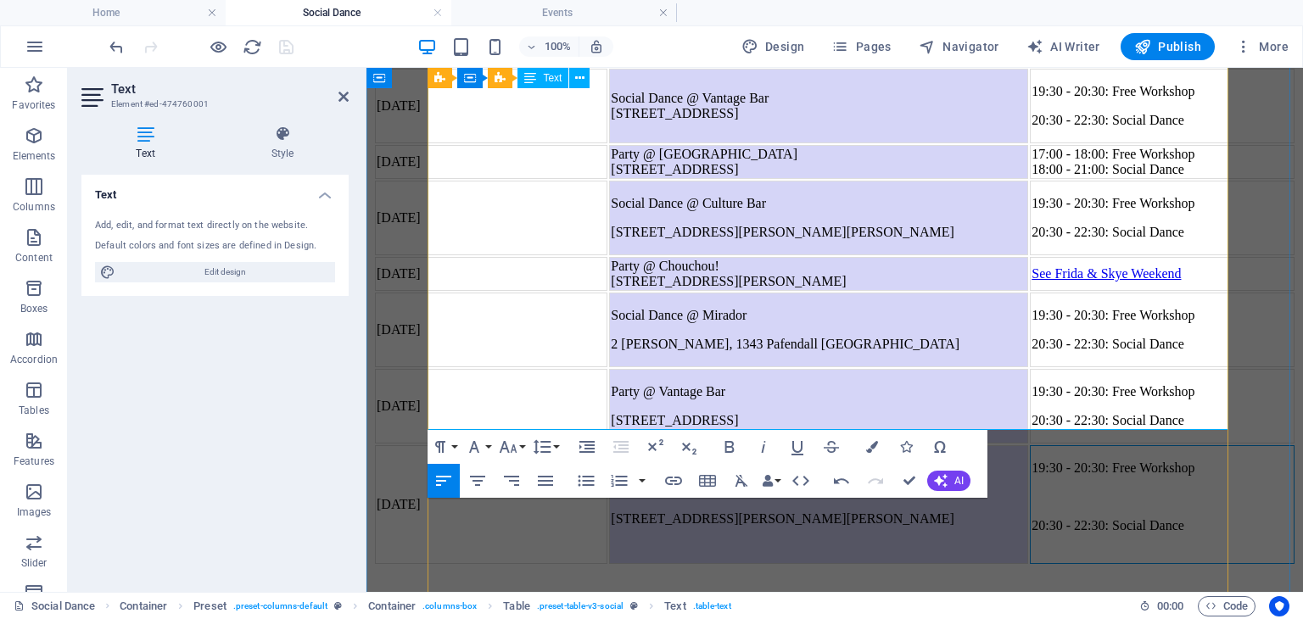
click at [1092, 489] on p at bounding box center [1161, 496] width 261 height 15
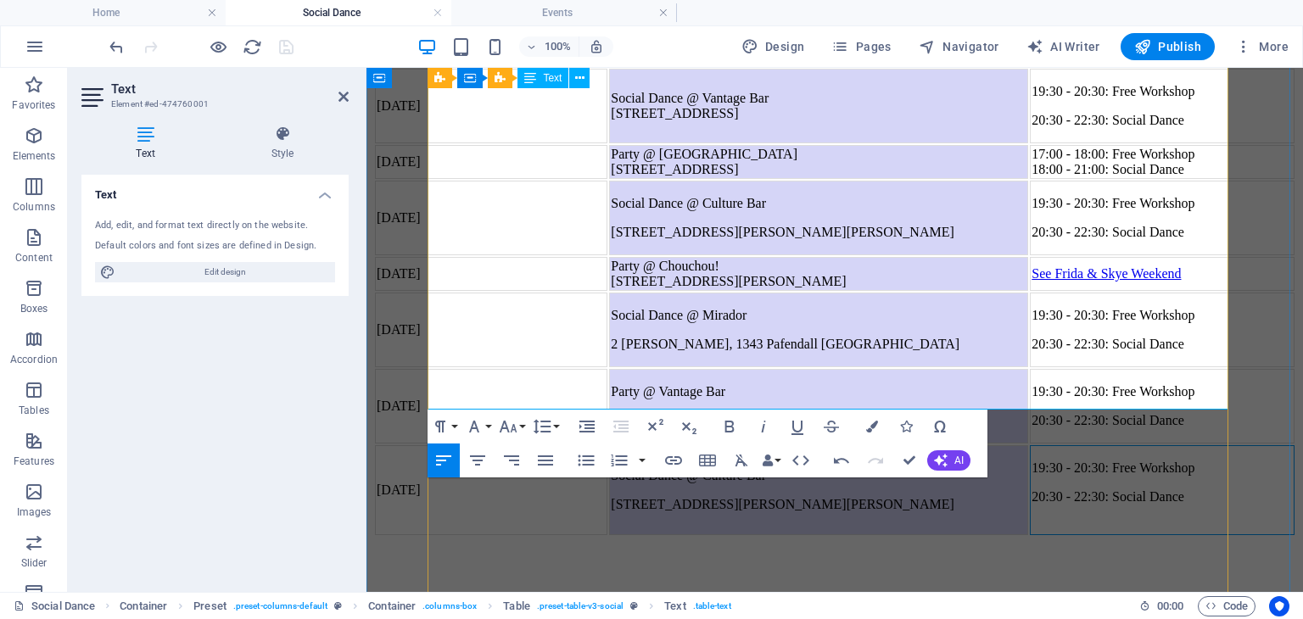
click at [1152, 445] on td "19:30 - 20:30: Free Workshop 20:30 - 22:30: Social Dance" at bounding box center [1162, 490] width 265 height 90
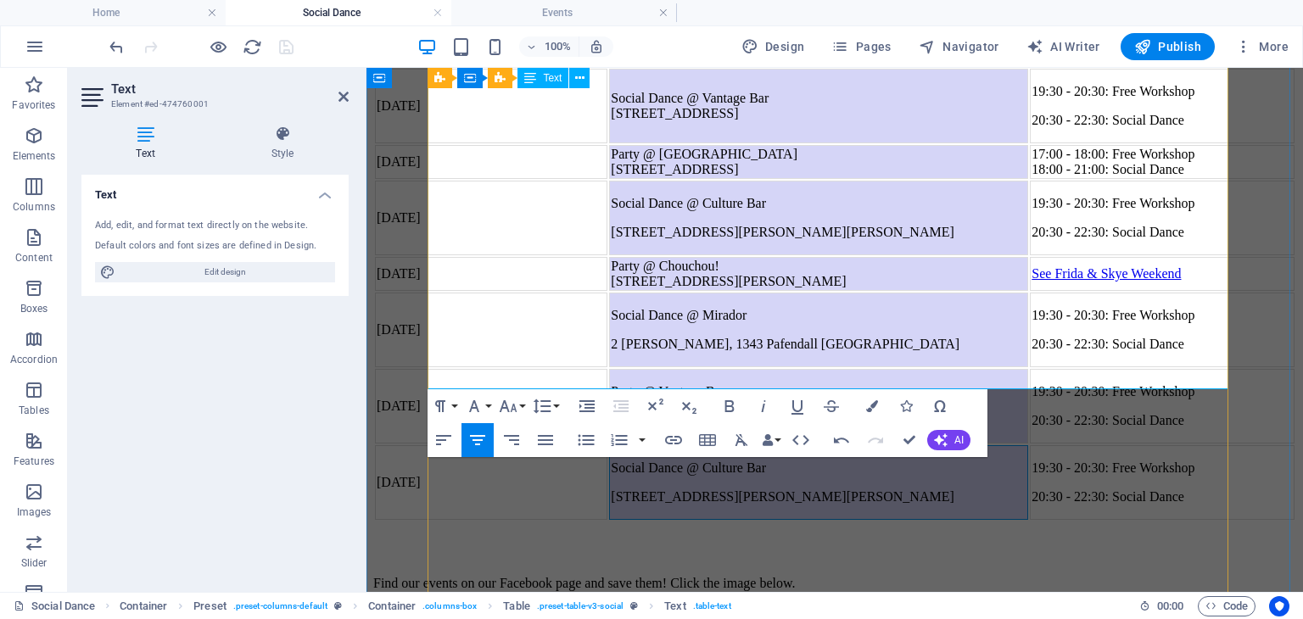
click at [924, 461] on p "Social Dance @ Culture Bar" at bounding box center [819, 468] width 416 height 15
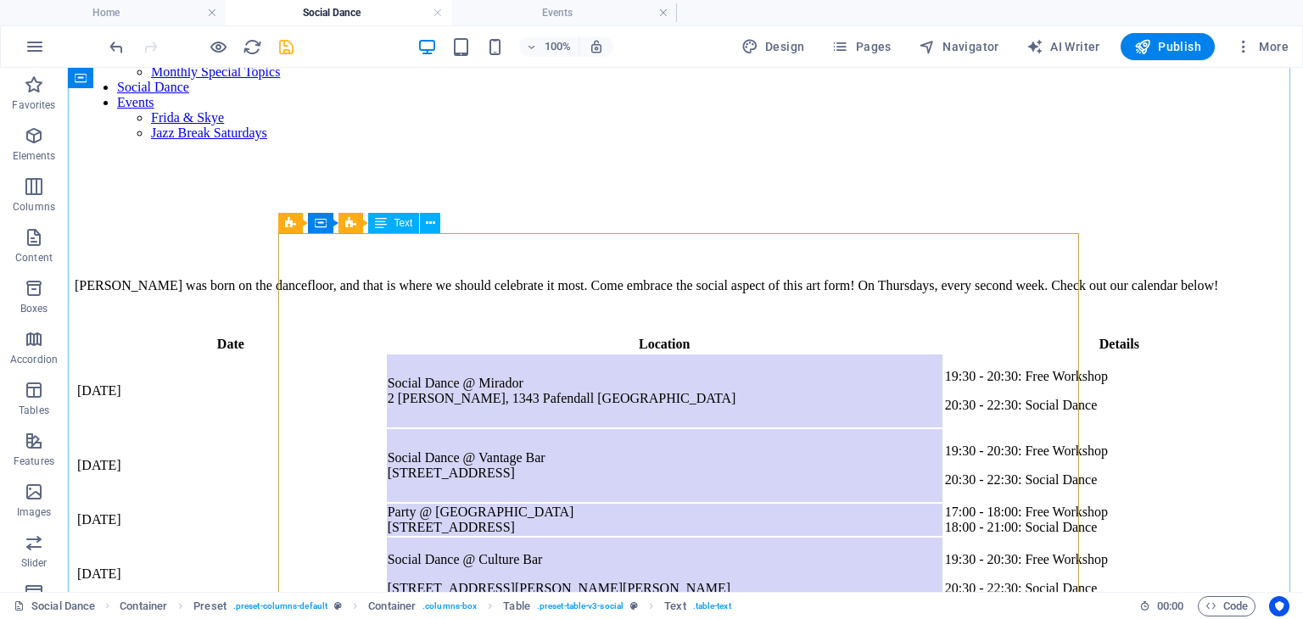
scroll to position [209, 0]
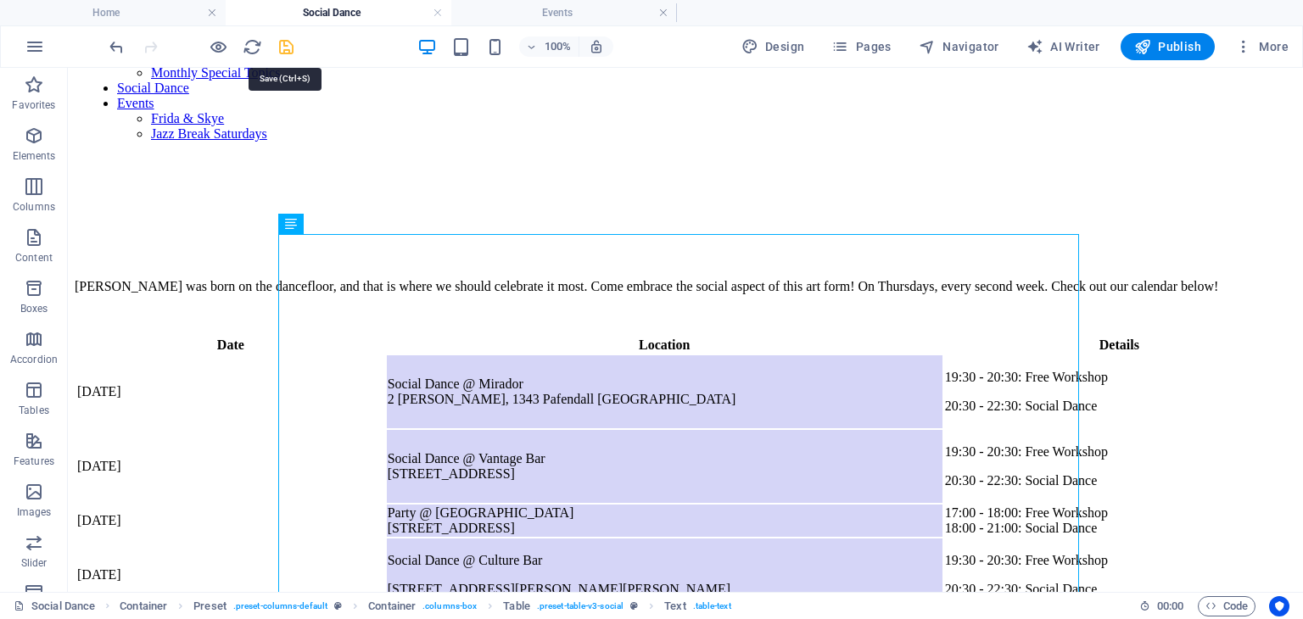
click at [284, 52] on icon "save" at bounding box center [286, 47] width 20 height 20
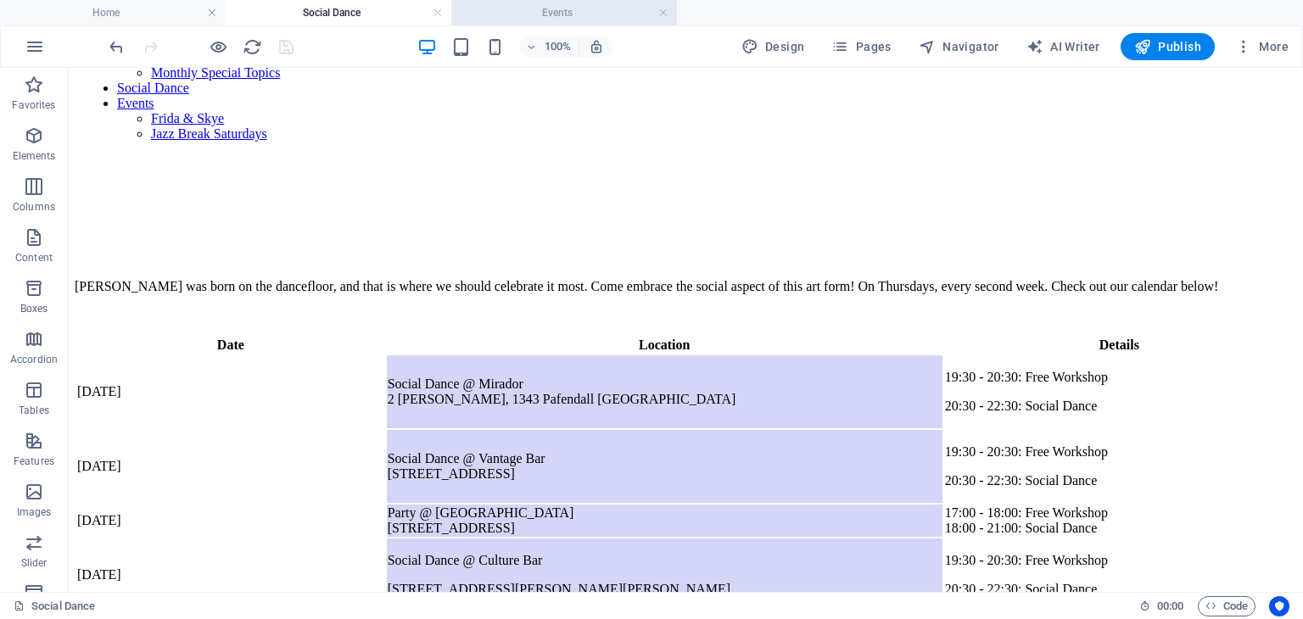
click at [579, 9] on h4 "Events" at bounding box center [564, 12] width 226 height 19
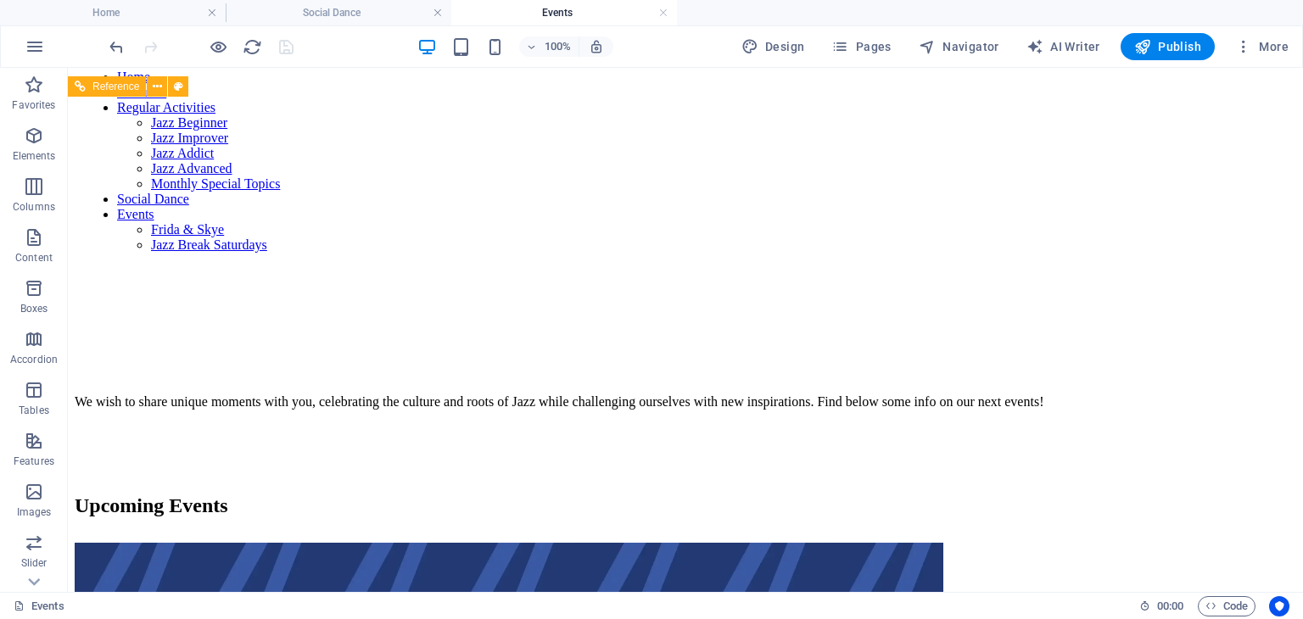
scroll to position [0, 0]
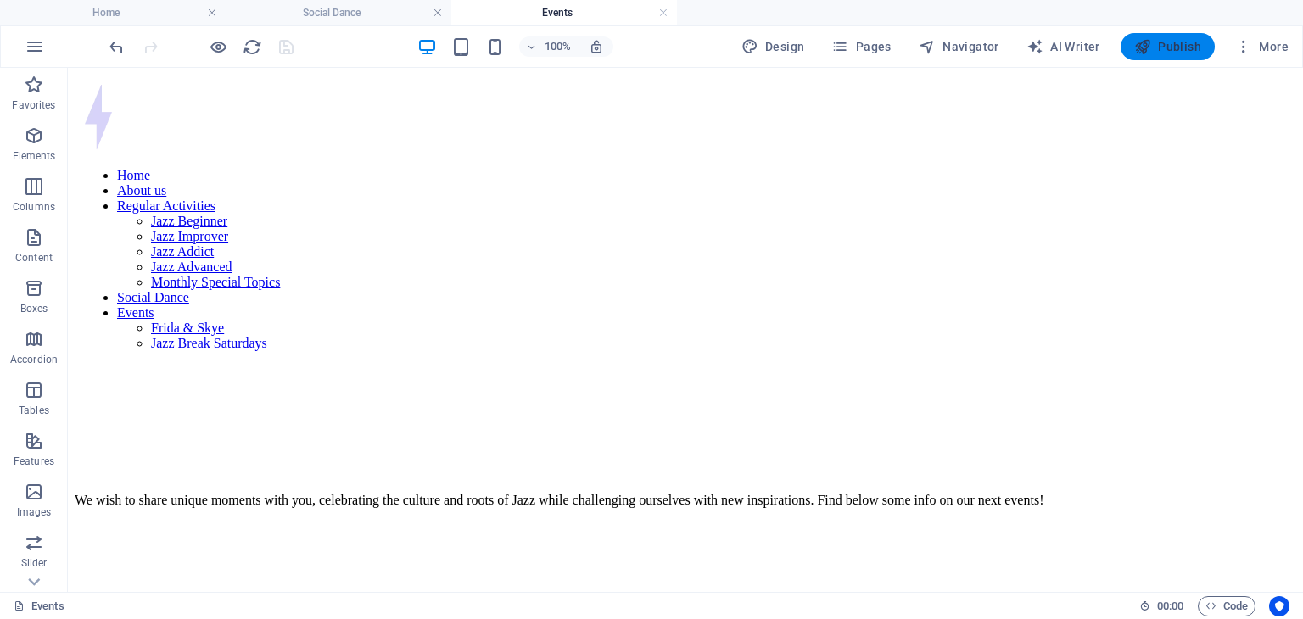
click at [1164, 47] on span "Publish" at bounding box center [1167, 46] width 67 height 17
